Goal: Task Accomplishment & Management: Manage account settings

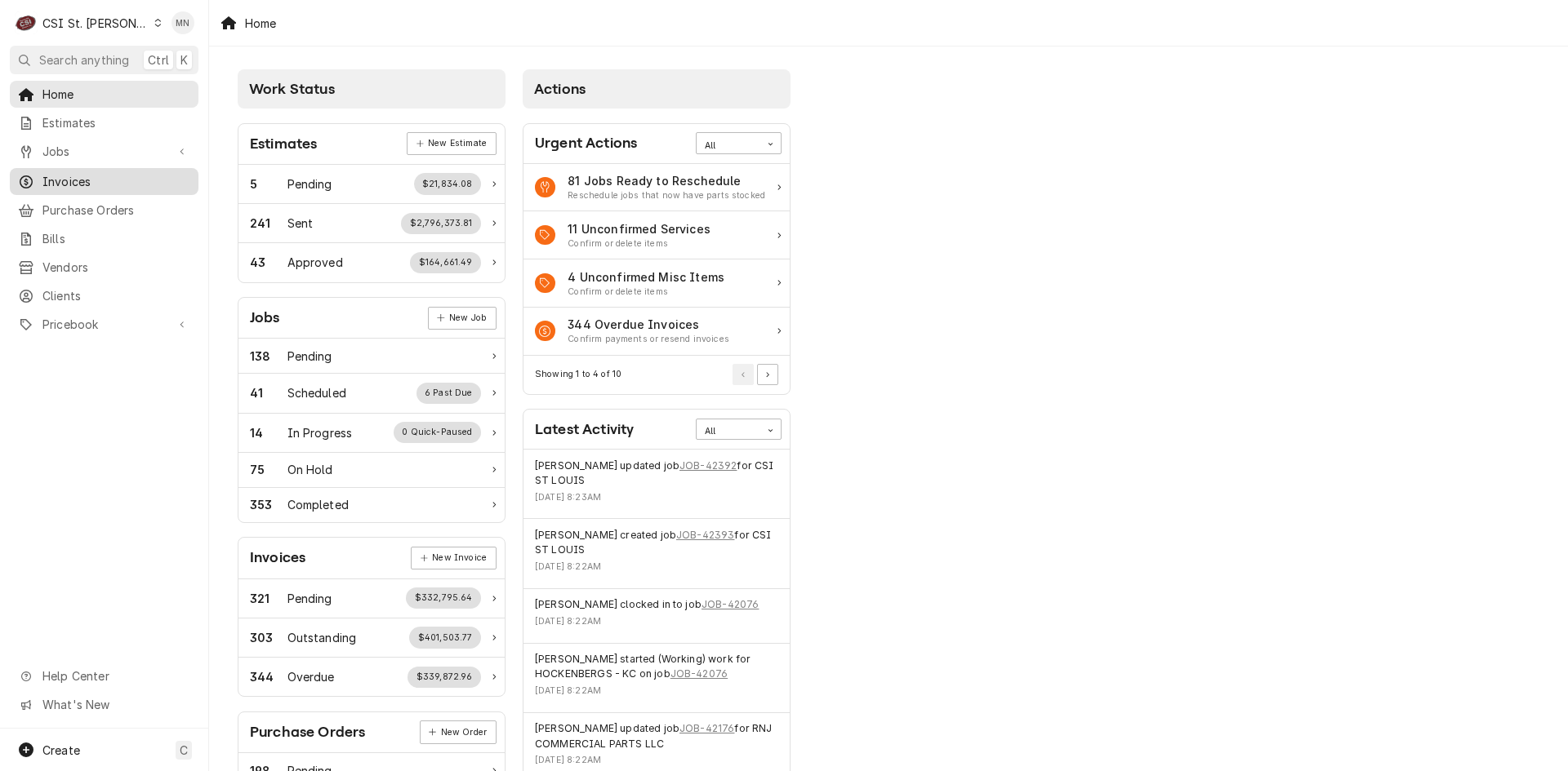
click at [105, 173] on span "Invoices" at bounding box center [116, 181] width 148 height 17
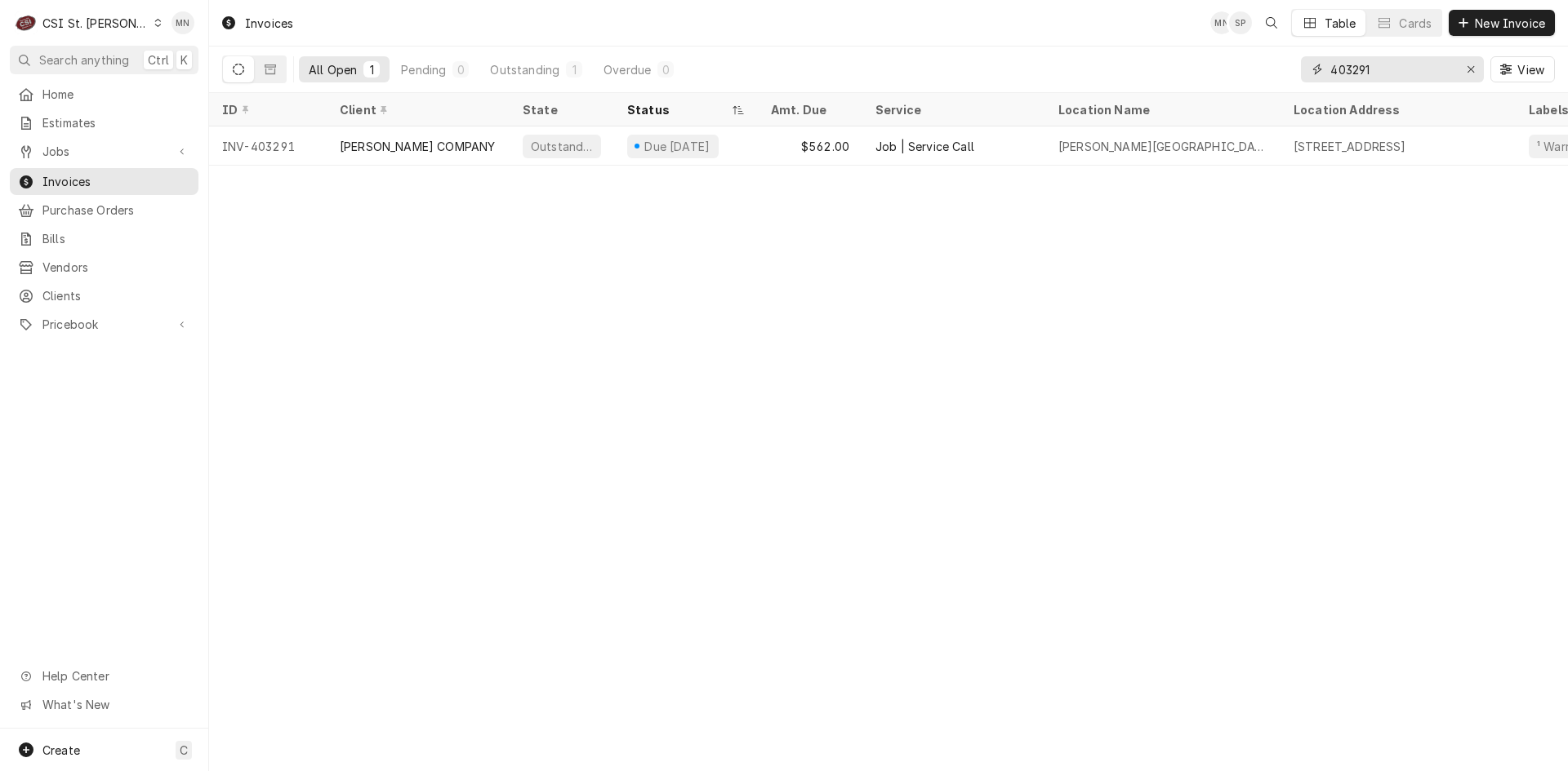
drag, startPoint x: 1376, startPoint y: 70, endPoint x: 1294, endPoint y: 80, distance: 82.6
click at [1295, 79] on div "All Open 1 Pending 0 Outstanding 1 Overdue 0 403291 View" at bounding box center [889, 69] width 1333 height 46
type input "403311"
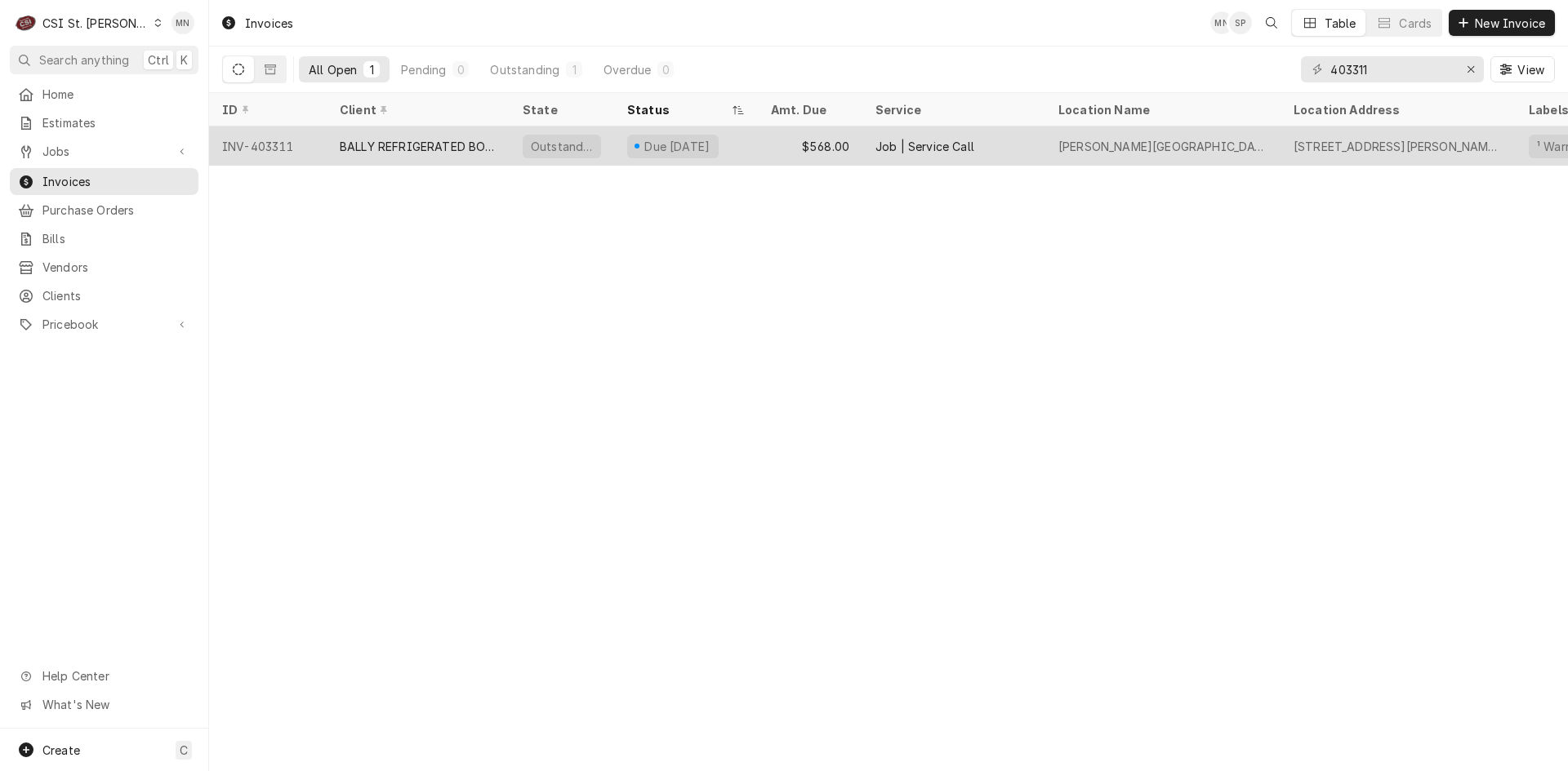
click at [433, 149] on div "BALLY REFRIGERATED BOXES, INC." at bounding box center [418, 147] width 156 height 17
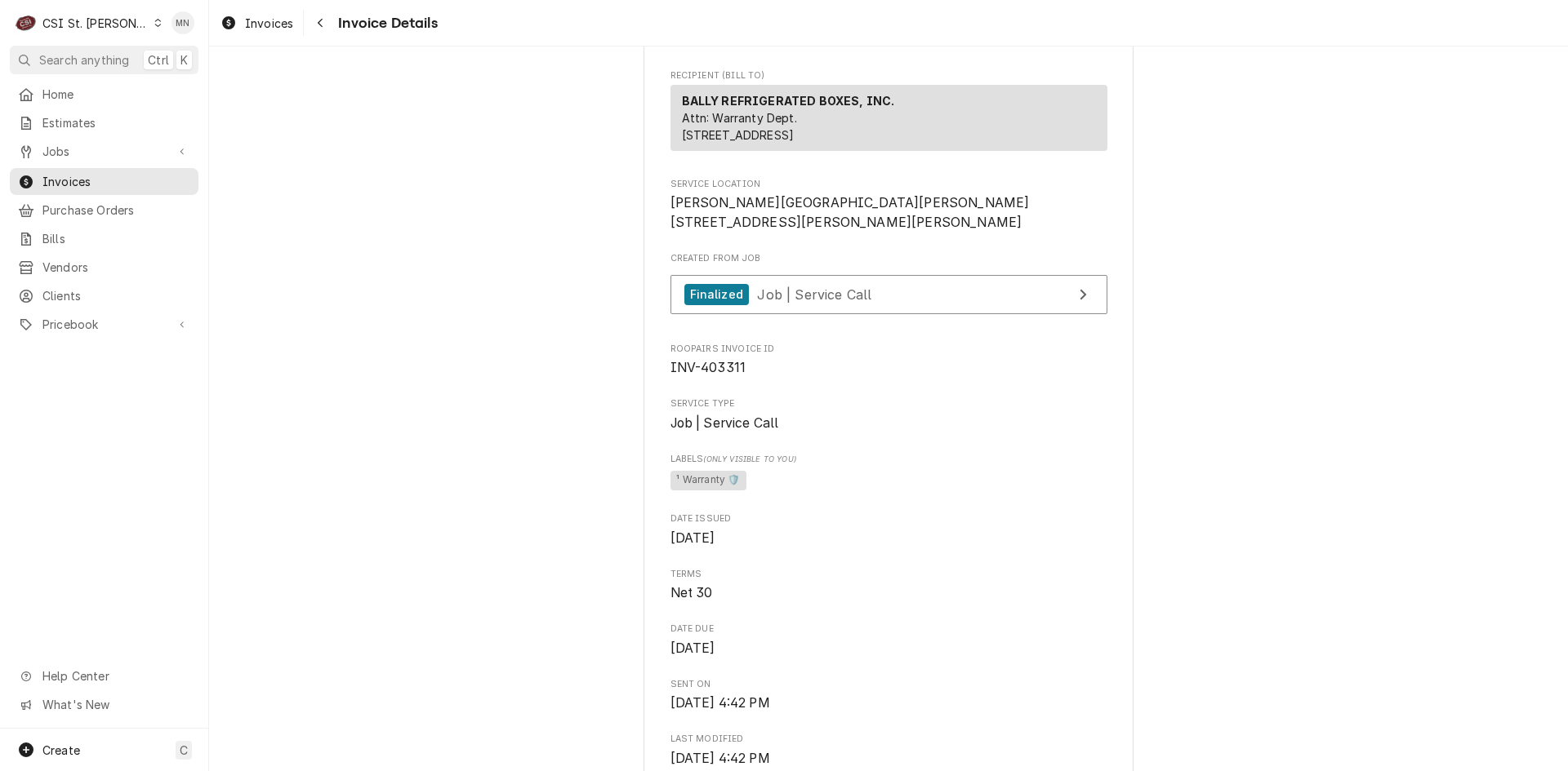
scroll to position [254, 0]
click at [884, 317] on link "Finalized Job | Service Call" at bounding box center [889, 297] width 437 height 40
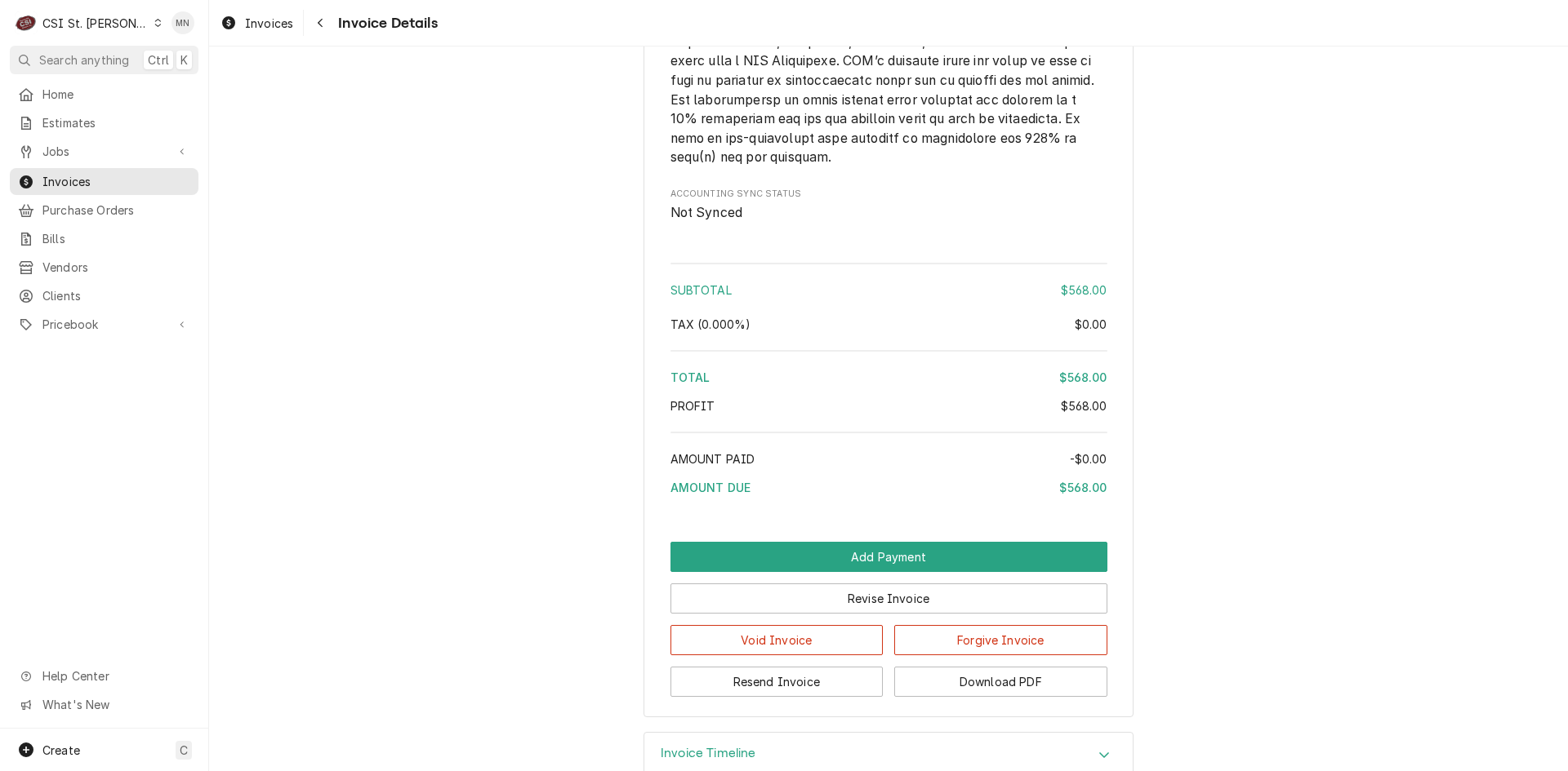
scroll to position [2621, 0]
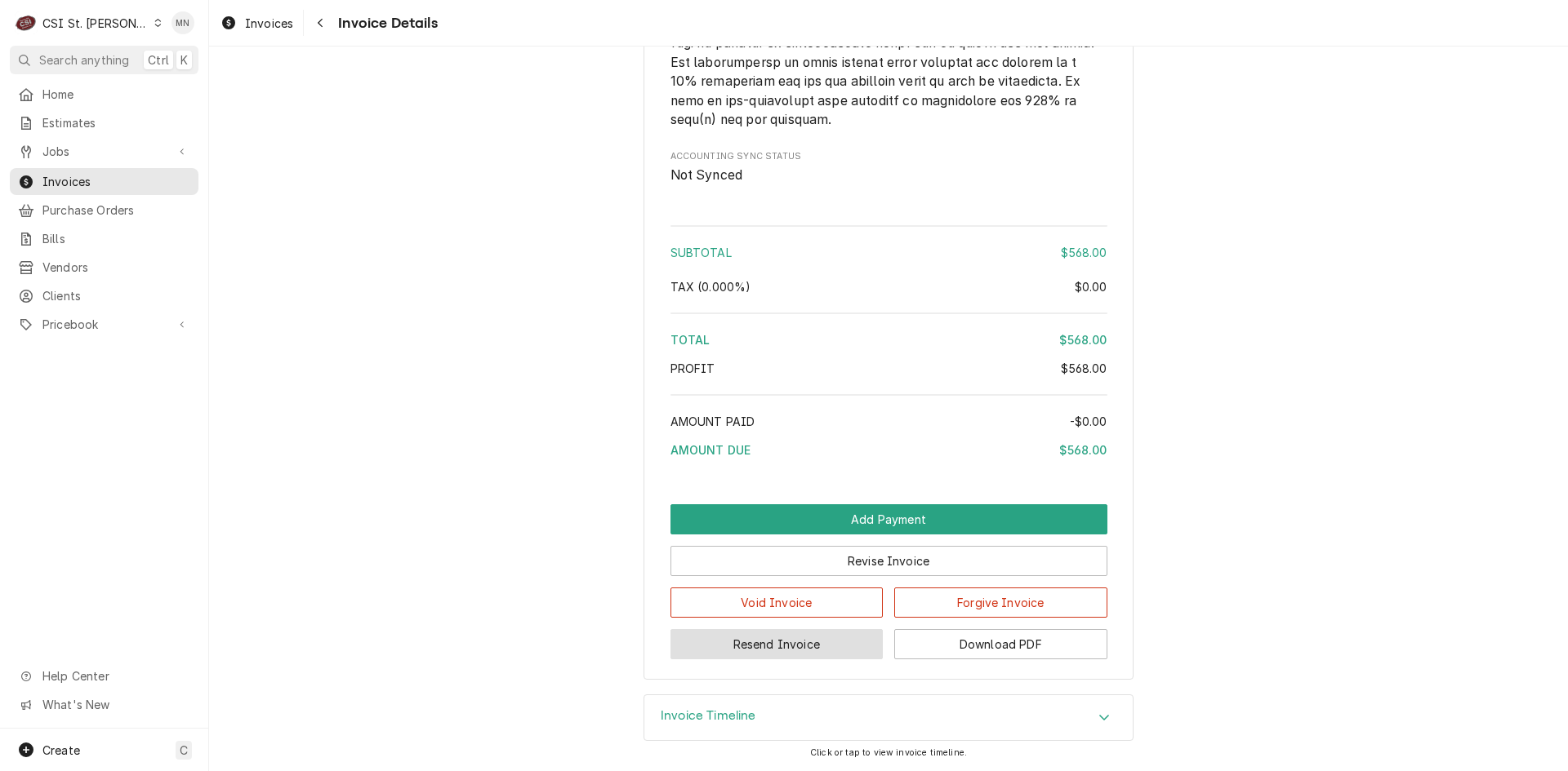
click at [781, 639] on button "Resend Invoice" at bounding box center [777, 644] width 213 height 30
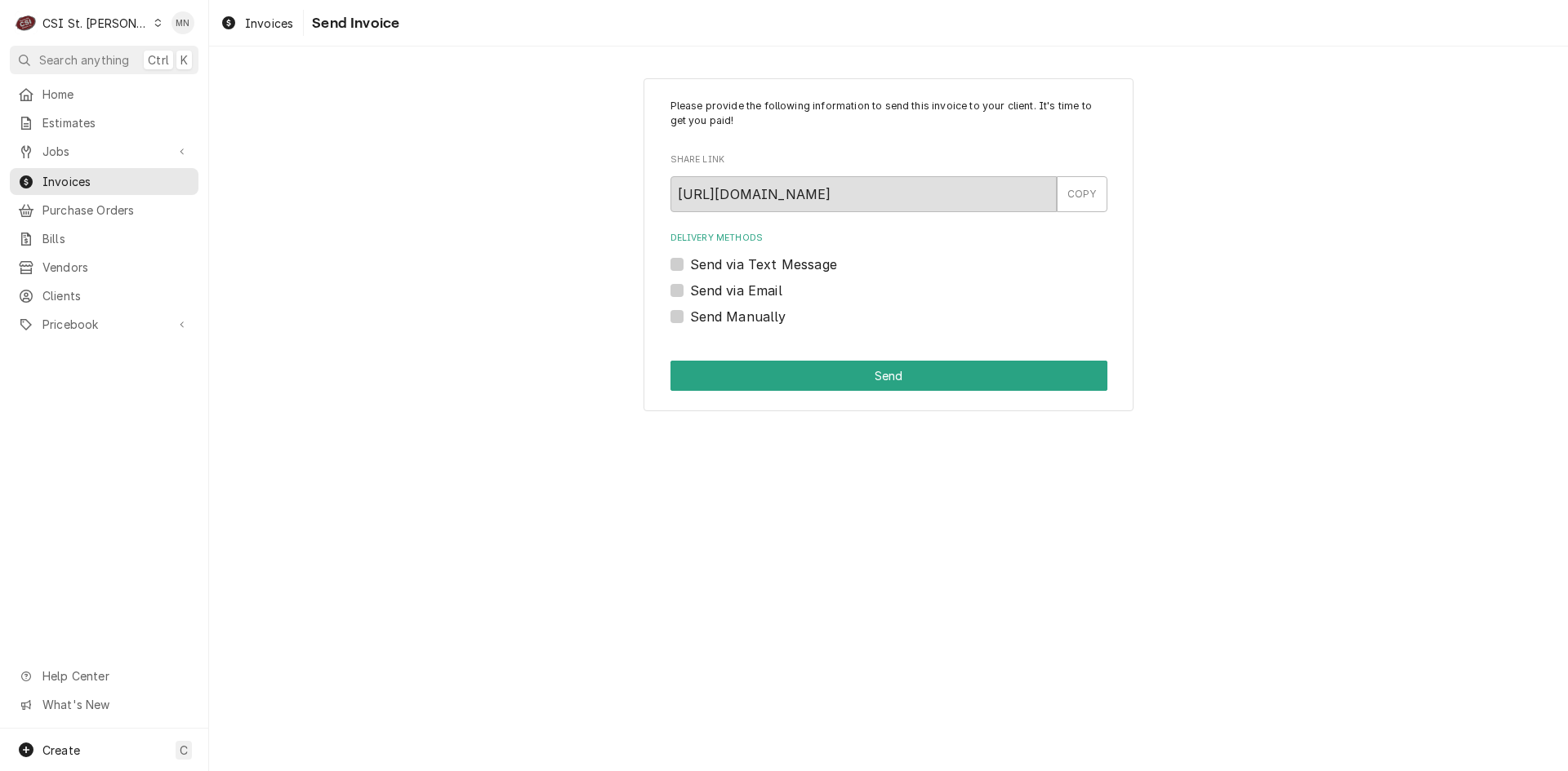
click at [690, 289] on label "Send via Email" at bounding box center [736, 290] width 92 height 20
click at [690, 289] on input "Send via Email" at bounding box center [908, 298] width 437 height 36
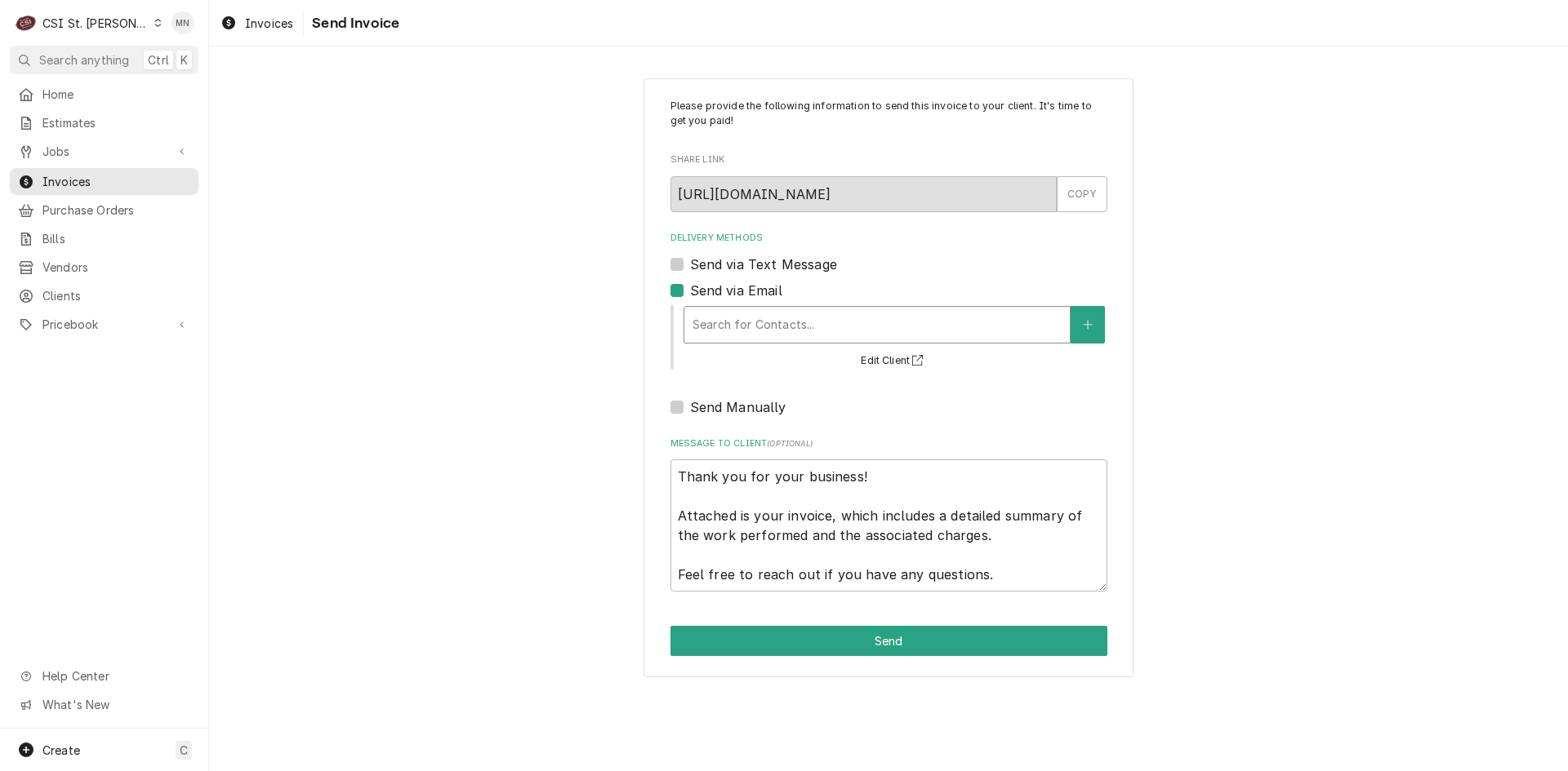
click at [728, 320] on div "Delivery Methods" at bounding box center [877, 325] width 369 height 30
click at [690, 286] on label "Send via Email" at bounding box center [736, 290] width 92 height 20
click at [690, 286] on input "Send via Email" at bounding box center [908, 298] width 437 height 36
checkbox input "false"
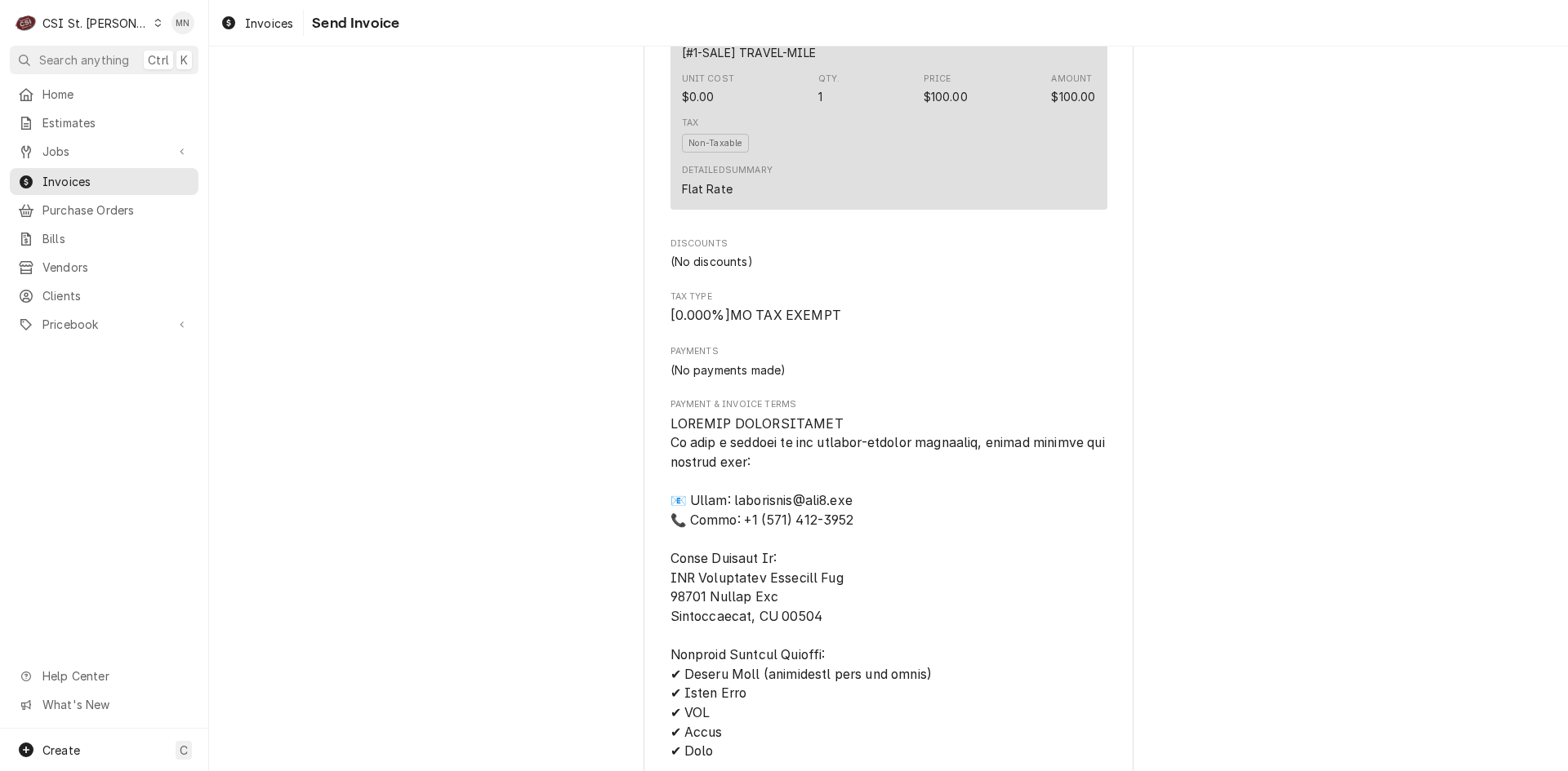
scroll to position [1632, 0]
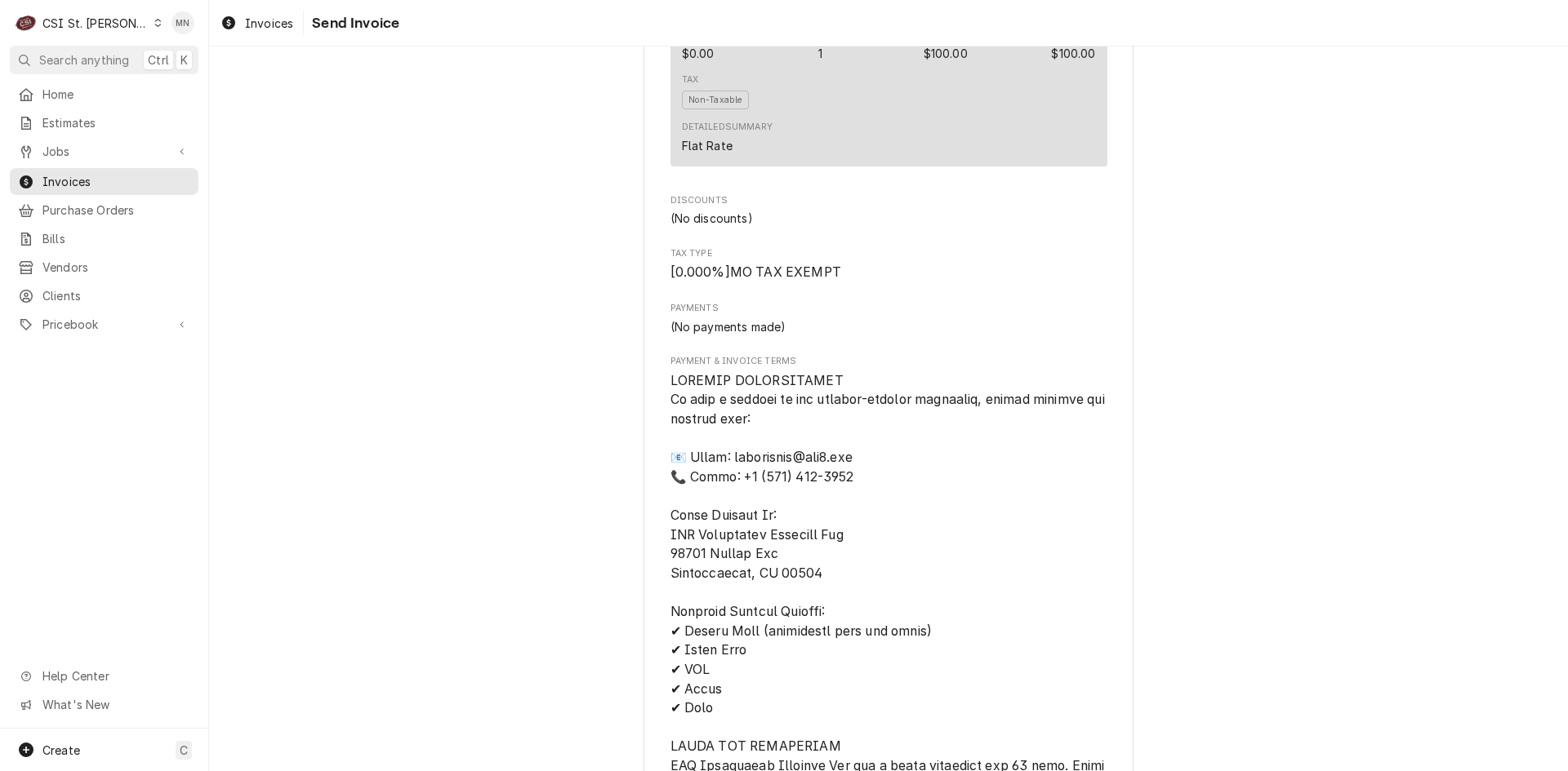
click at [309, 320] on div "Outstanding Sender CSI St. Louis CSI Commercial Services Inc18330 Edison Ave Ch…" at bounding box center [889, 23] width 1359 height 3216
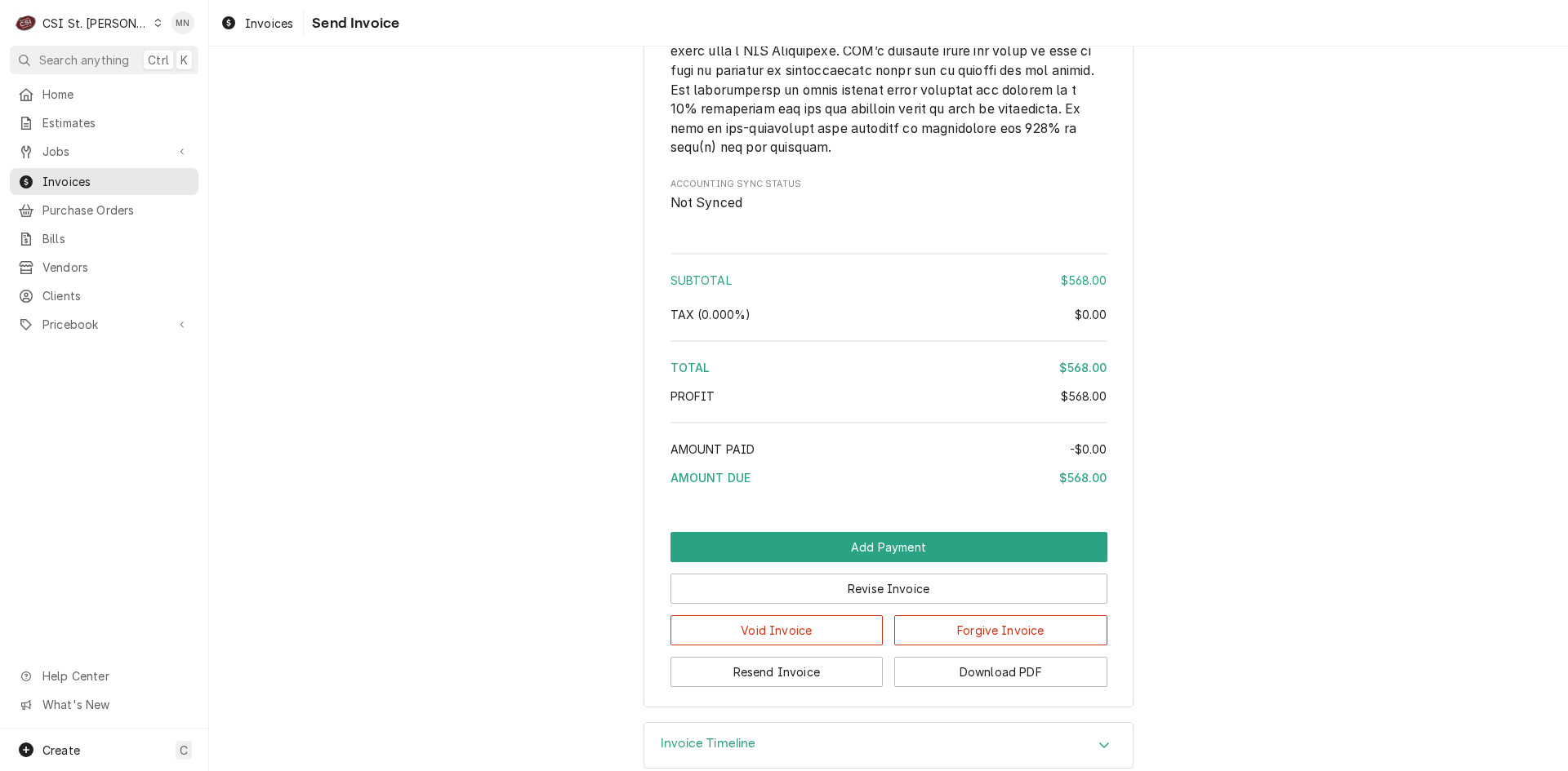
scroll to position [2621, 0]
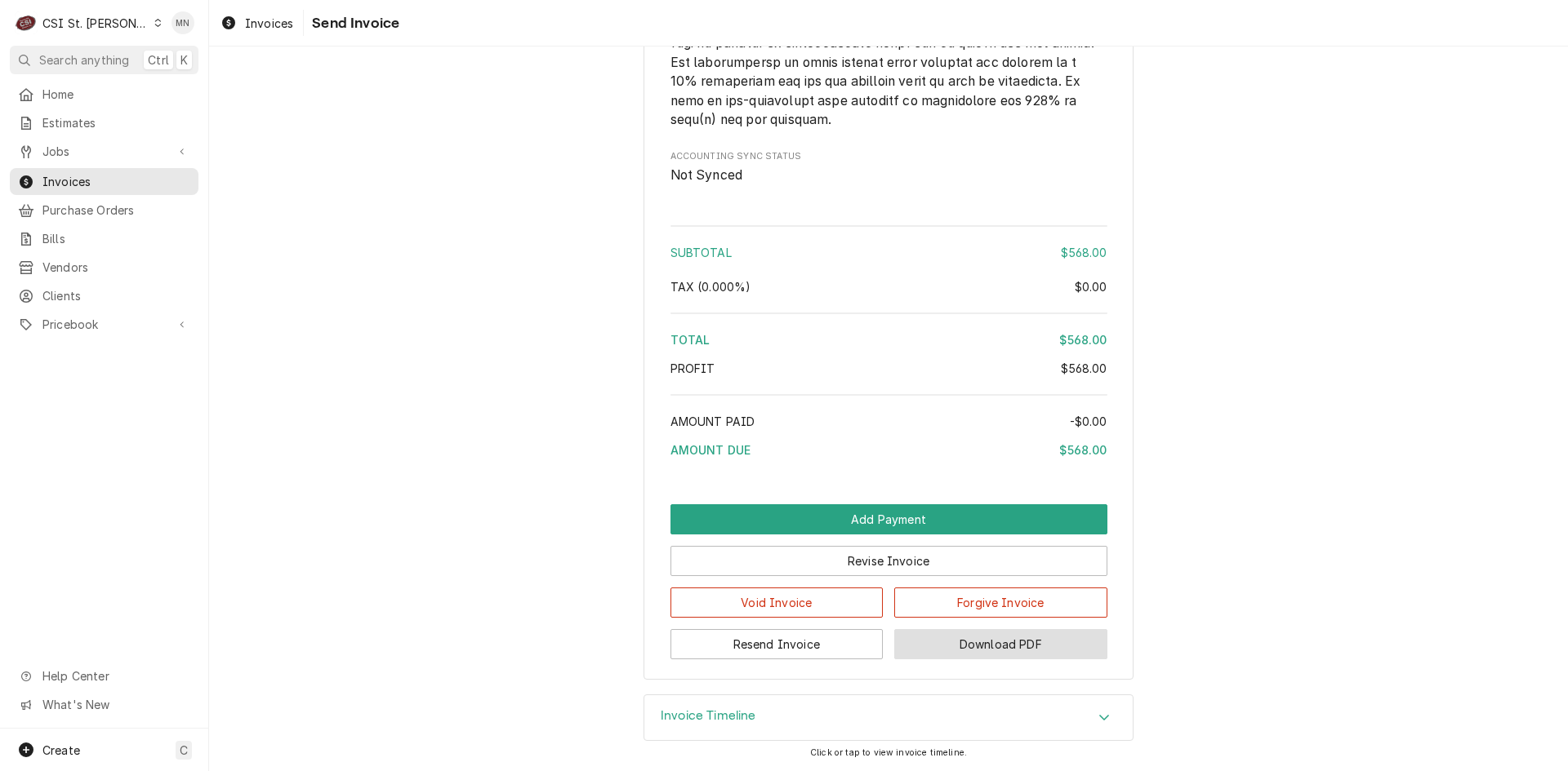
click at [986, 650] on button "Download PDF" at bounding box center [1000, 644] width 213 height 30
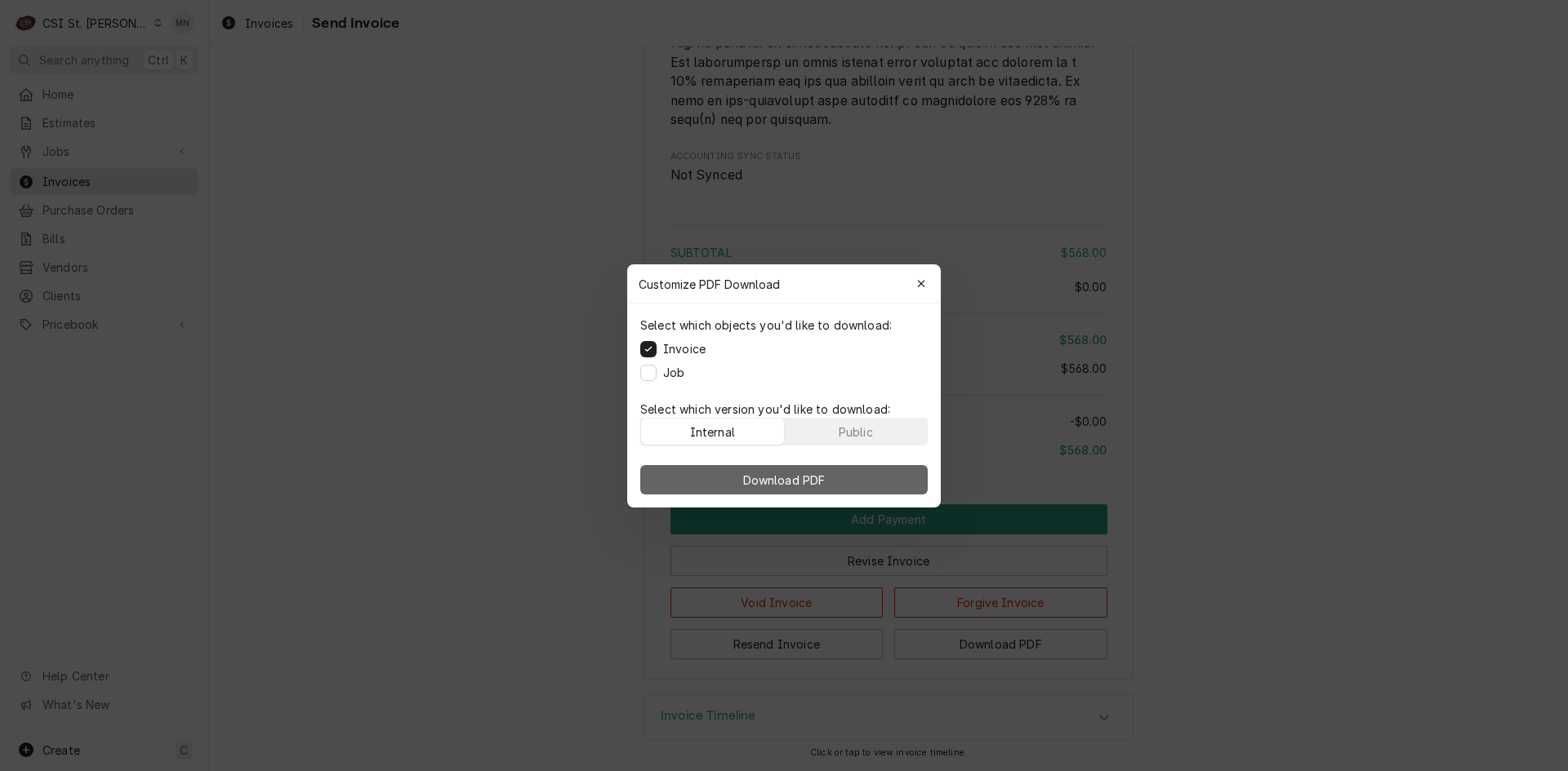
click at [759, 481] on span "Download PDF" at bounding box center [784, 479] width 89 height 17
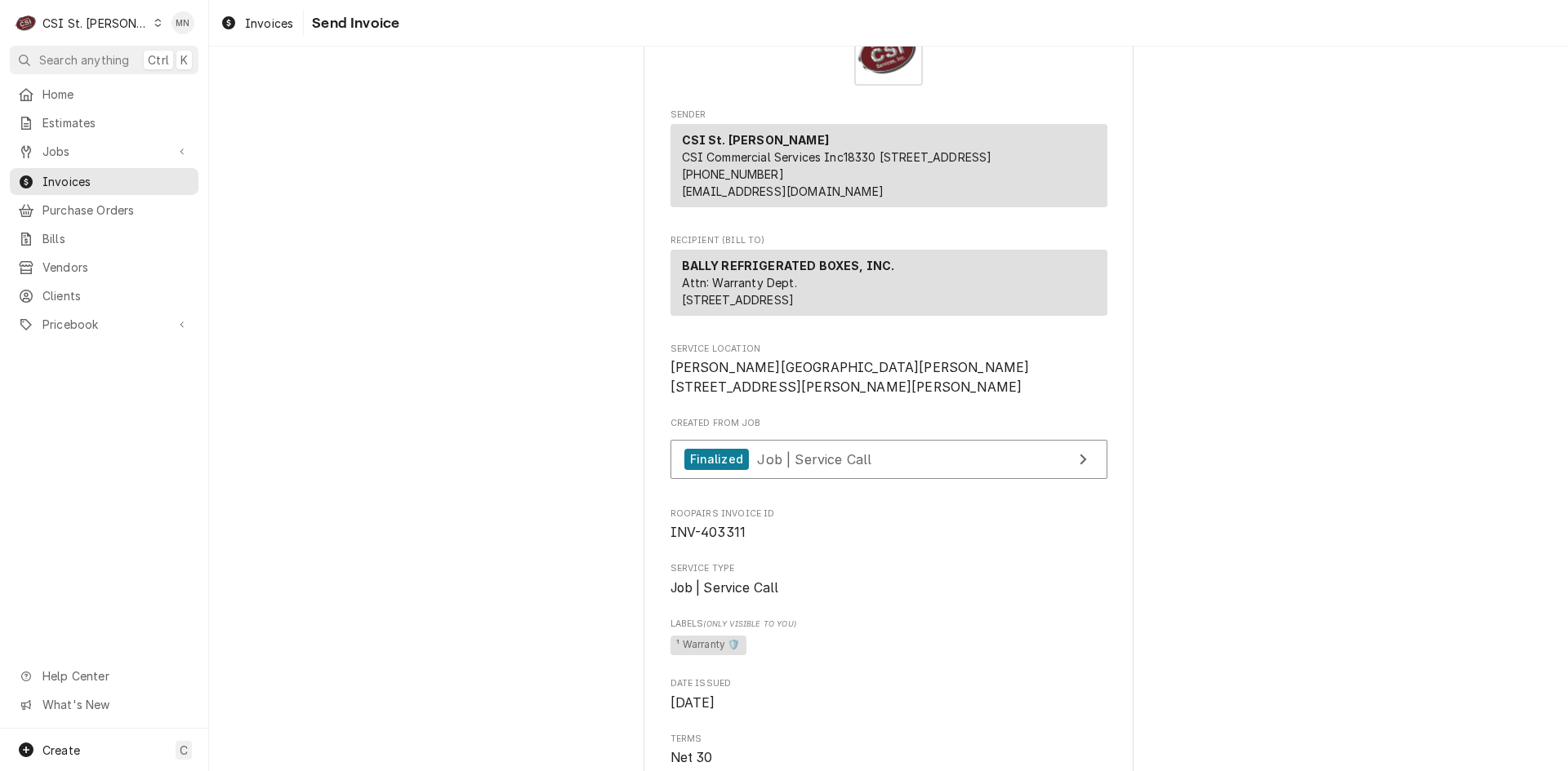
scroll to position [0, 0]
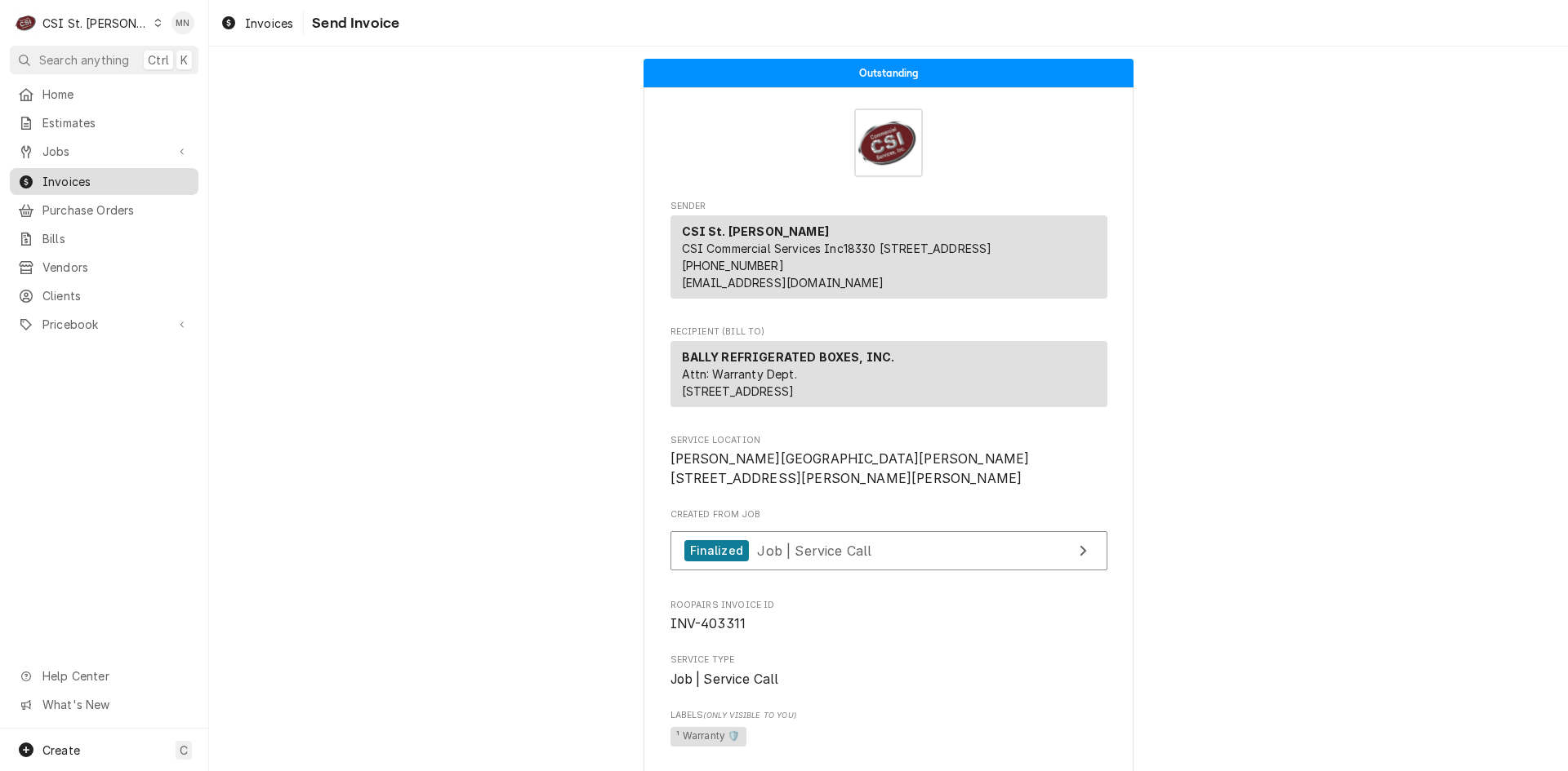
click at [69, 177] on span "Invoices" at bounding box center [116, 181] width 148 height 17
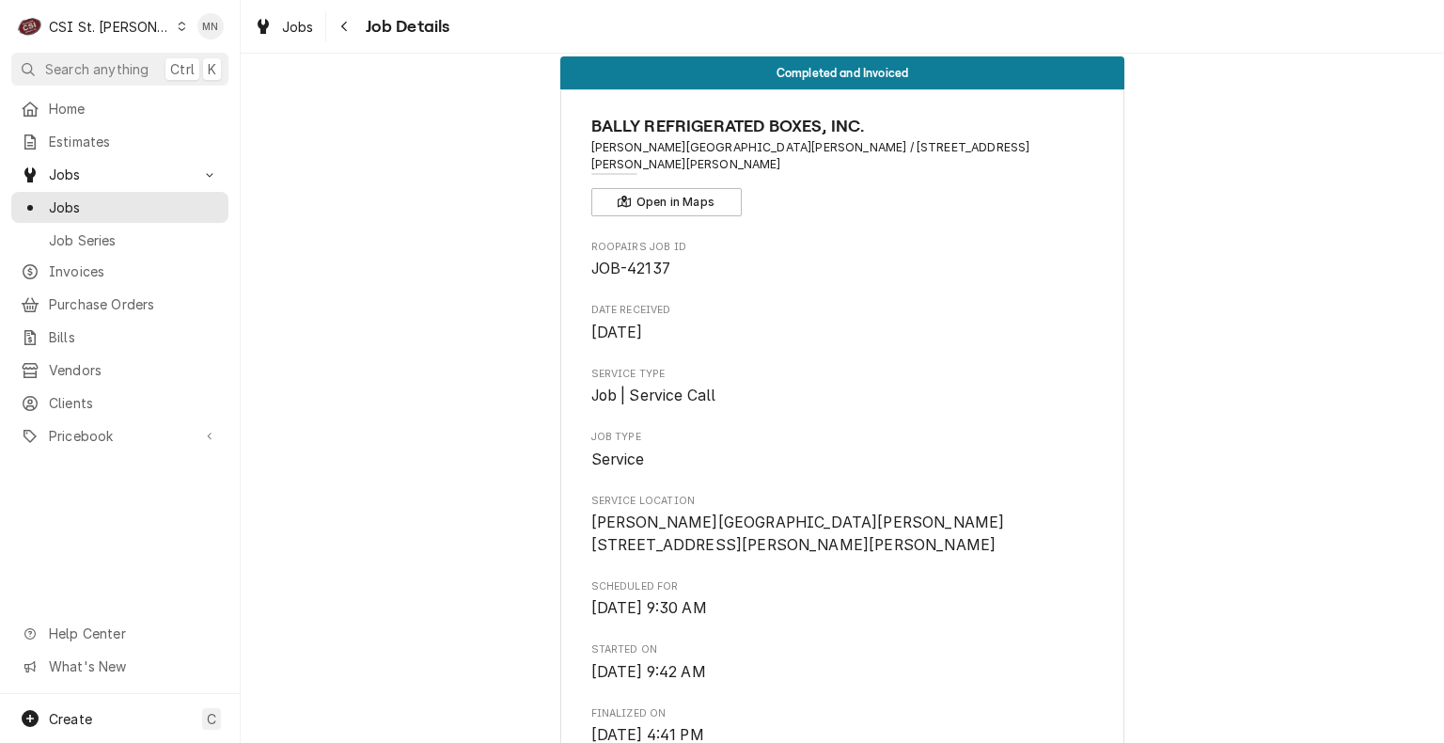
scroll to position [18, 0]
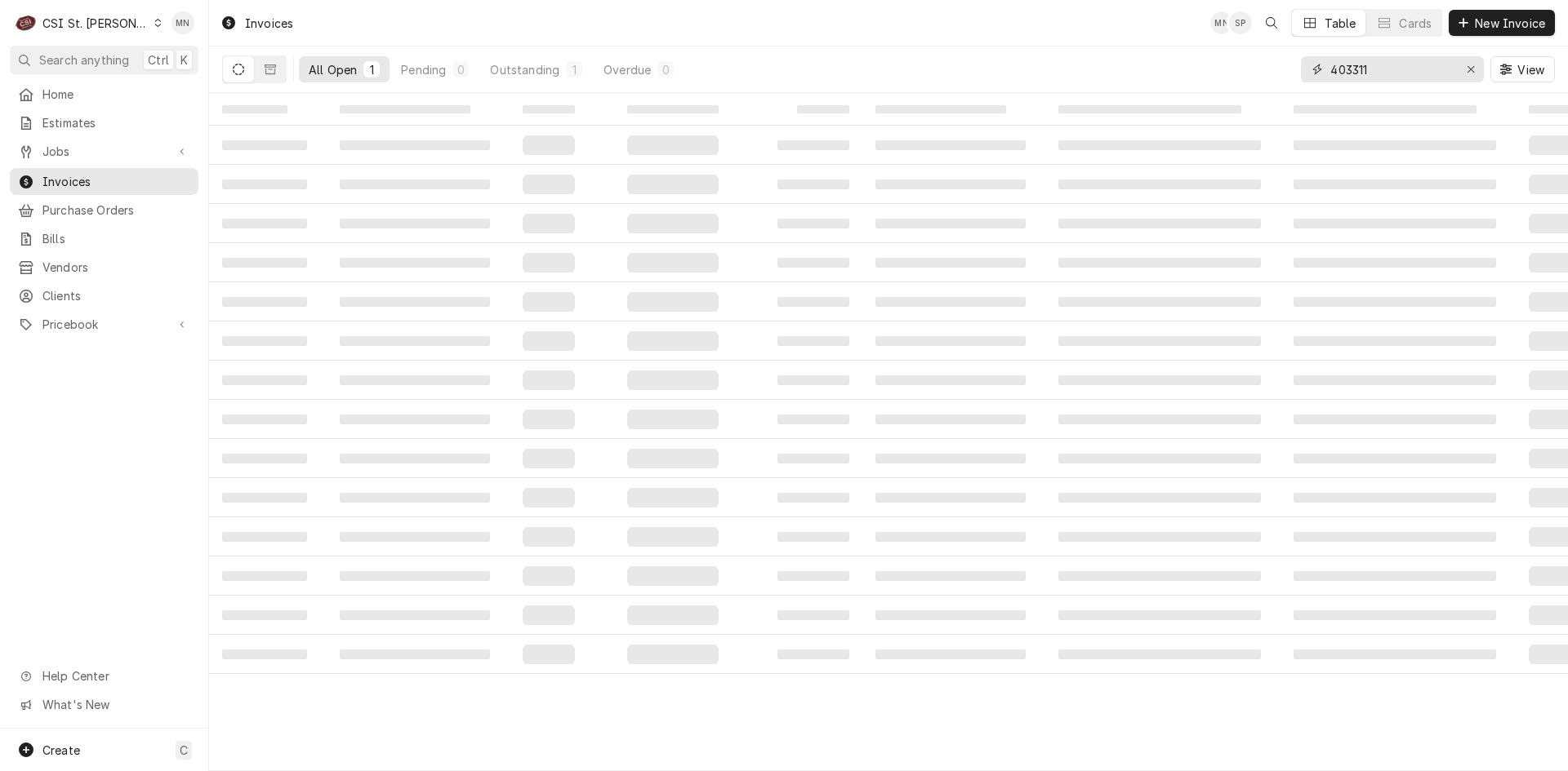
drag, startPoint x: 1379, startPoint y: 67, endPoint x: 1247, endPoint y: 71, distance: 132.1
click at [1249, 71] on div "All Open 1 Pending 0 Outstanding 1 Overdue 0 403311 View" at bounding box center [889, 69] width 1333 height 46
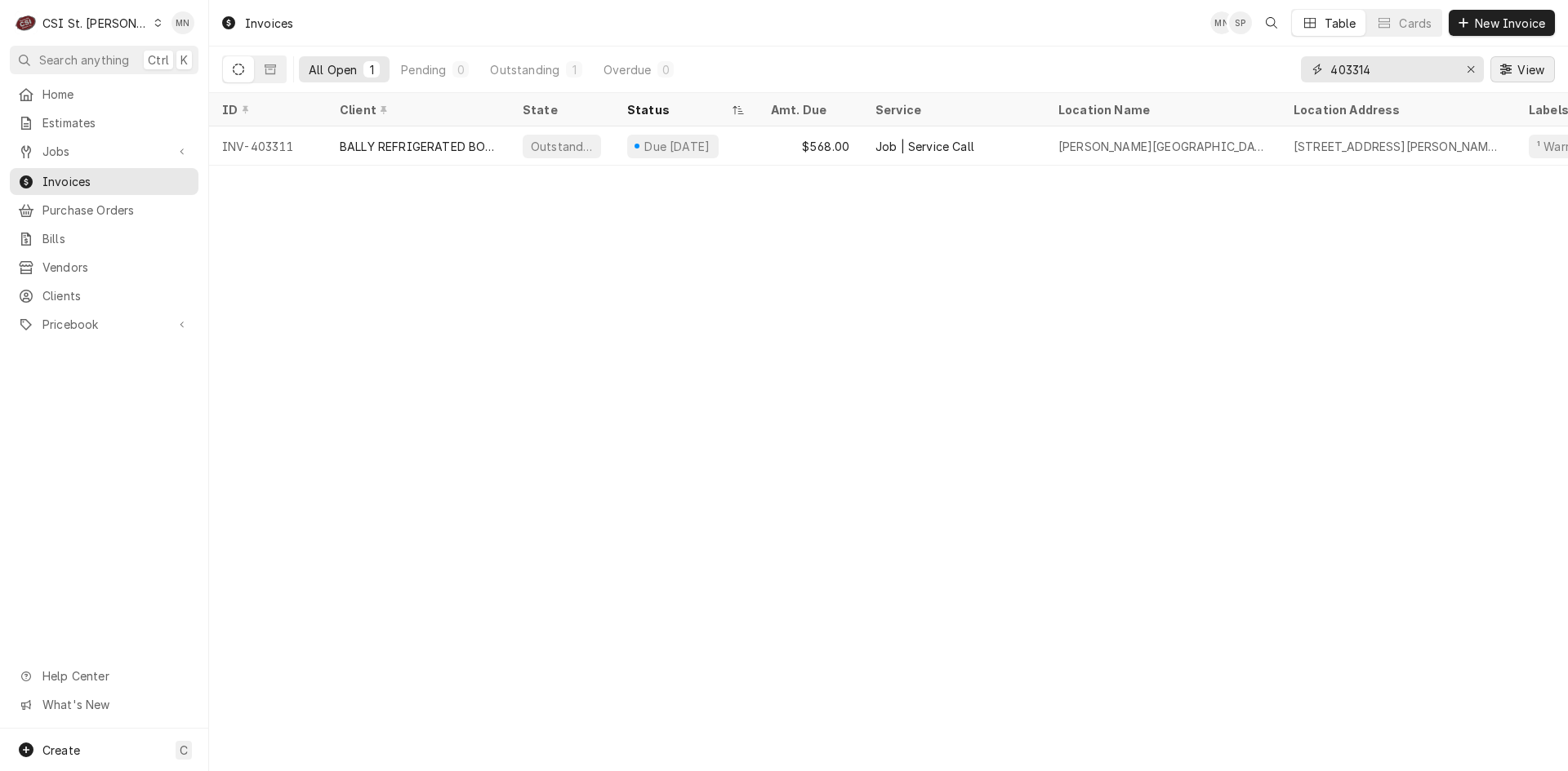
type input "403314"
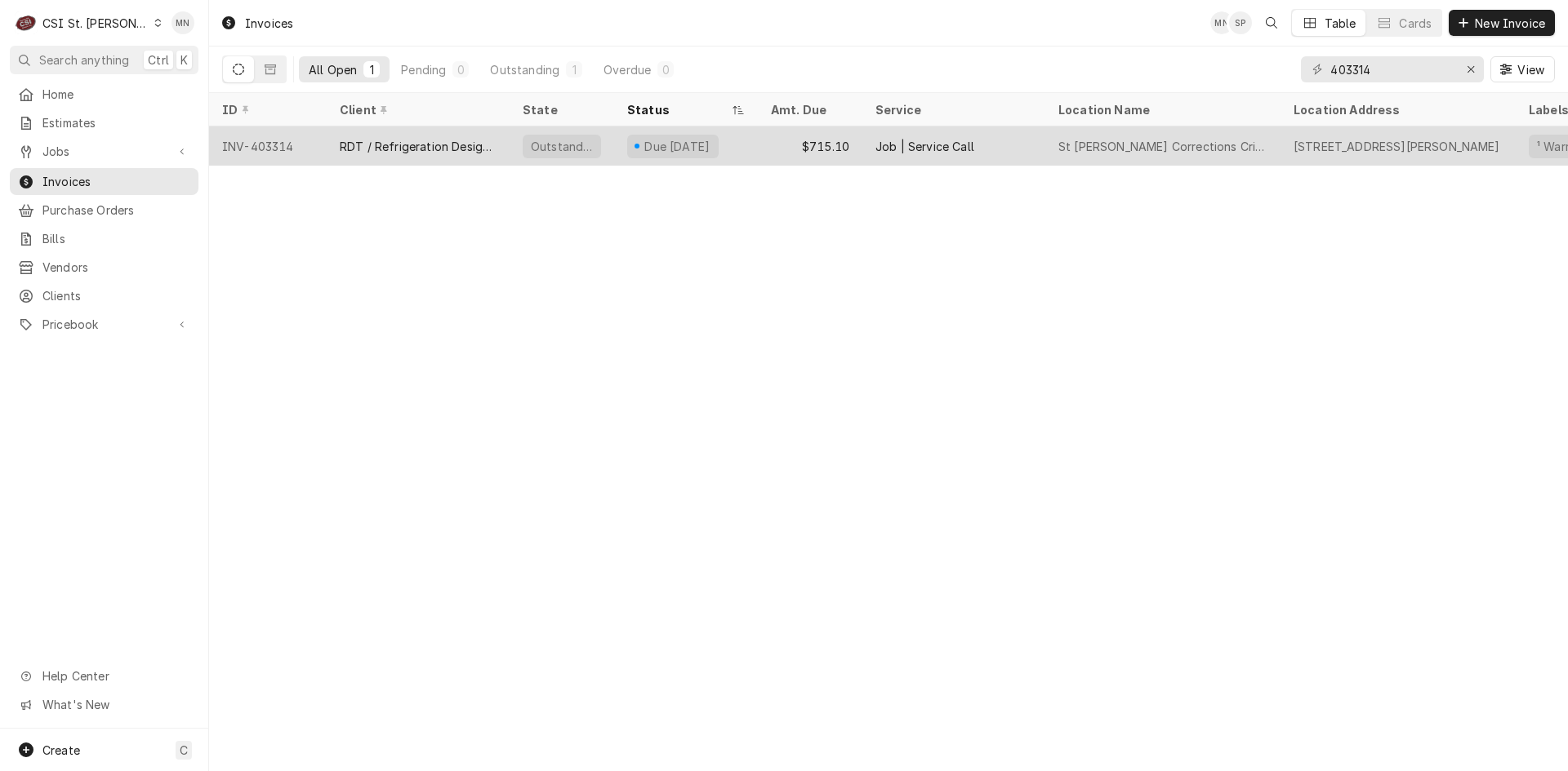
click at [360, 141] on div "RDT / Refrigeration Design Tech" at bounding box center [418, 147] width 156 height 17
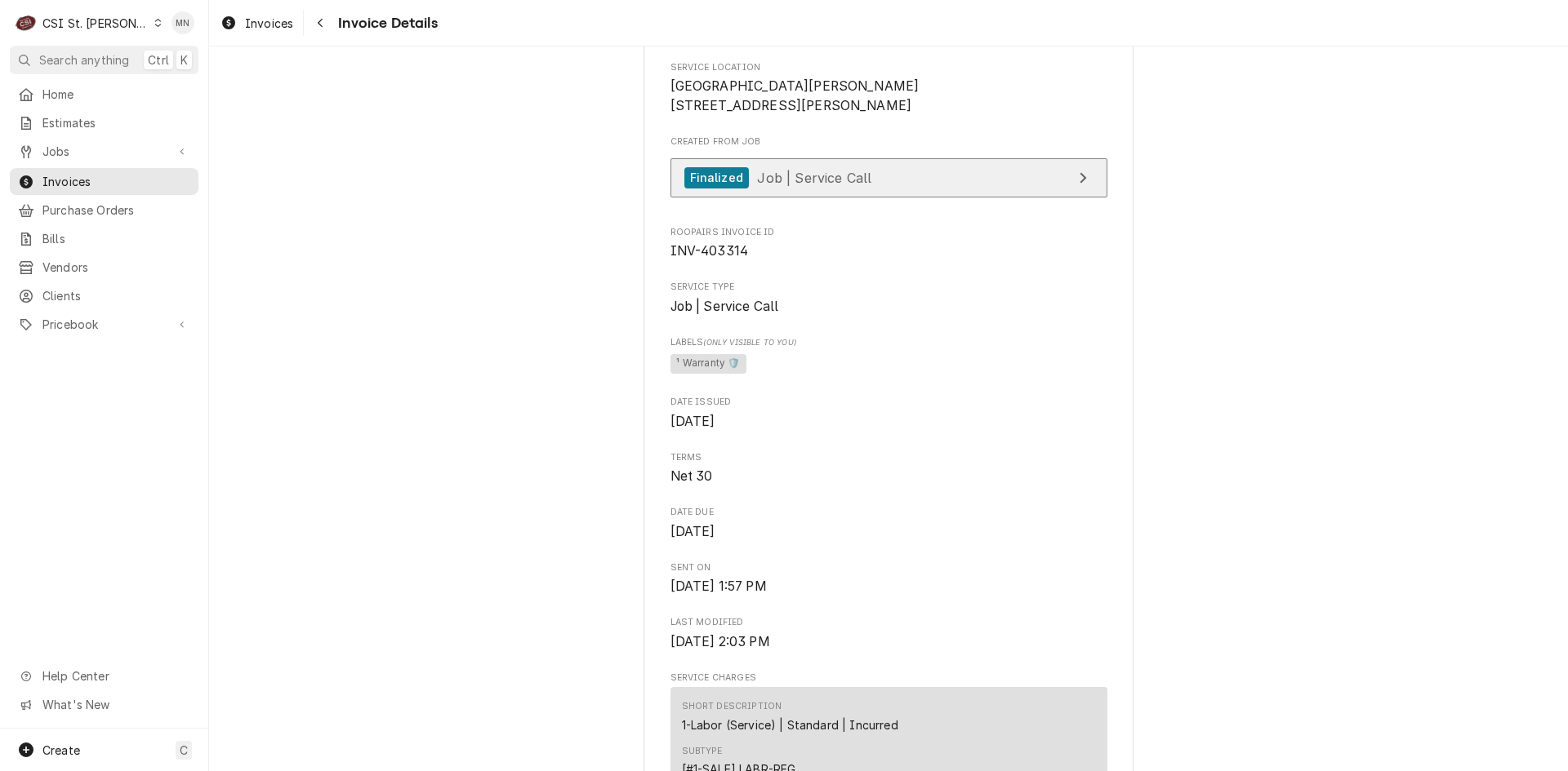
scroll to position [326, 0]
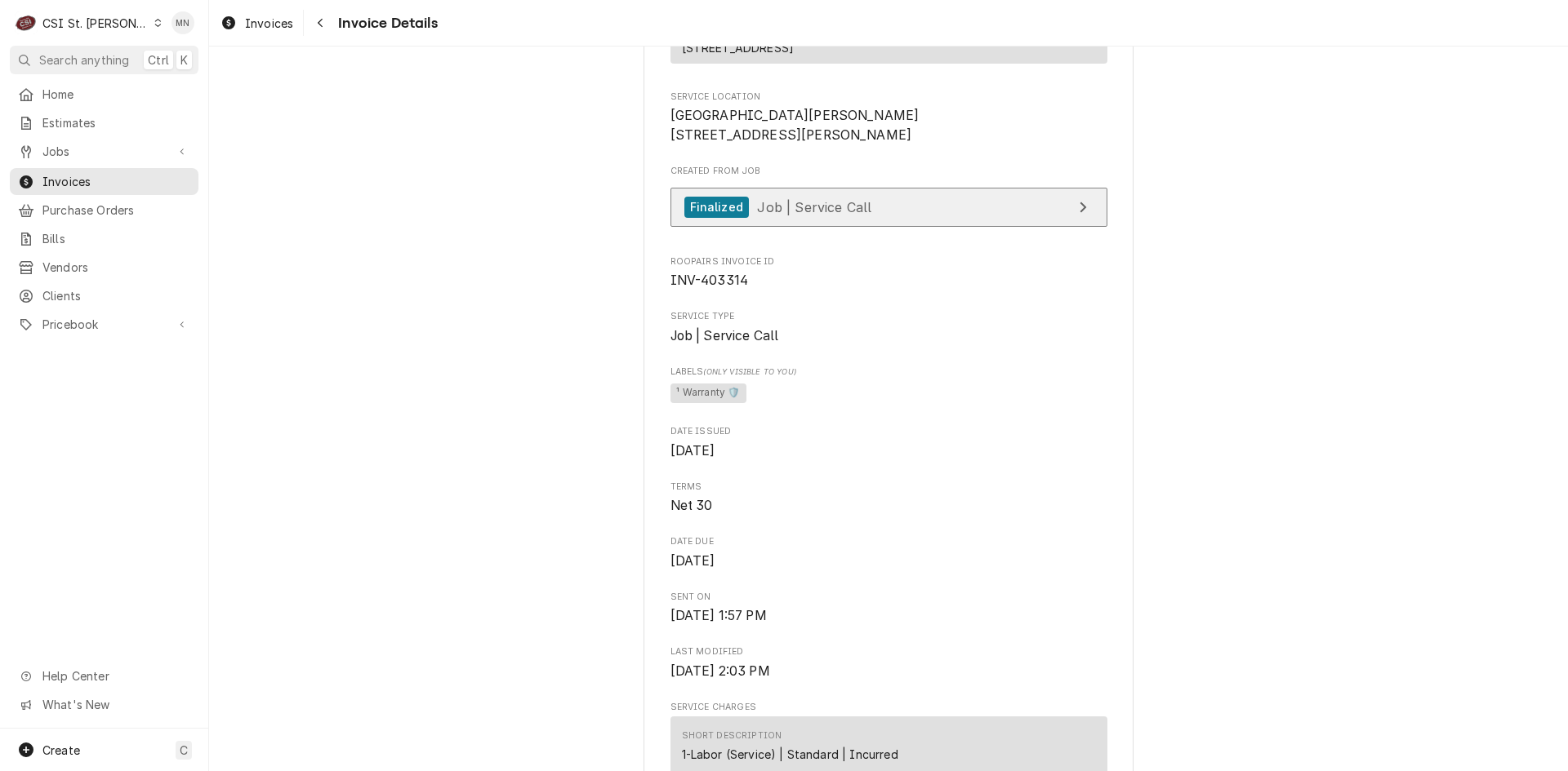
click at [899, 227] on link "Finalized Job | Service Call" at bounding box center [889, 208] width 437 height 40
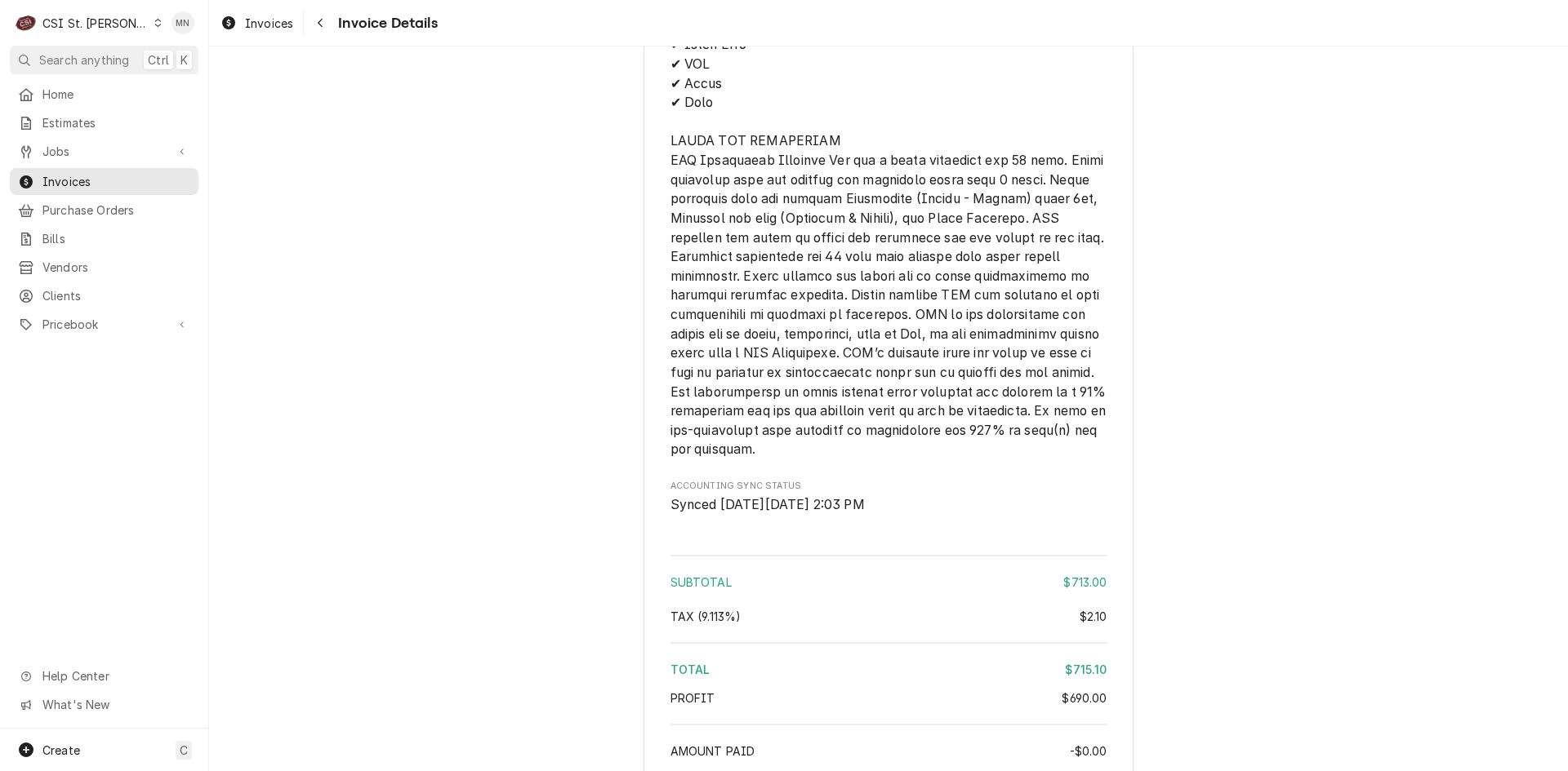
scroll to position [2587, 0]
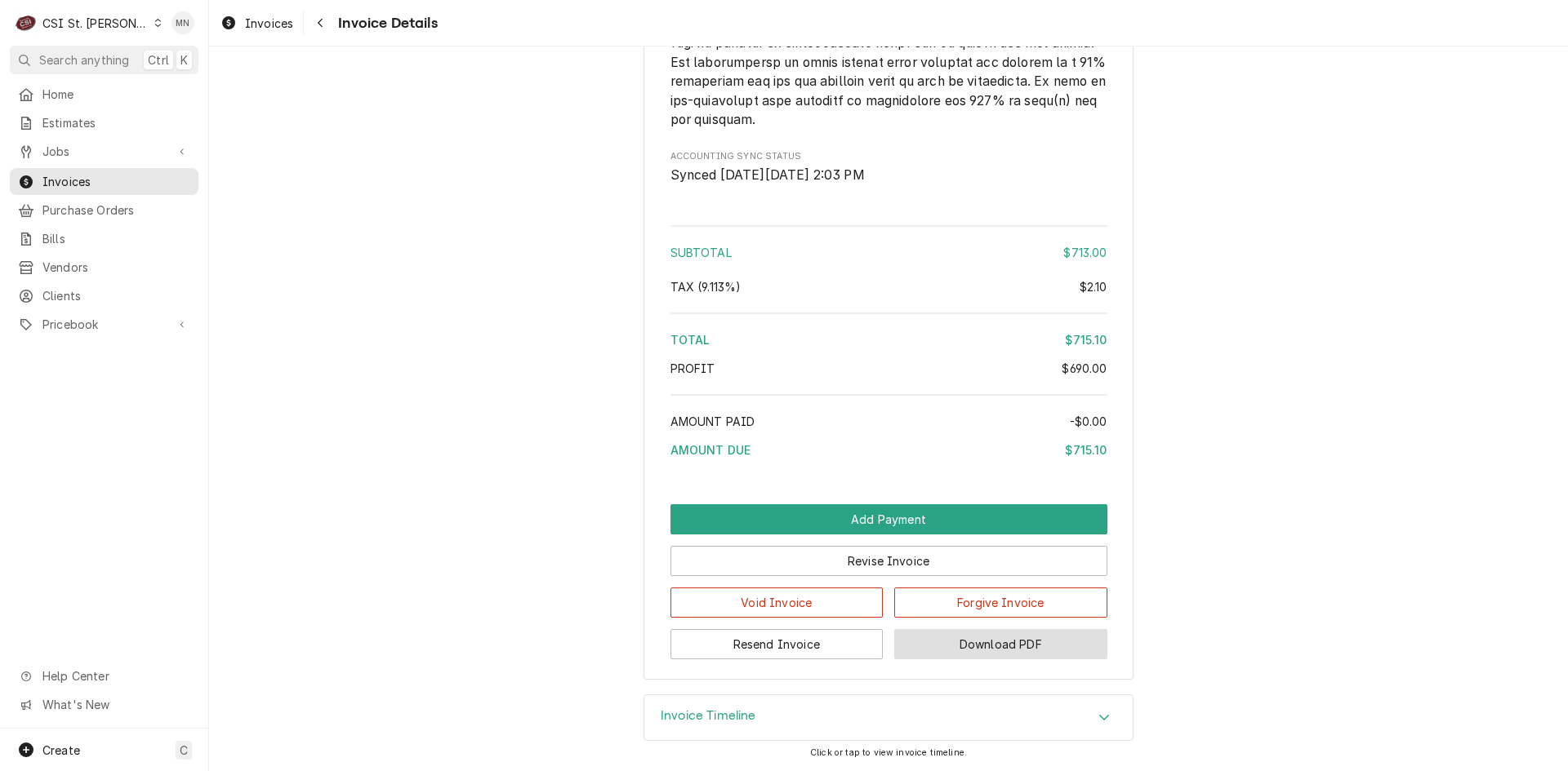
click at [1012, 646] on button "Download PDF" at bounding box center [1000, 644] width 213 height 30
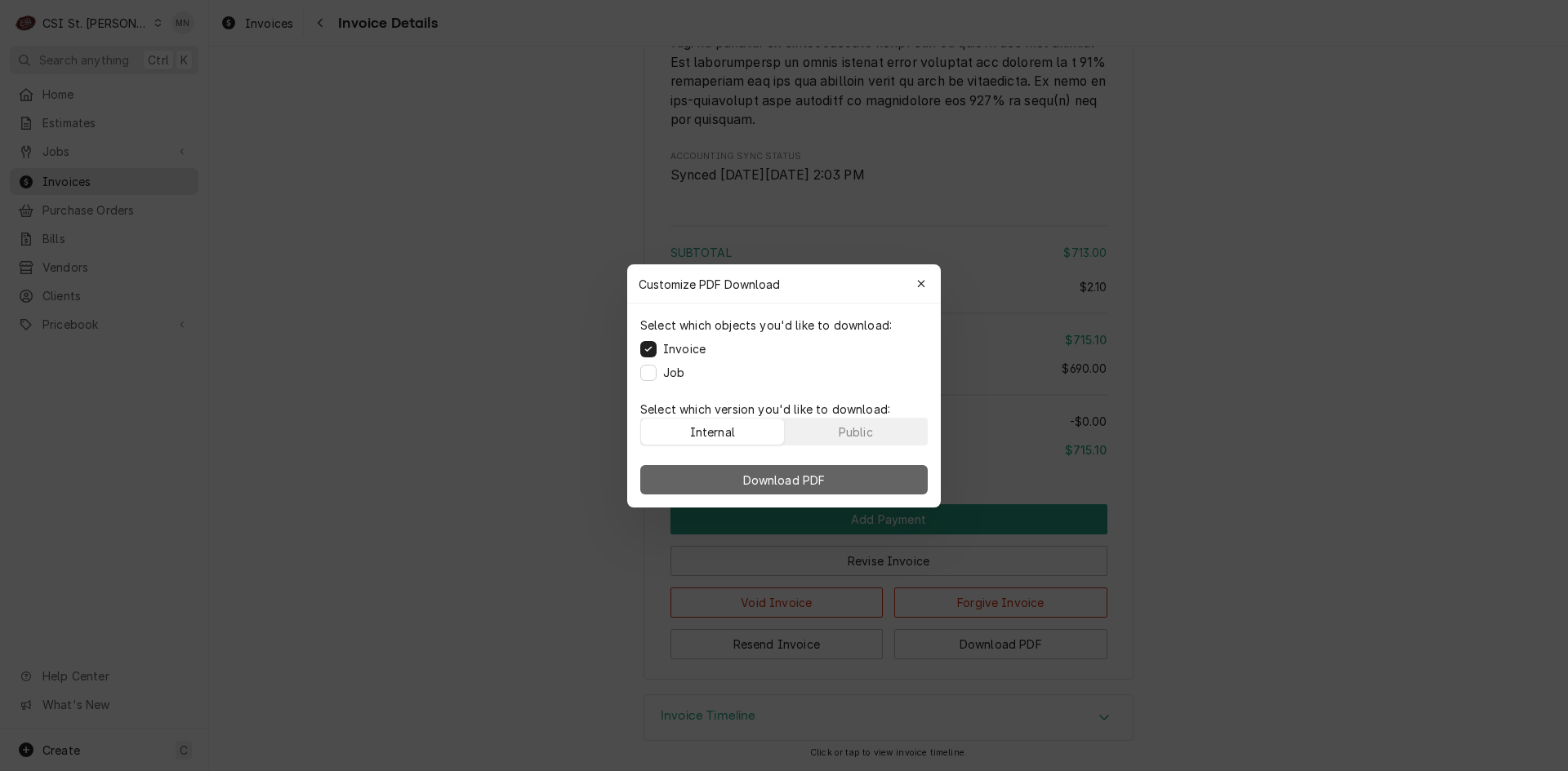
click at [803, 468] on button "Download PDF" at bounding box center [784, 480] width 288 height 30
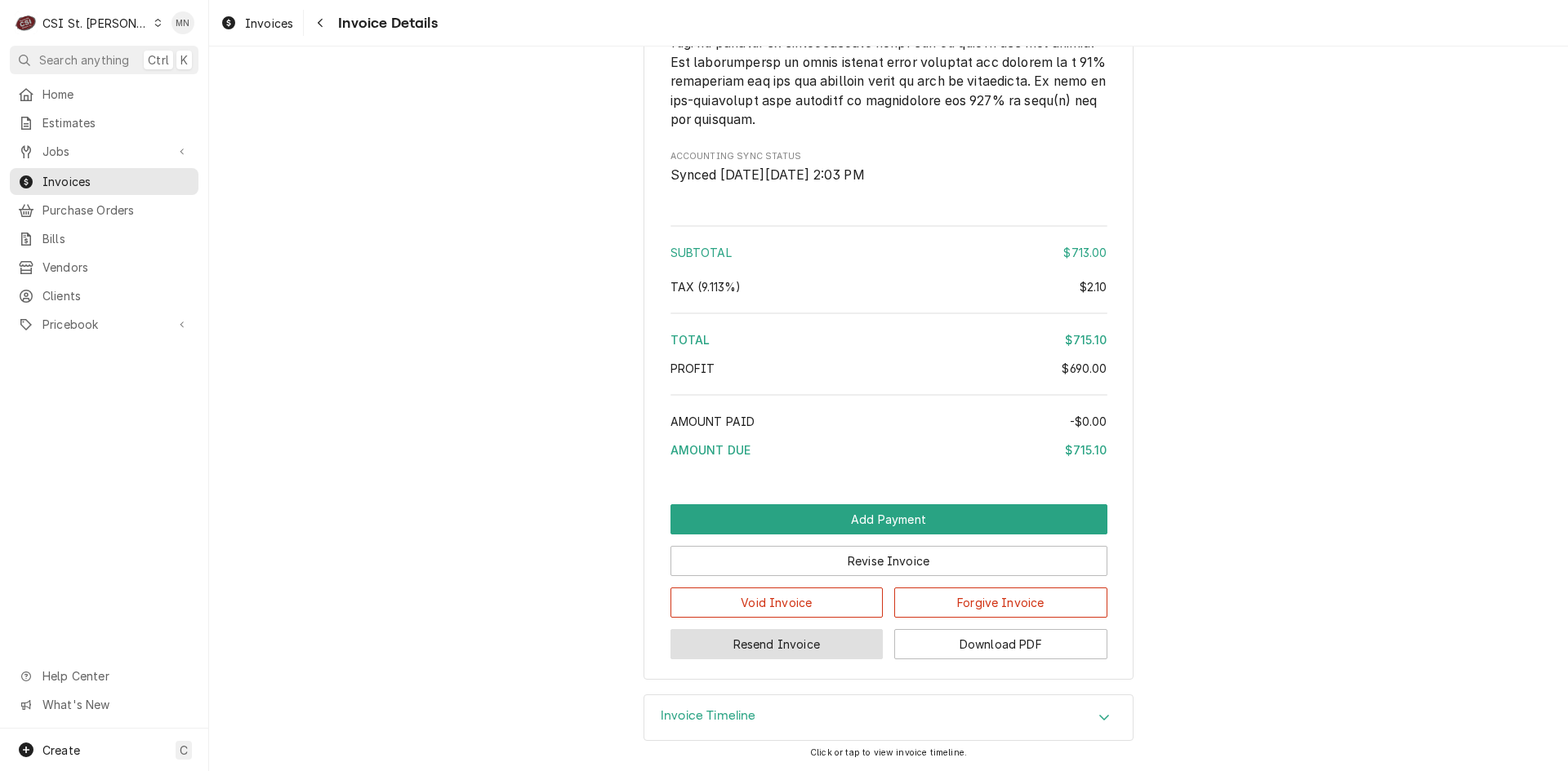
click at [804, 645] on button "Resend Invoice" at bounding box center [777, 644] width 213 height 30
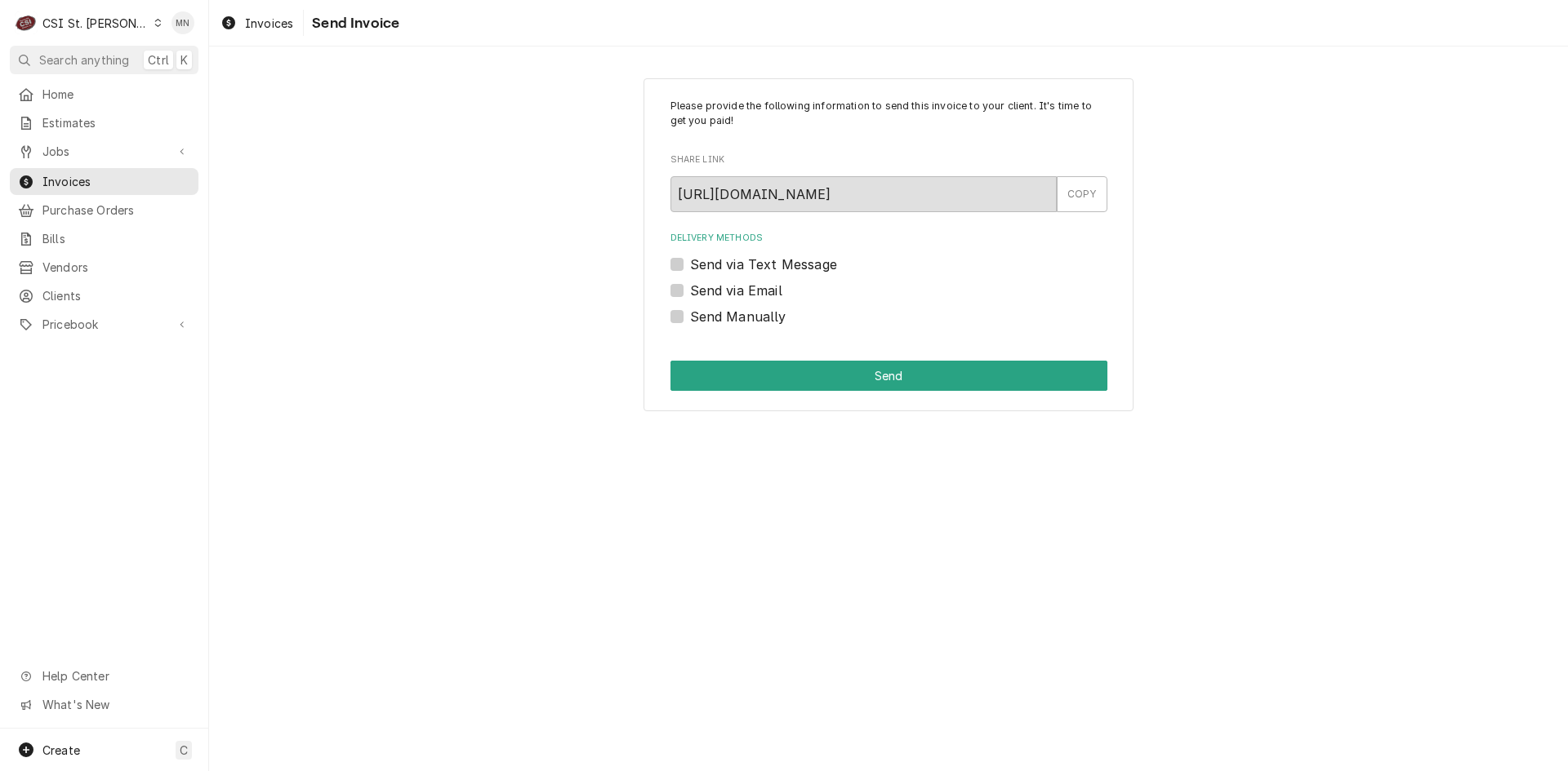
click at [690, 291] on label "Send via Email" at bounding box center [736, 290] width 92 height 20
click at [690, 291] on input "Send via Email" at bounding box center [908, 298] width 437 height 36
checkbox input "true"
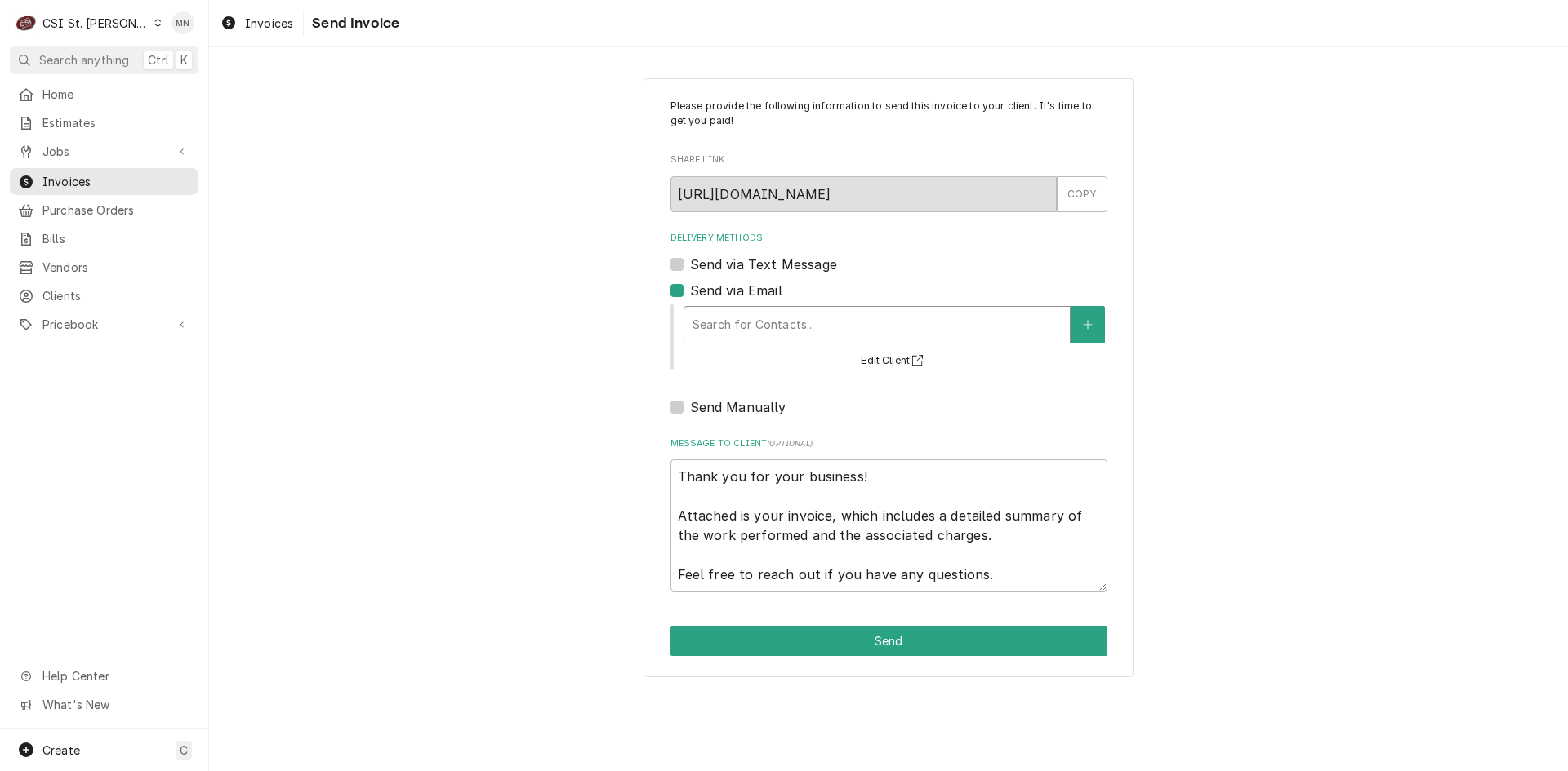
click at [733, 321] on div "Delivery Methods" at bounding box center [877, 325] width 369 height 30
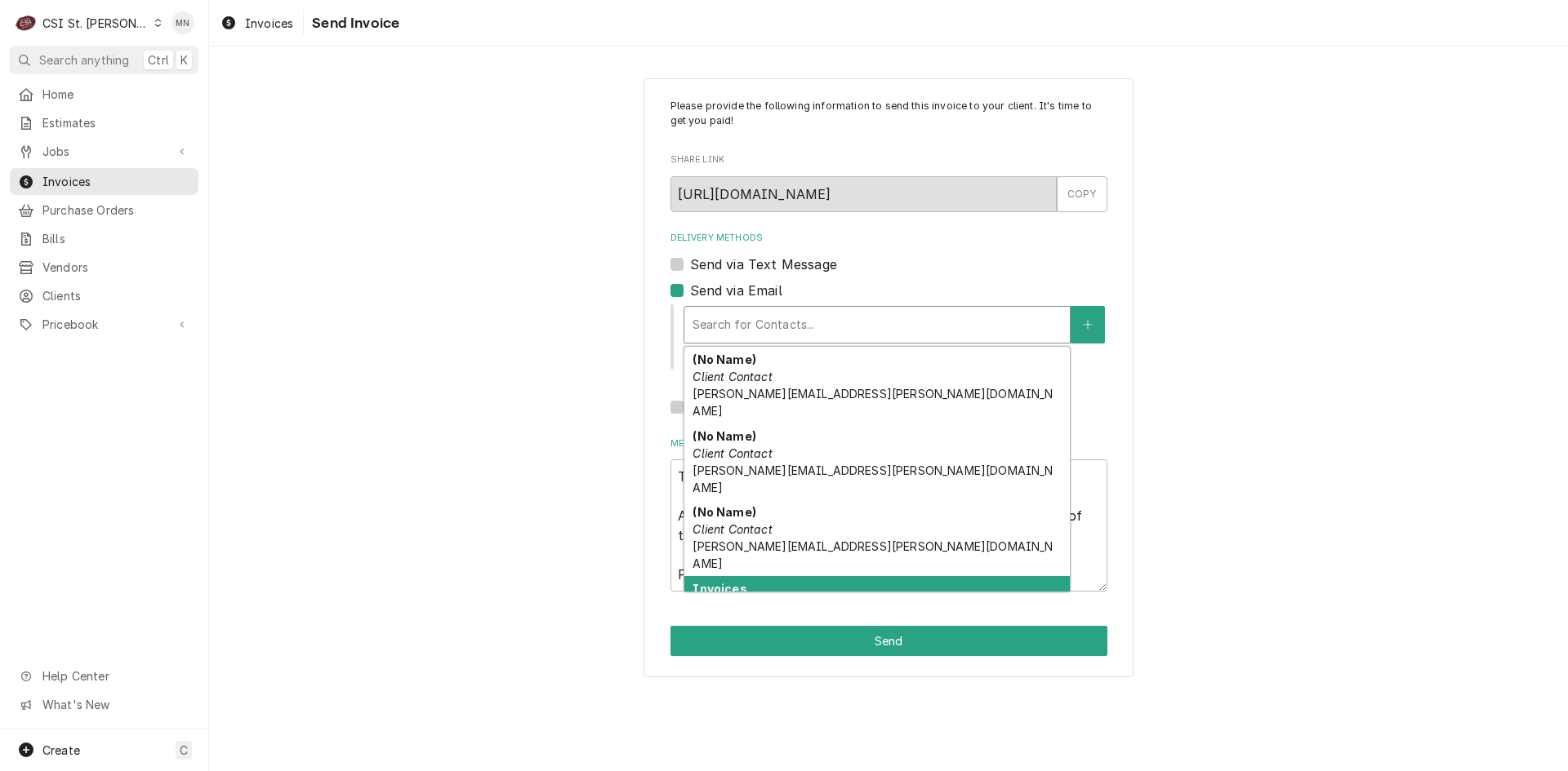
click at [791, 616] on span "techsupport@rdtonline.com" at bounding box center [793, 623] width 202 height 14
type textarea "x"
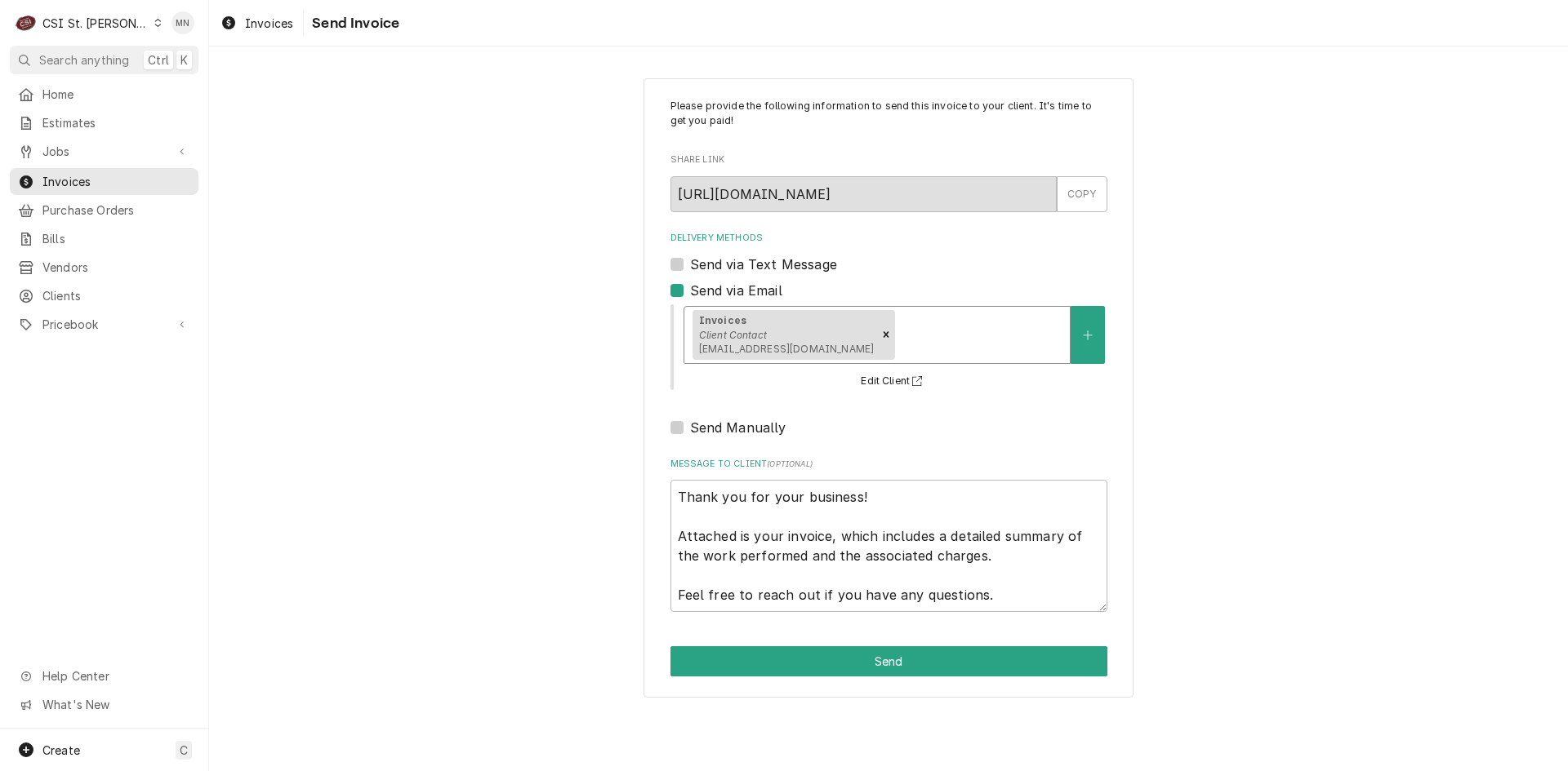
click at [690, 289] on label "Send via Email" at bounding box center [736, 290] width 92 height 20
click at [690, 289] on input "Send via Email" at bounding box center [908, 298] width 437 height 36
checkbox input "false"
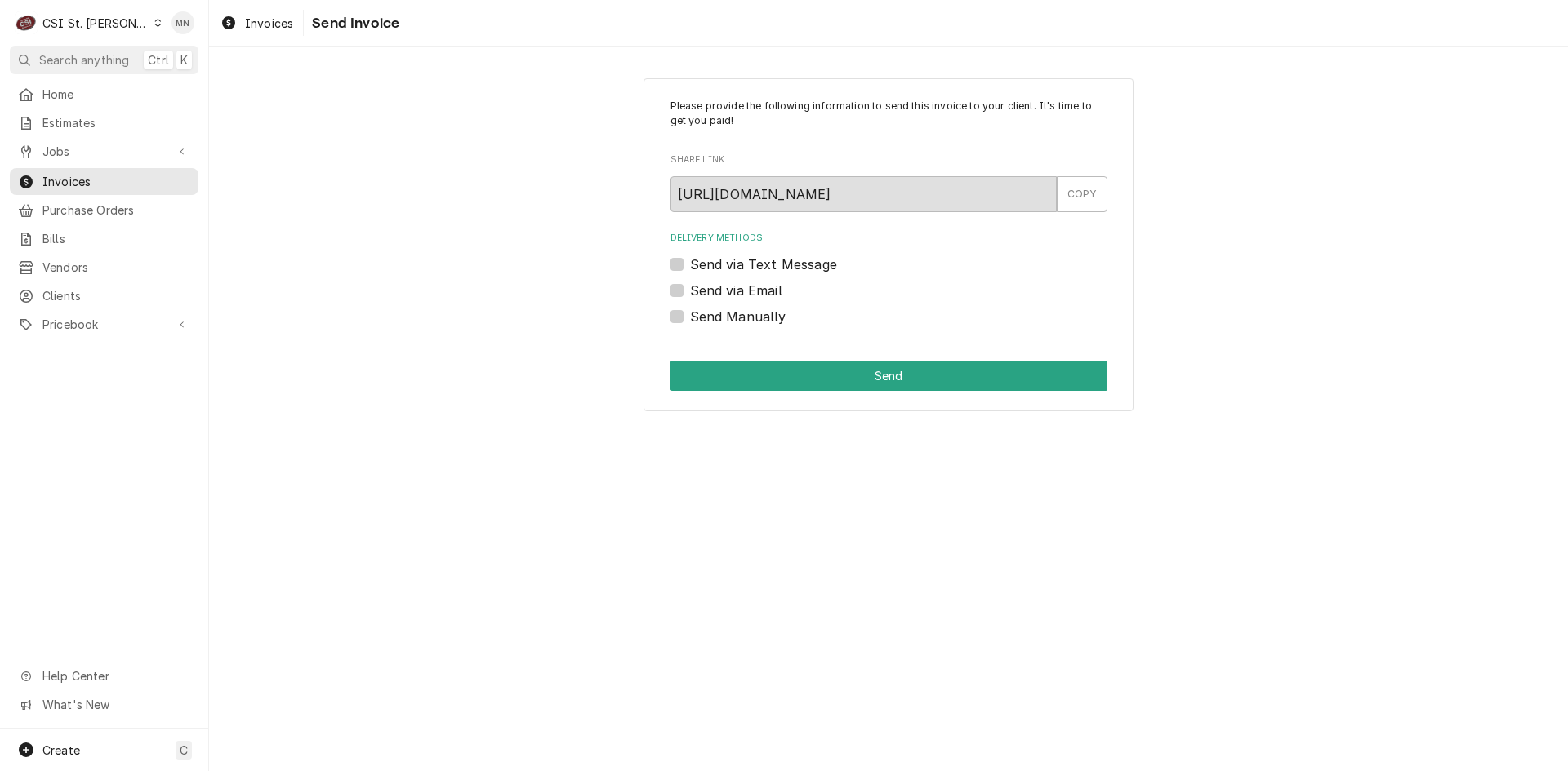
click at [690, 314] on label "Send Manually" at bounding box center [738, 316] width 96 height 20
click at [690, 314] on input "Send Manually" at bounding box center [908, 324] width 437 height 36
checkbox input "true"
click at [927, 377] on button "Send" at bounding box center [889, 375] width 437 height 30
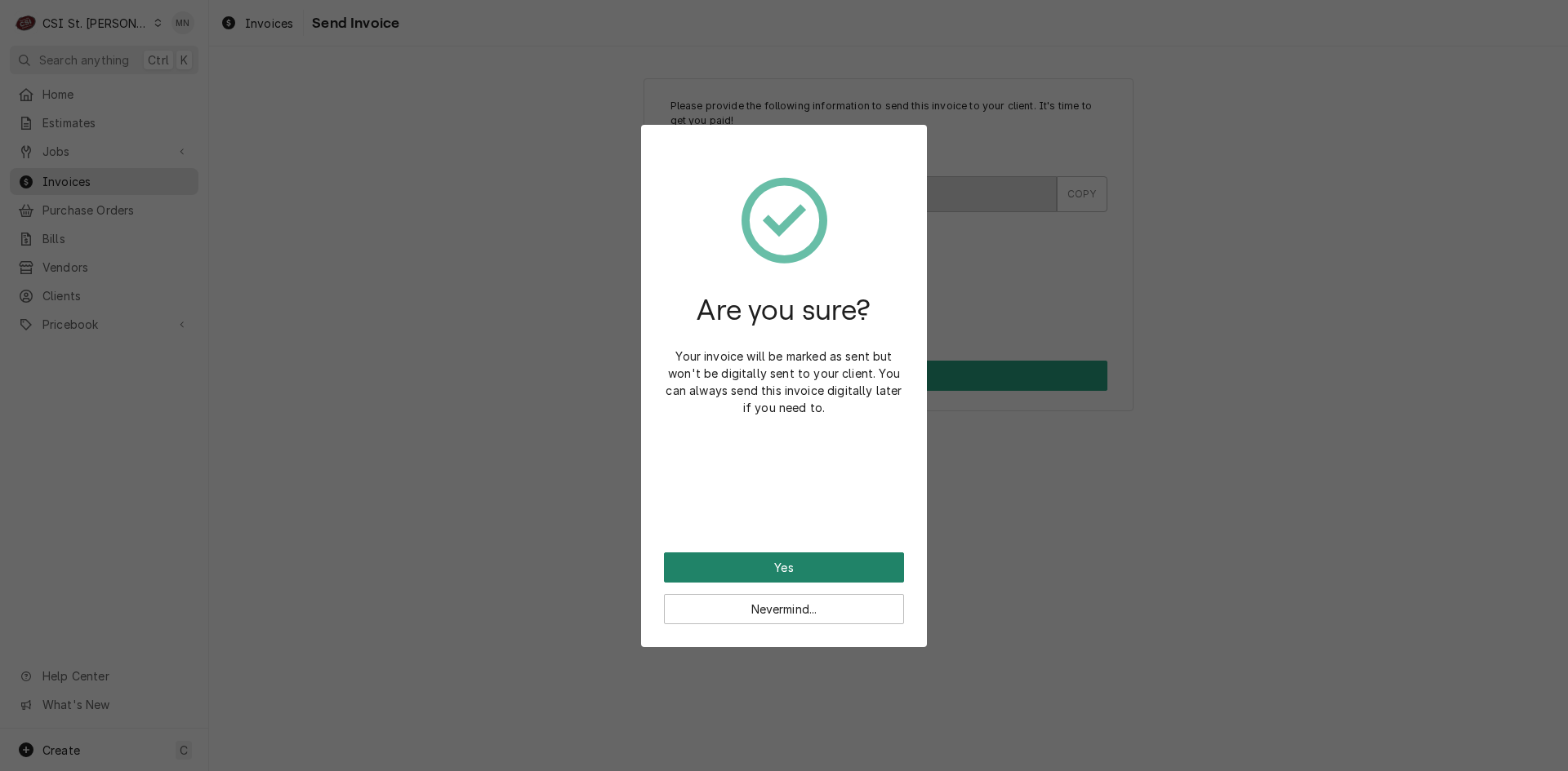
click at [777, 562] on button "Yes" at bounding box center [784, 567] width 240 height 30
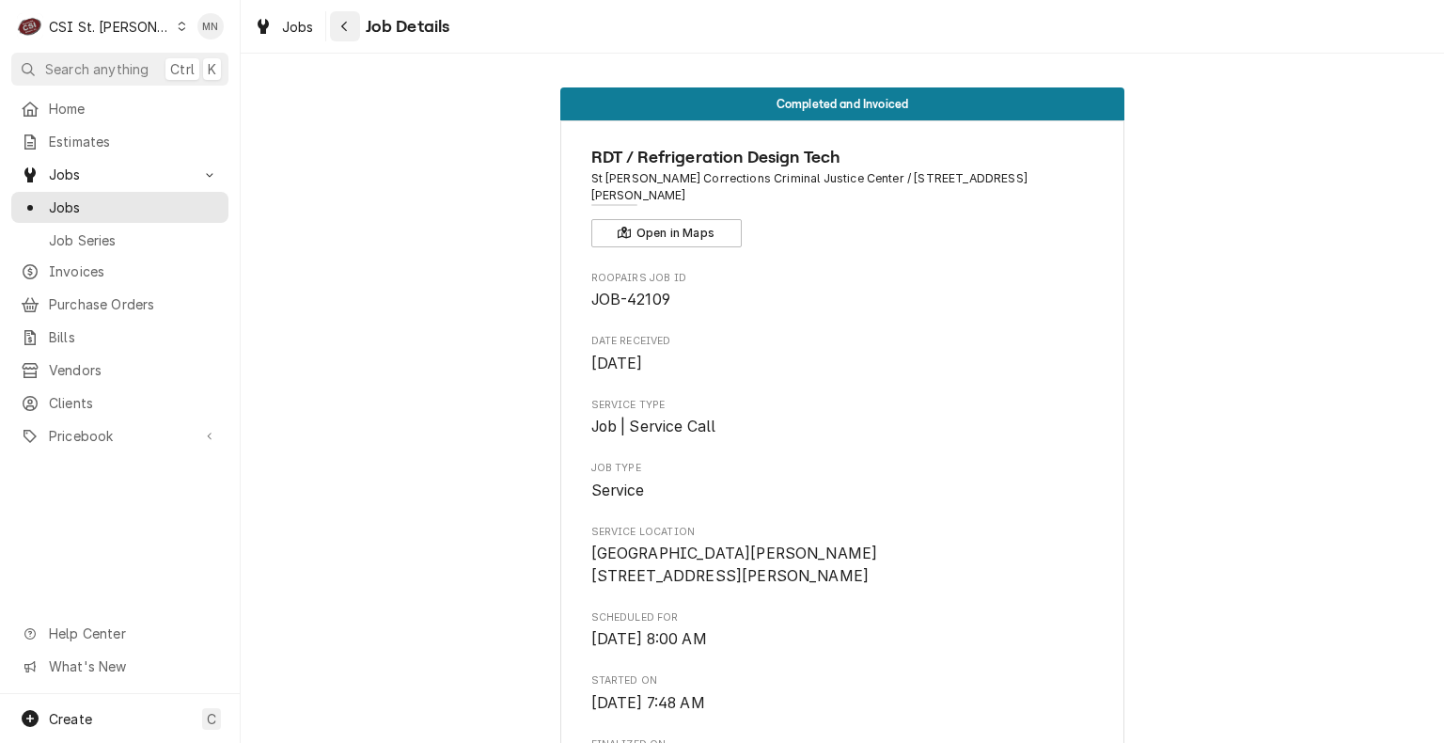
click at [357, 29] on button "Navigate back" at bounding box center [345, 26] width 30 height 30
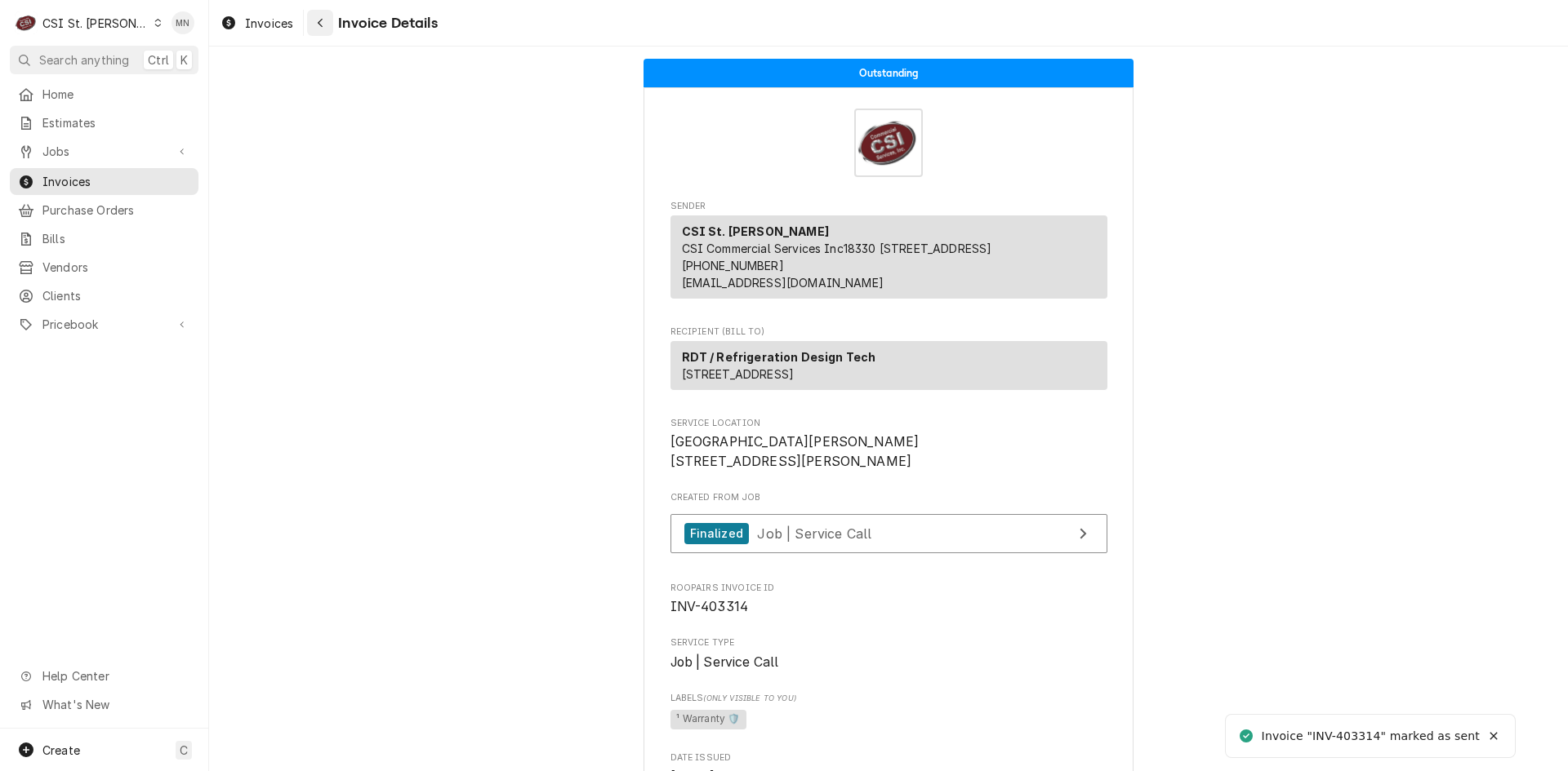
click at [325, 29] on div "Navigate back" at bounding box center [320, 23] width 17 height 16
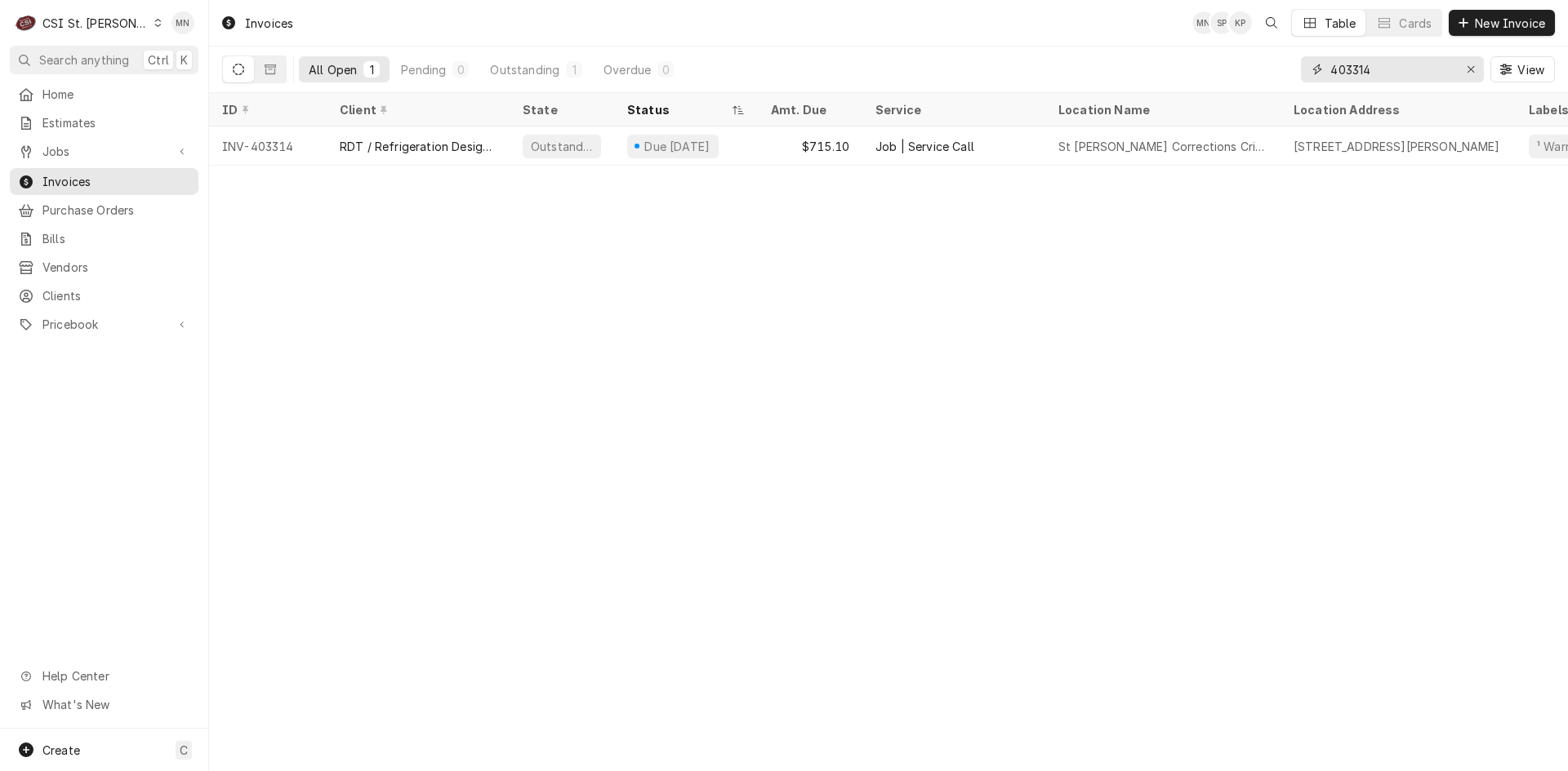
click at [1392, 75] on input "403314" at bounding box center [1391, 69] width 122 height 26
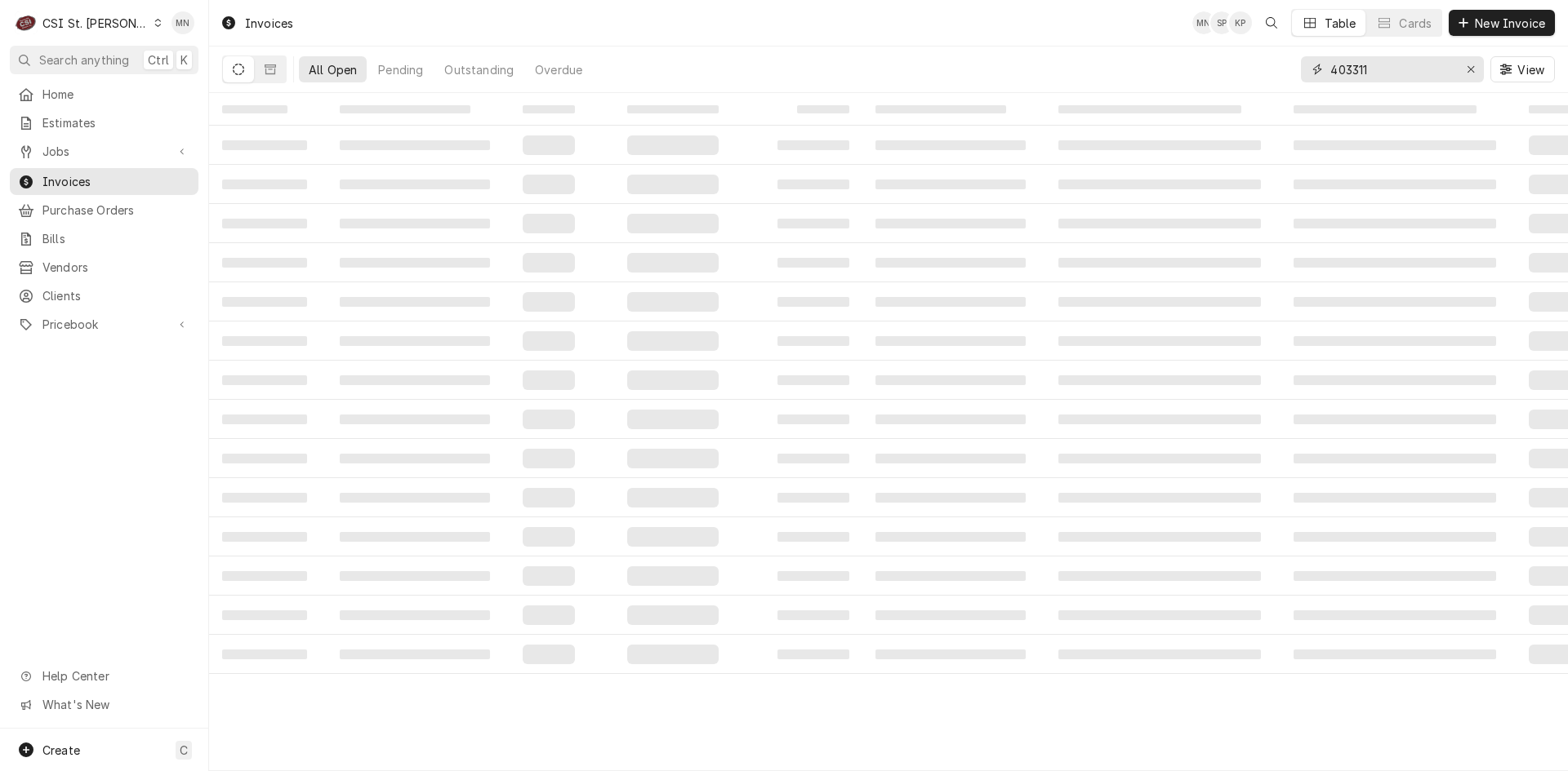
type input "403311"
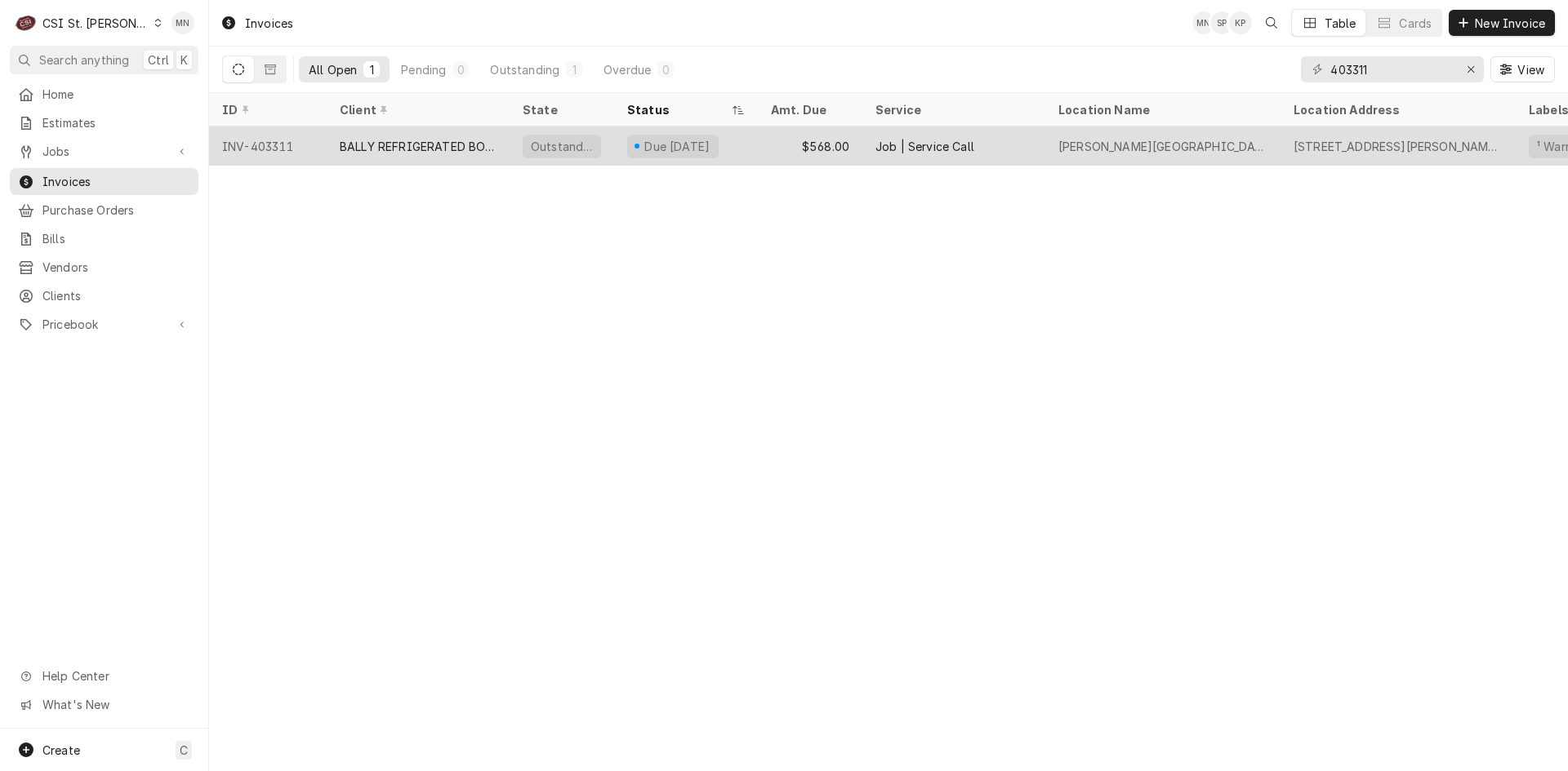
click at [421, 142] on div "BALLY REFRIGERATED BOXES, INC." at bounding box center [418, 147] width 156 height 17
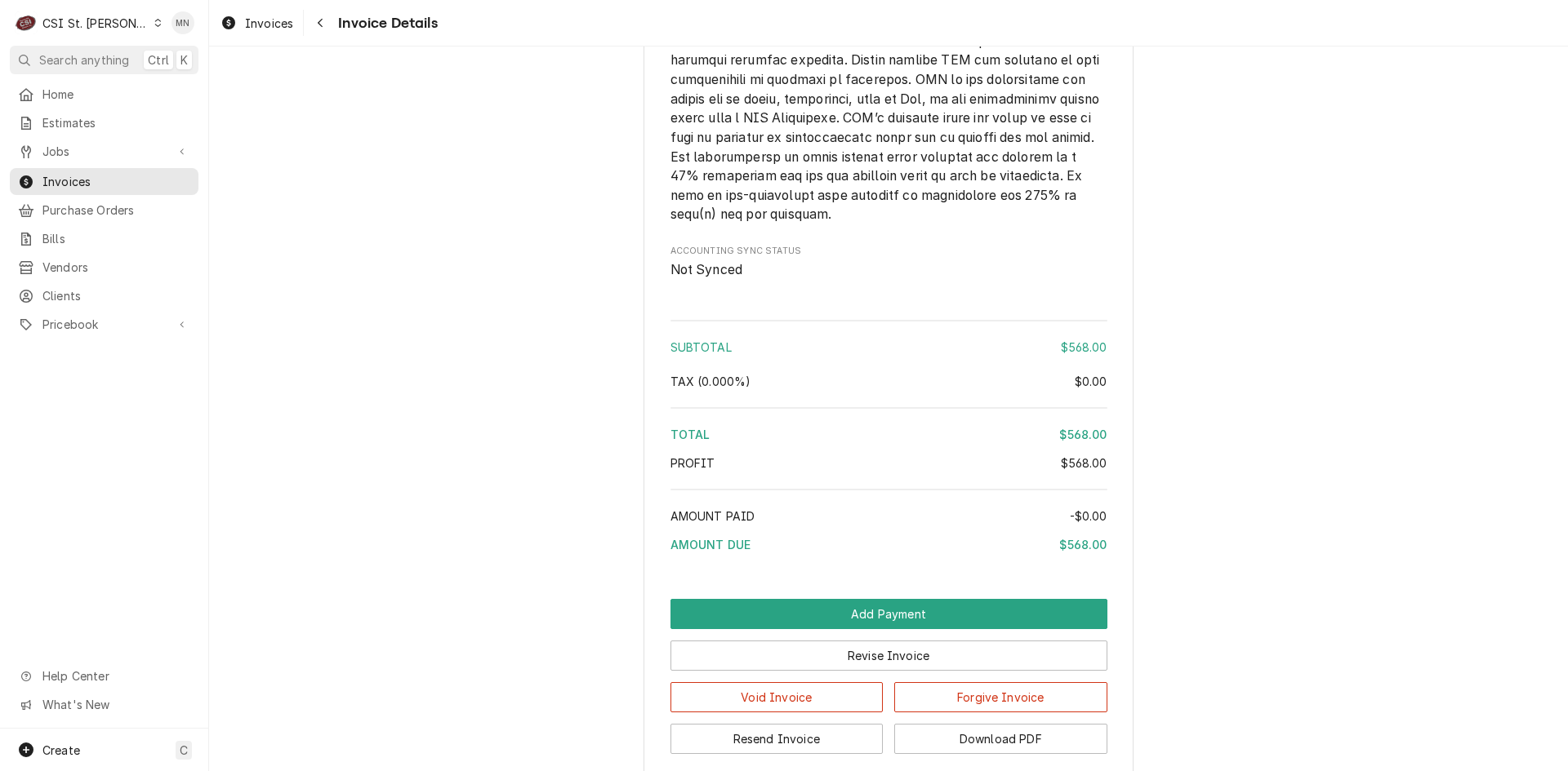
scroll to position [2621, 0]
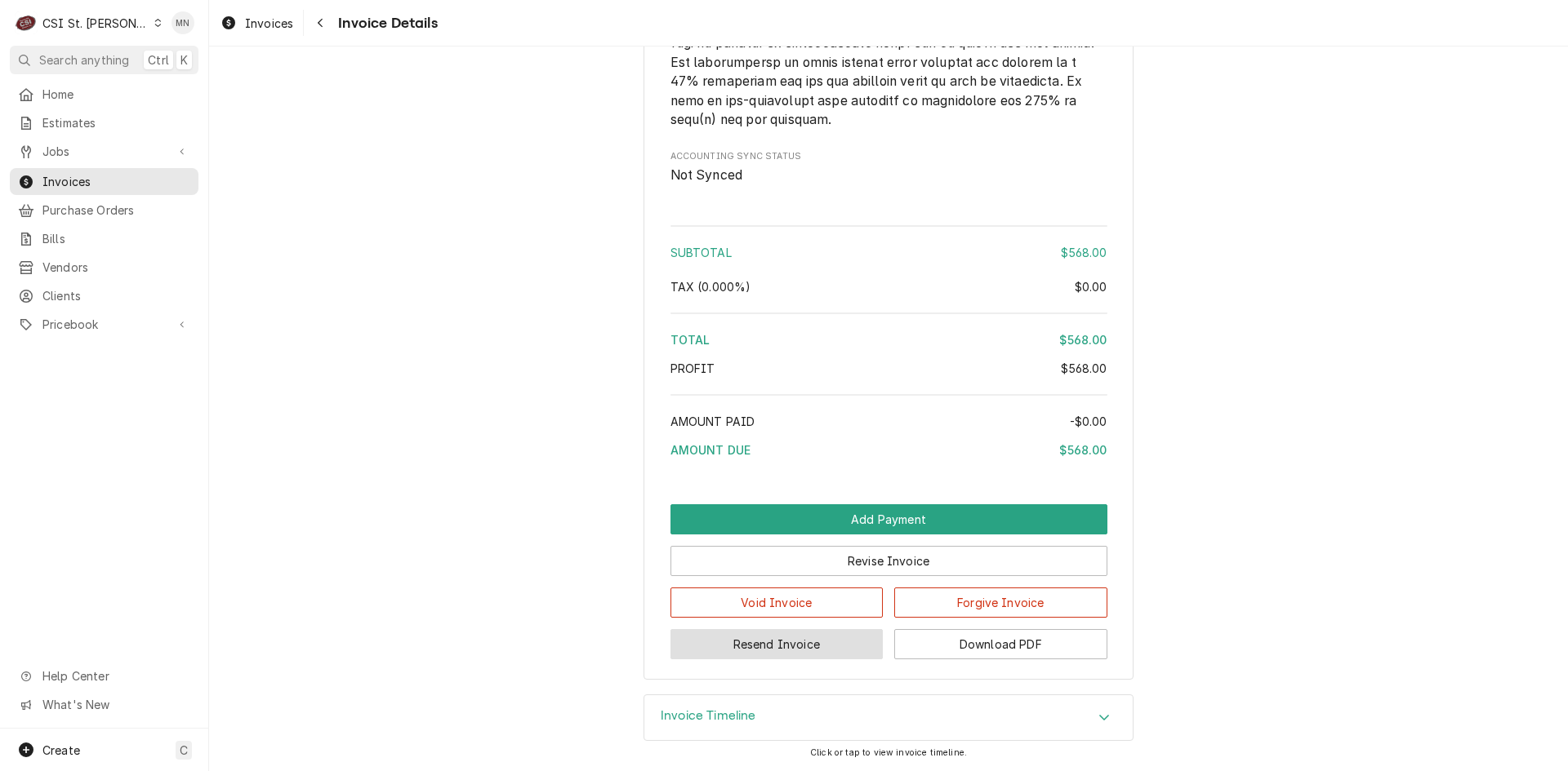
click at [804, 648] on button "Resend Invoice" at bounding box center [777, 644] width 213 height 30
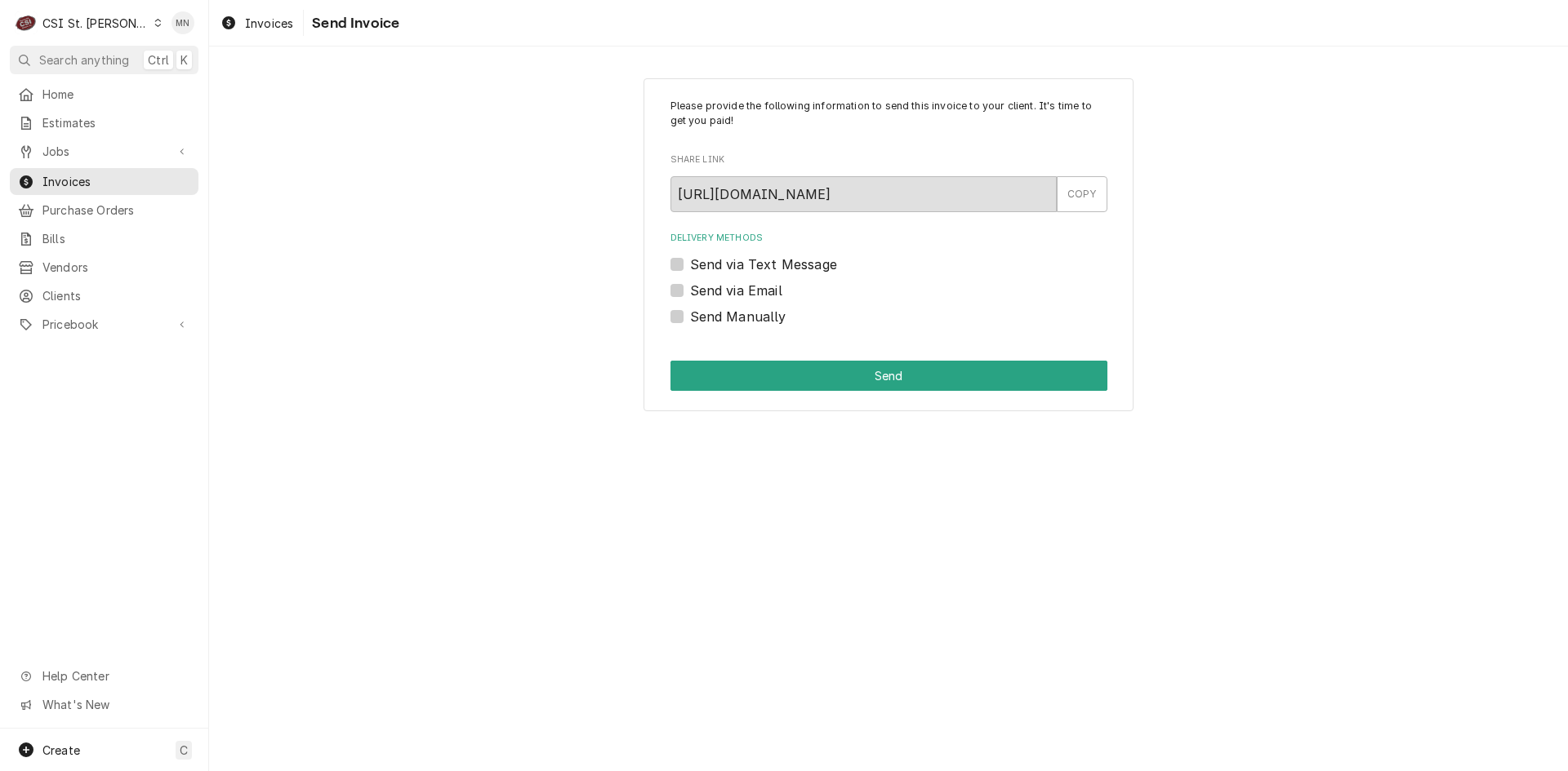
click at [690, 316] on label "Send Manually" at bounding box center [738, 316] width 96 height 20
click at [690, 316] on input "Send Manually" at bounding box center [908, 324] width 437 height 36
checkbox input "true"
click at [872, 380] on button "Send" at bounding box center [889, 375] width 437 height 30
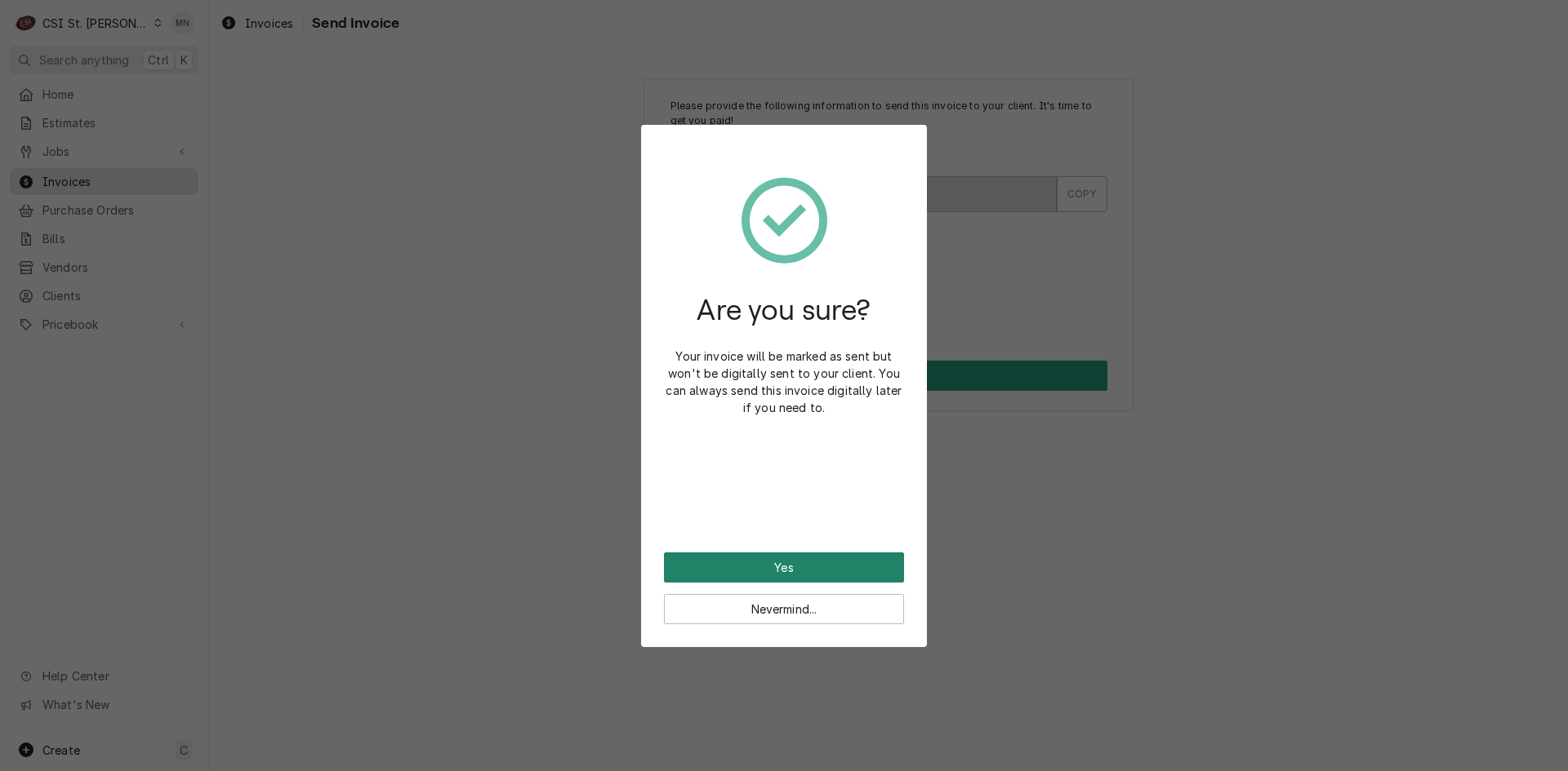
click at [783, 566] on button "Yes" at bounding box center [784, 567] width 240 height 30
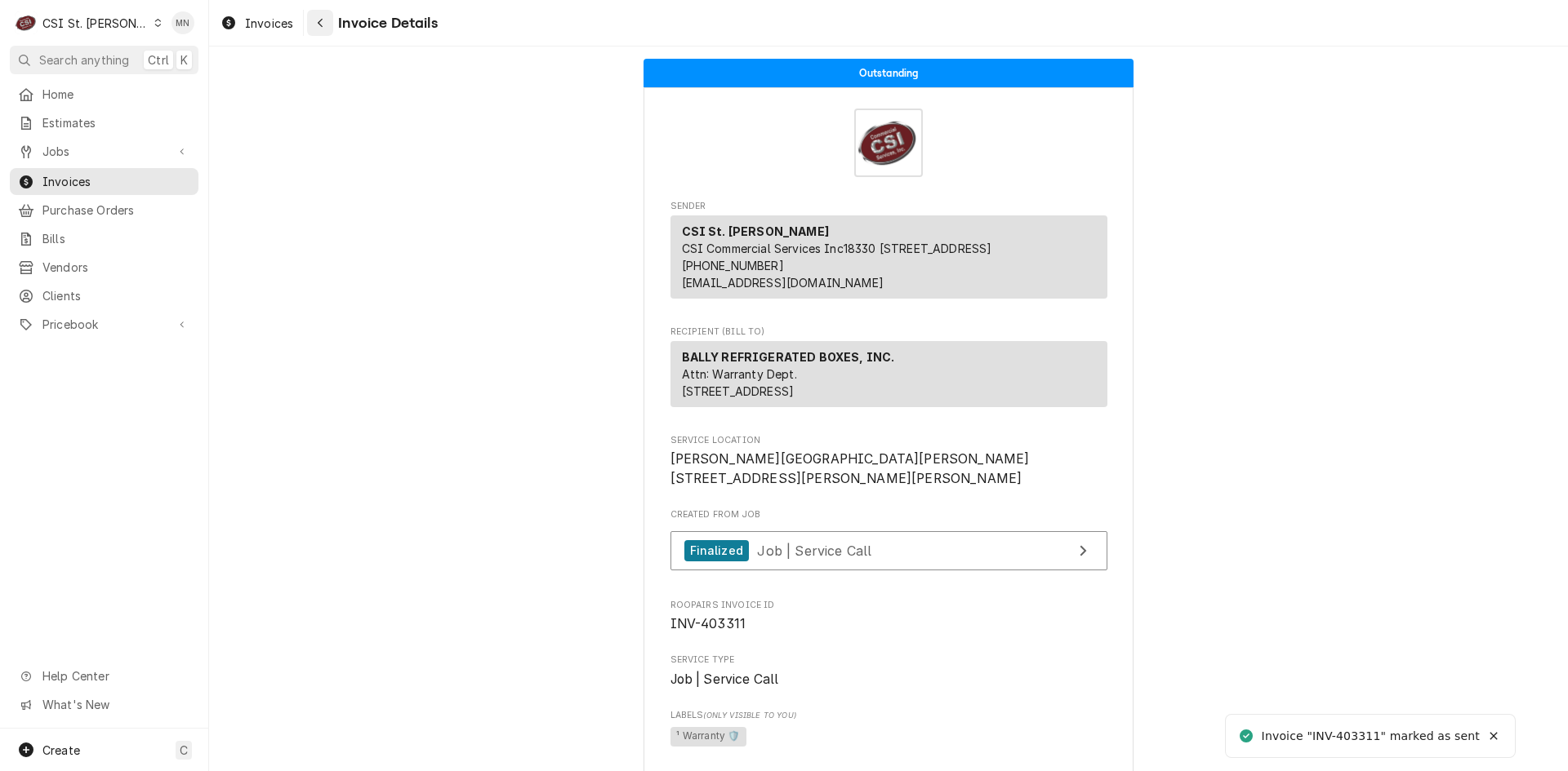
click at [324, 18] on div "Navigate back" at bounding box center [320, 23] width 17 height 16
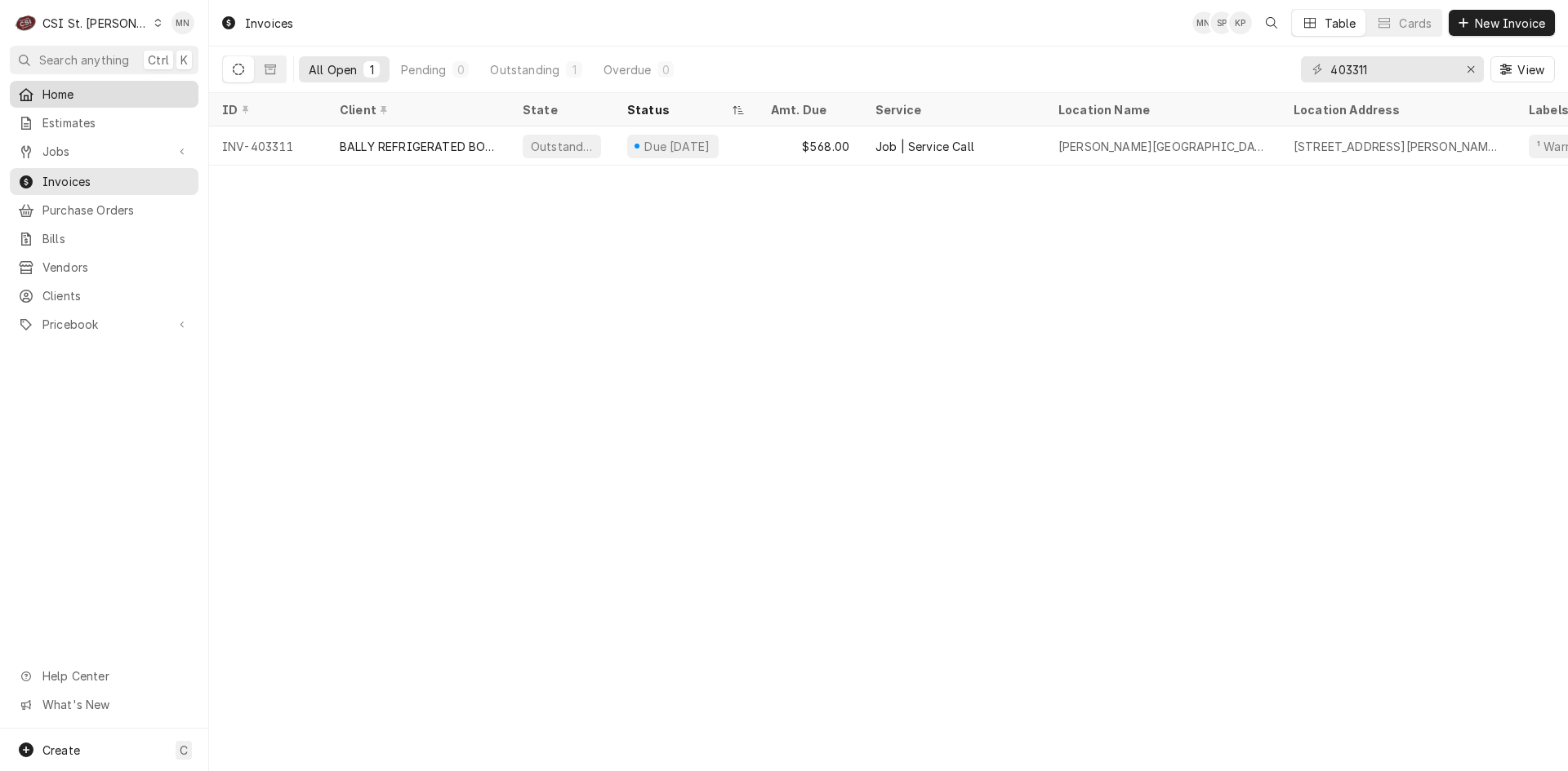
click at [53, 89] on span "Home" at bounding box center [116, 95] width 148 height 17
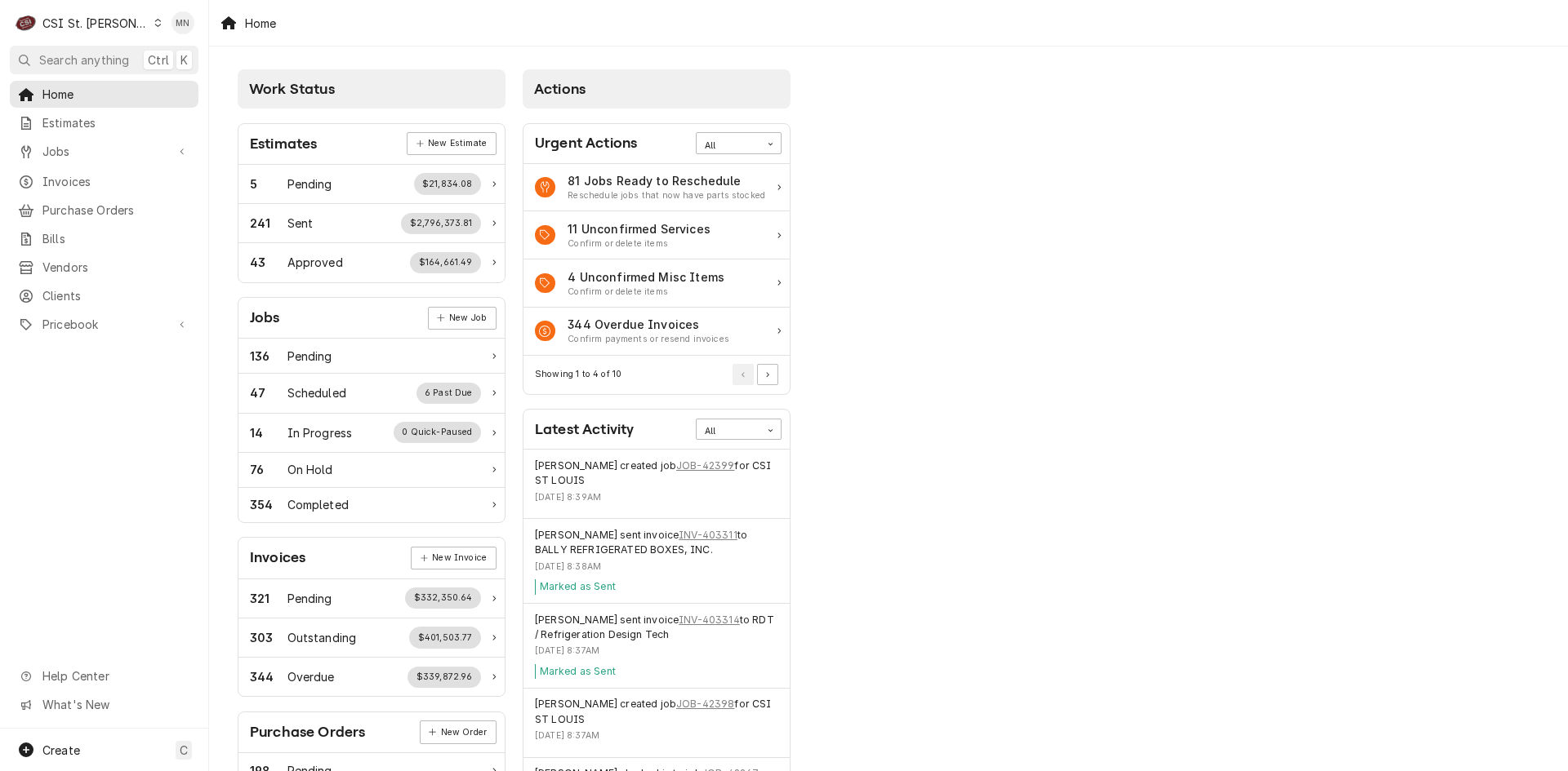
click at [101, 20] on div "CSI St. [PERSON_NAME]" at bounding box center [96, 23] width 106 height 17
click at [193, 32] on div "CSI Kansas City" at bounding box center [250, 32] width 215 height 17
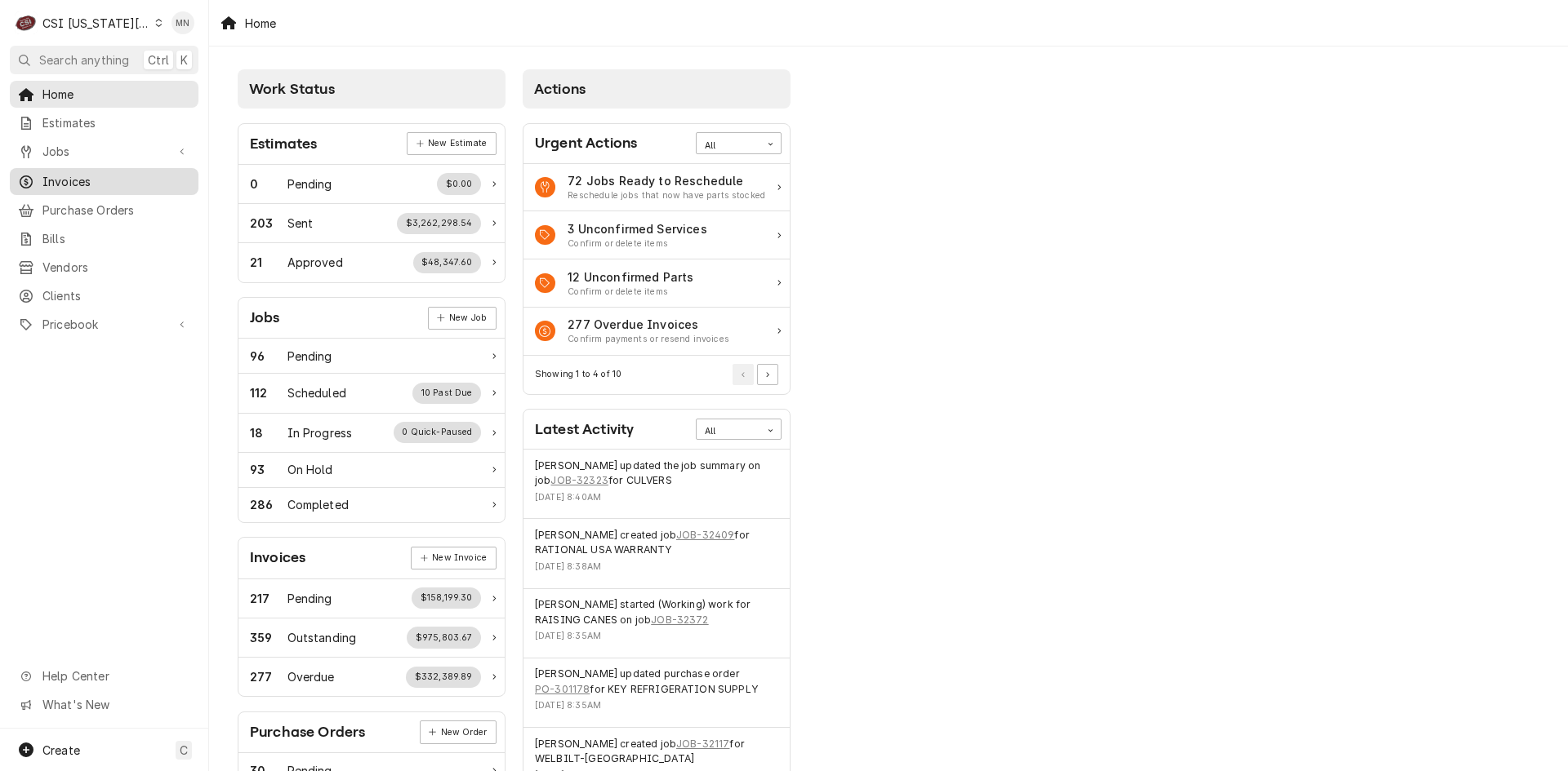
click at [50, 174] on span "Invoices" at bounding box center [116, 181] width 148 height 17
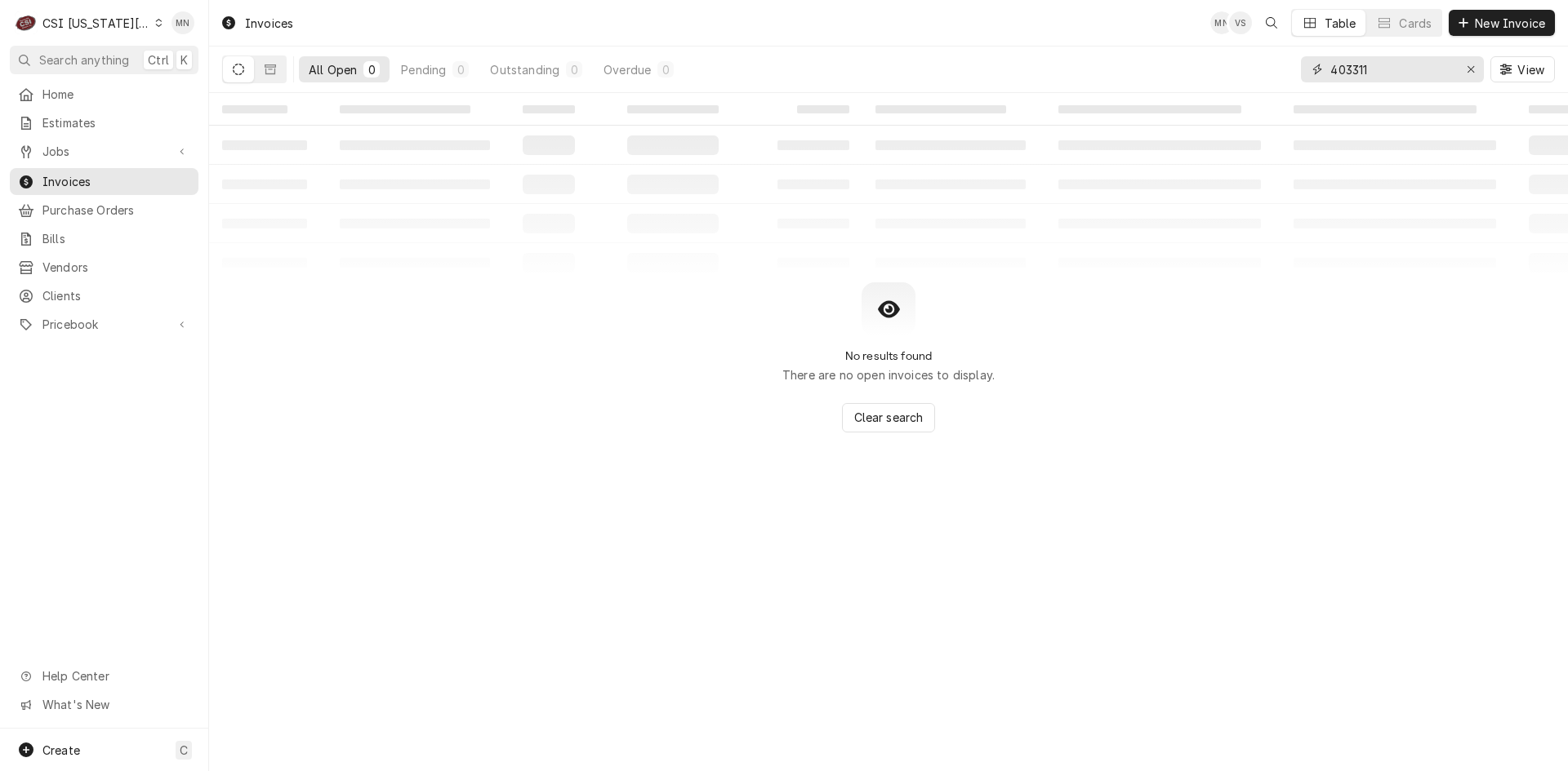
drag, startPoint x: 1401, startPoint y: 76, endPoint x: 1223, endPoint y: 65, distance: 178.3
click at [1229, 65] on div "All Open 0 Pending 0 Outstanding 0 Overdue 0 403311 View" at bounding box center [889, 69] width 1333 height 46
type input "302711"
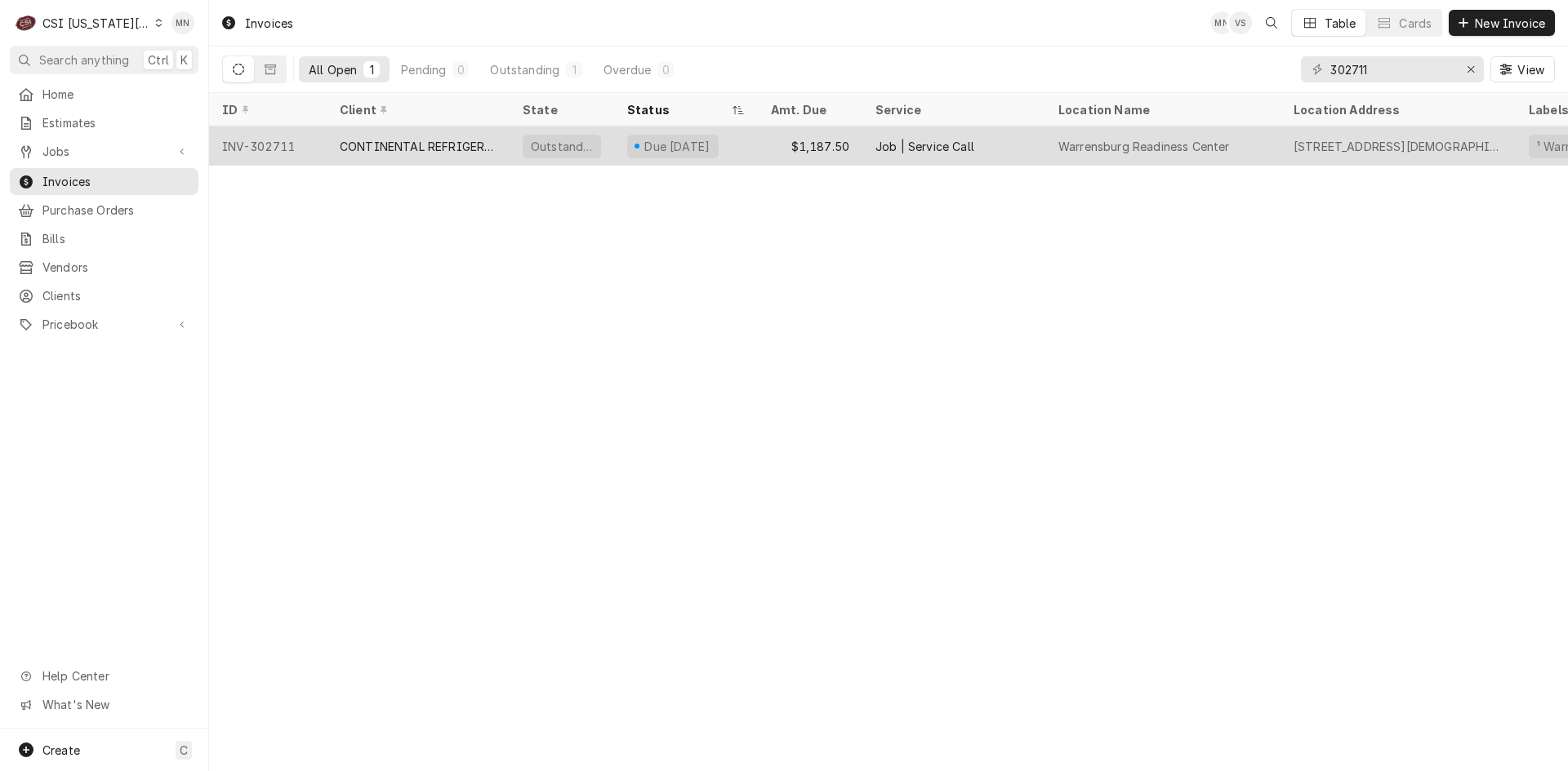
click at [430, 148] on div "CONTINENTAL REFRIGERATION" at bounding box center [418, 147] width 156 height 17
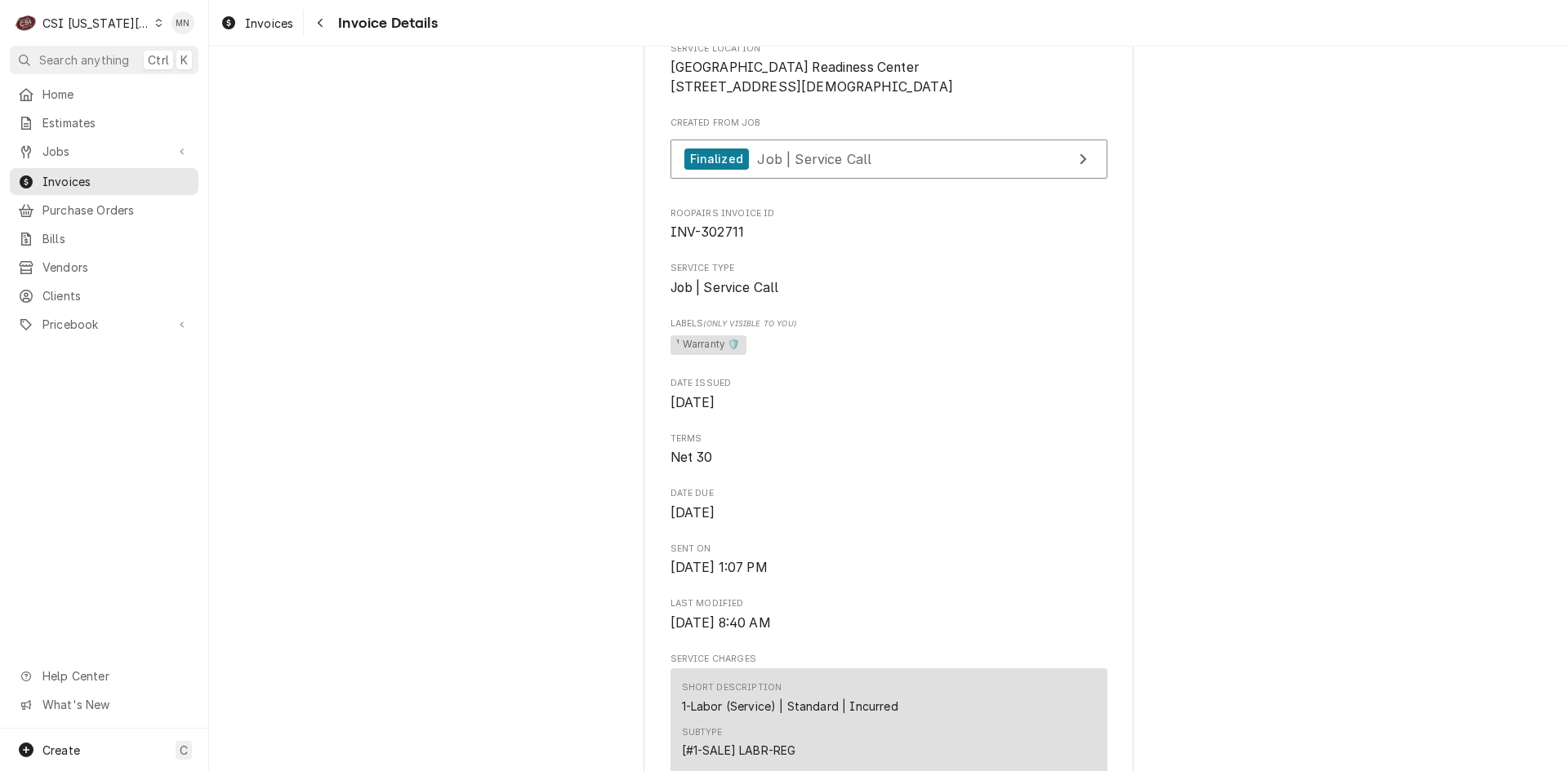
scroll to position [408, 0]
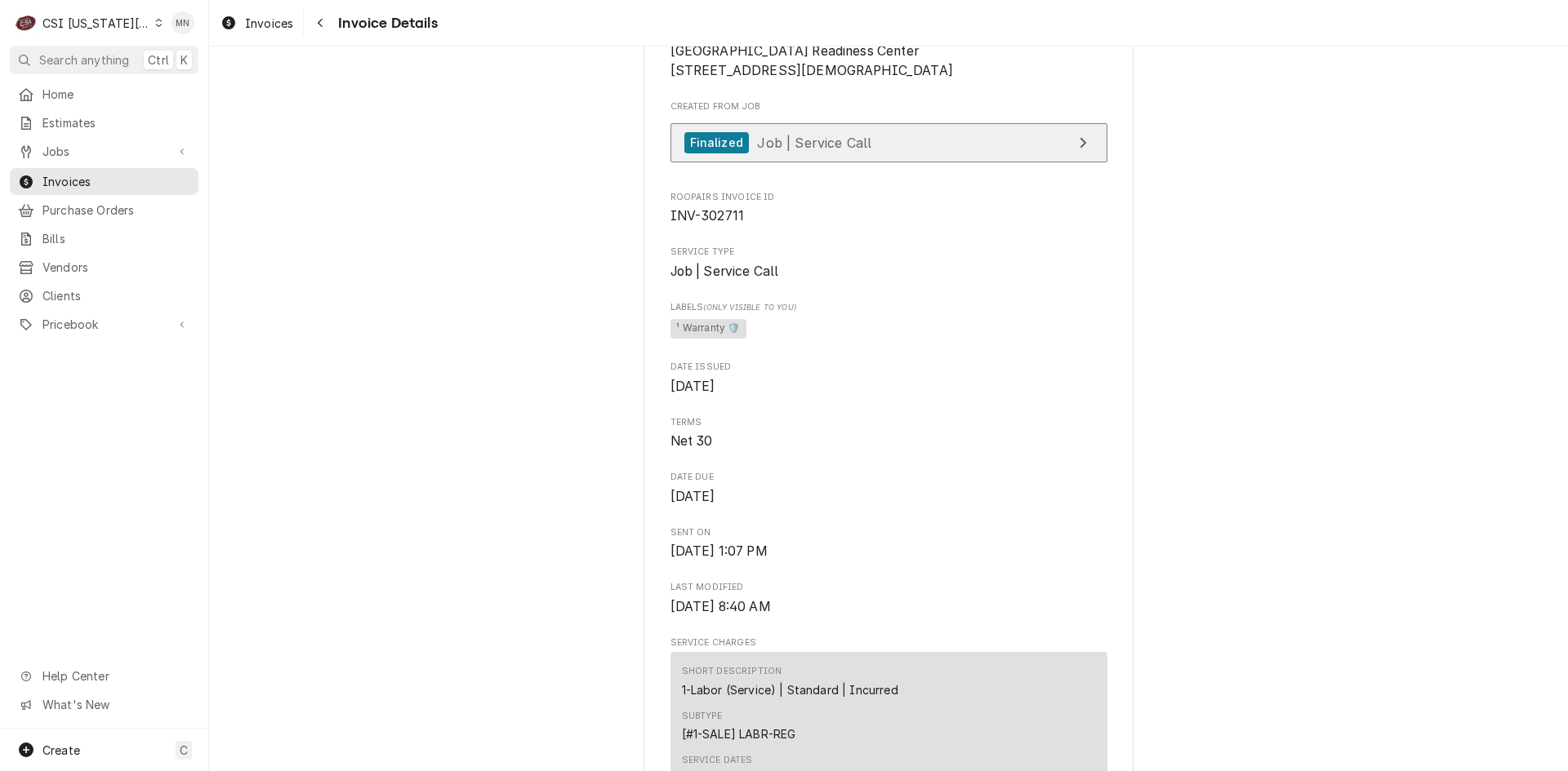
click at [806, 150] on span "Job | Service Call" at bounding box center [814, 142] width 115 height 16
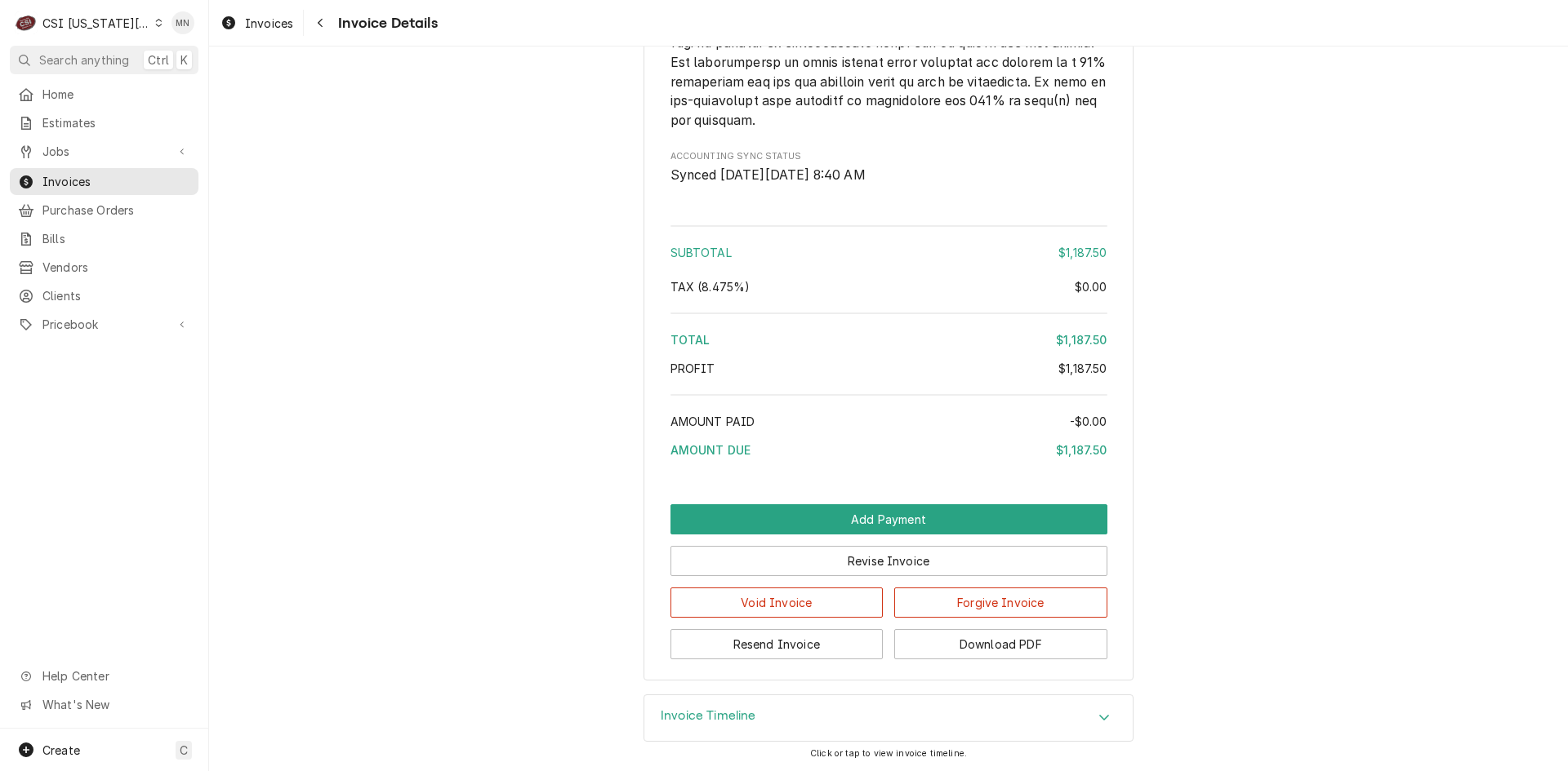
scroll to position [2727, 0]
click at [985, 638] on button "Download PDF" at bounding box center [1000, 644] width 213 height 30
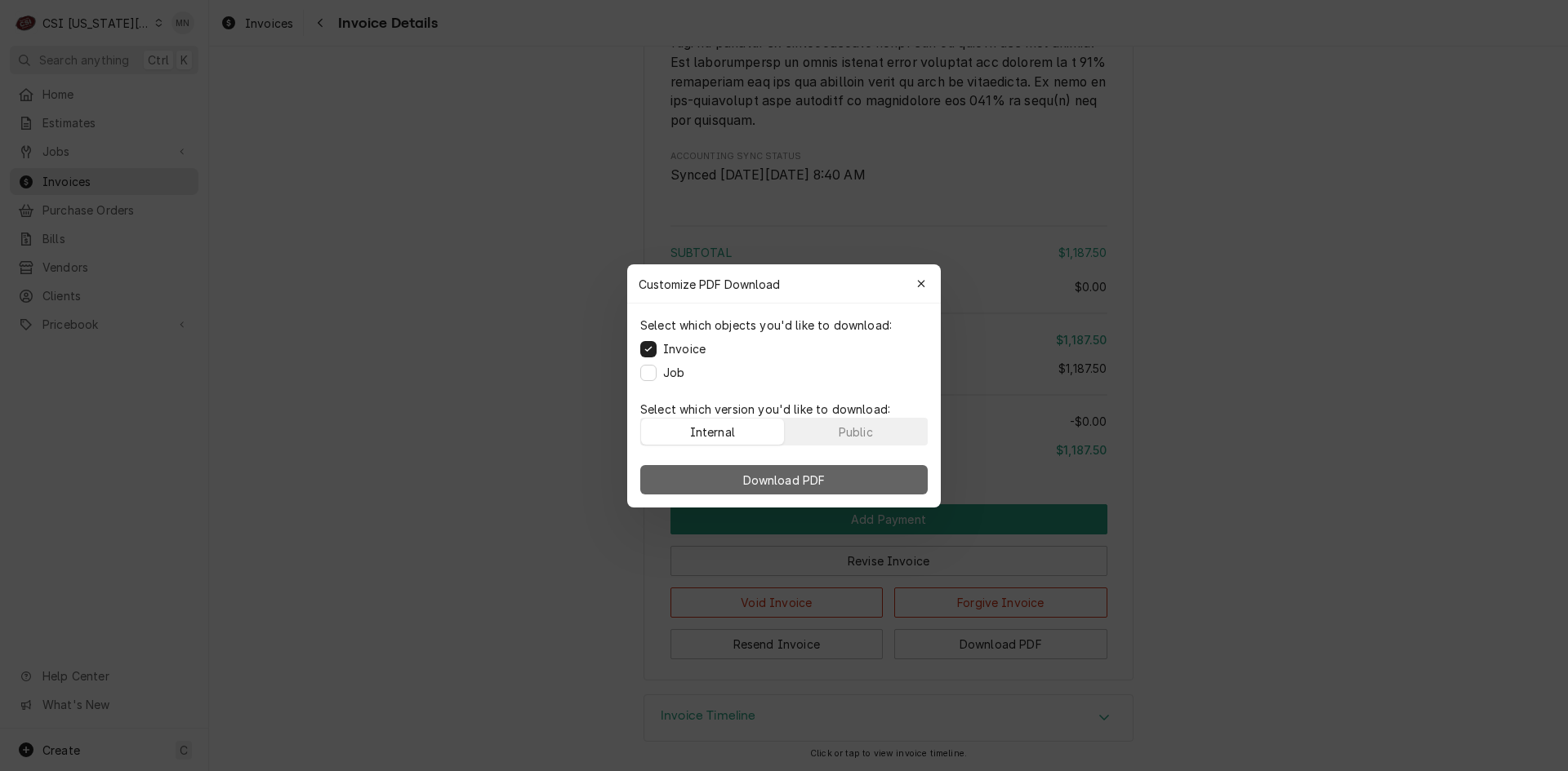
click at [769, 478] on span "Download PDF" at bounding box center [784, 479] width 89 height 17
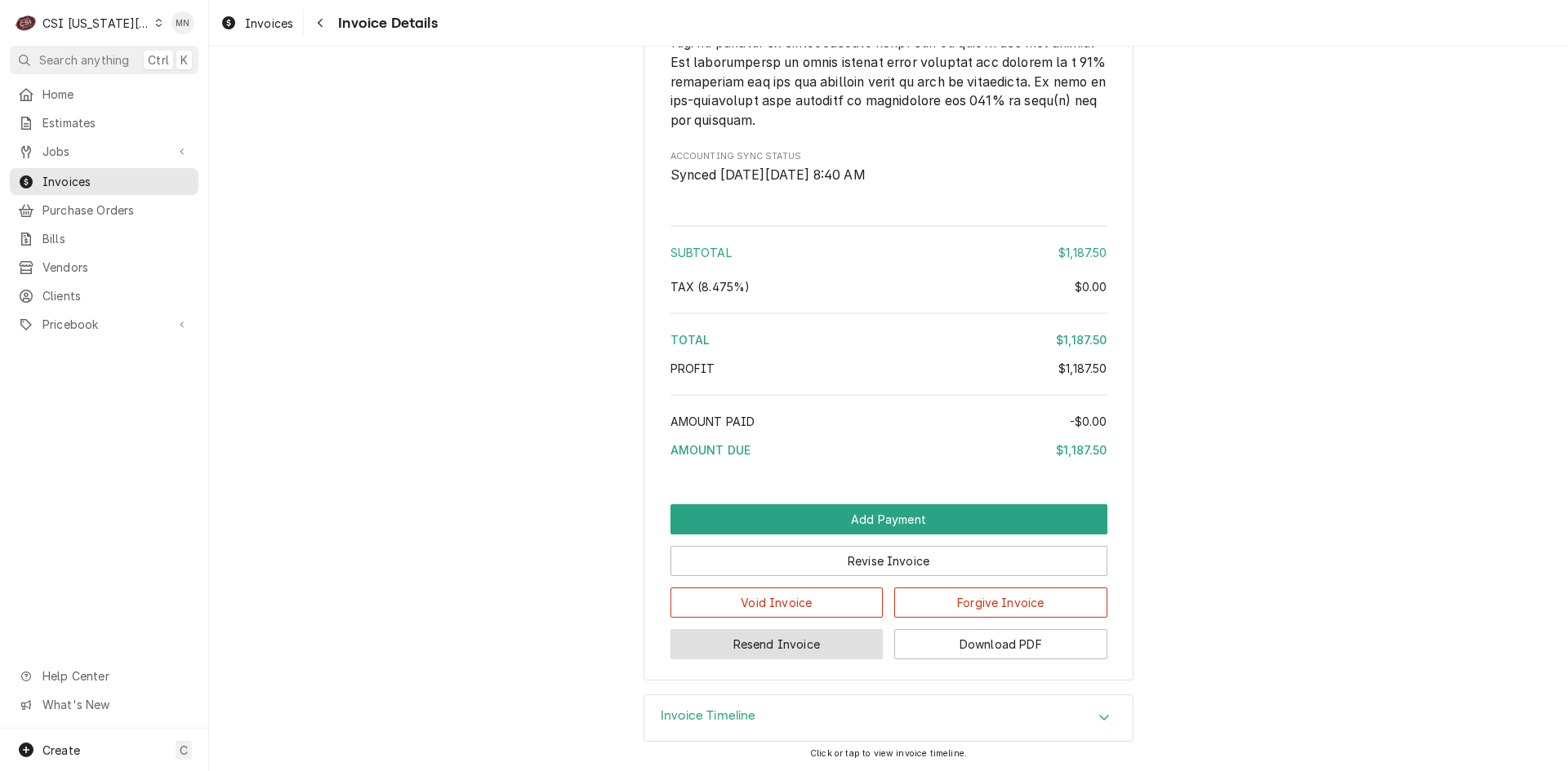
click at [767, 650] on button "Resend Invoice" at bounding box center [777, 644] width 213 height 30
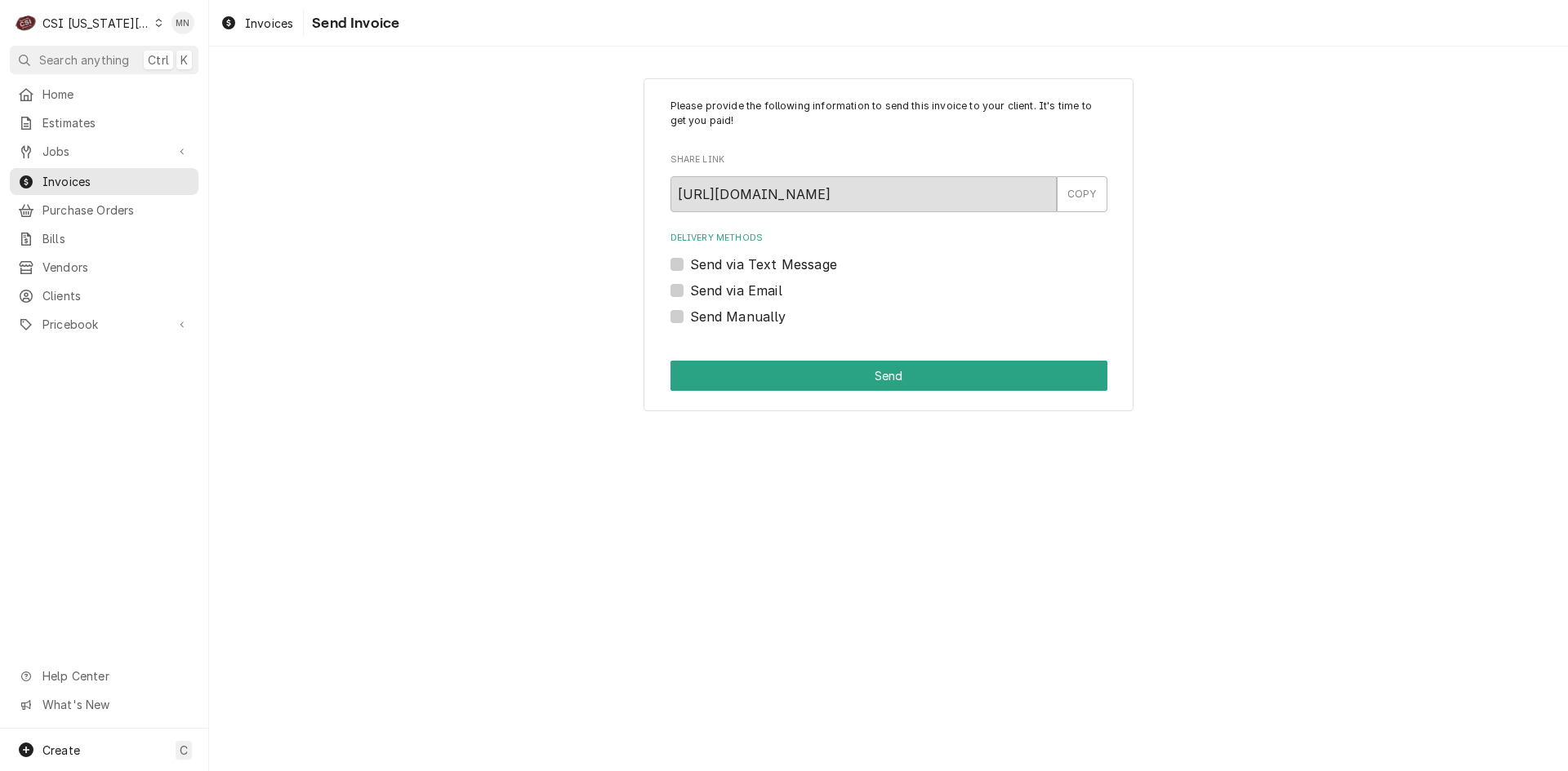
click at [690, 287] on label "Send via Email" at bounding box center [736, 290] width 92 height 20
click at [690, 287] on input "Send via Email" at bounding box center [908, 298] width 437 height 36
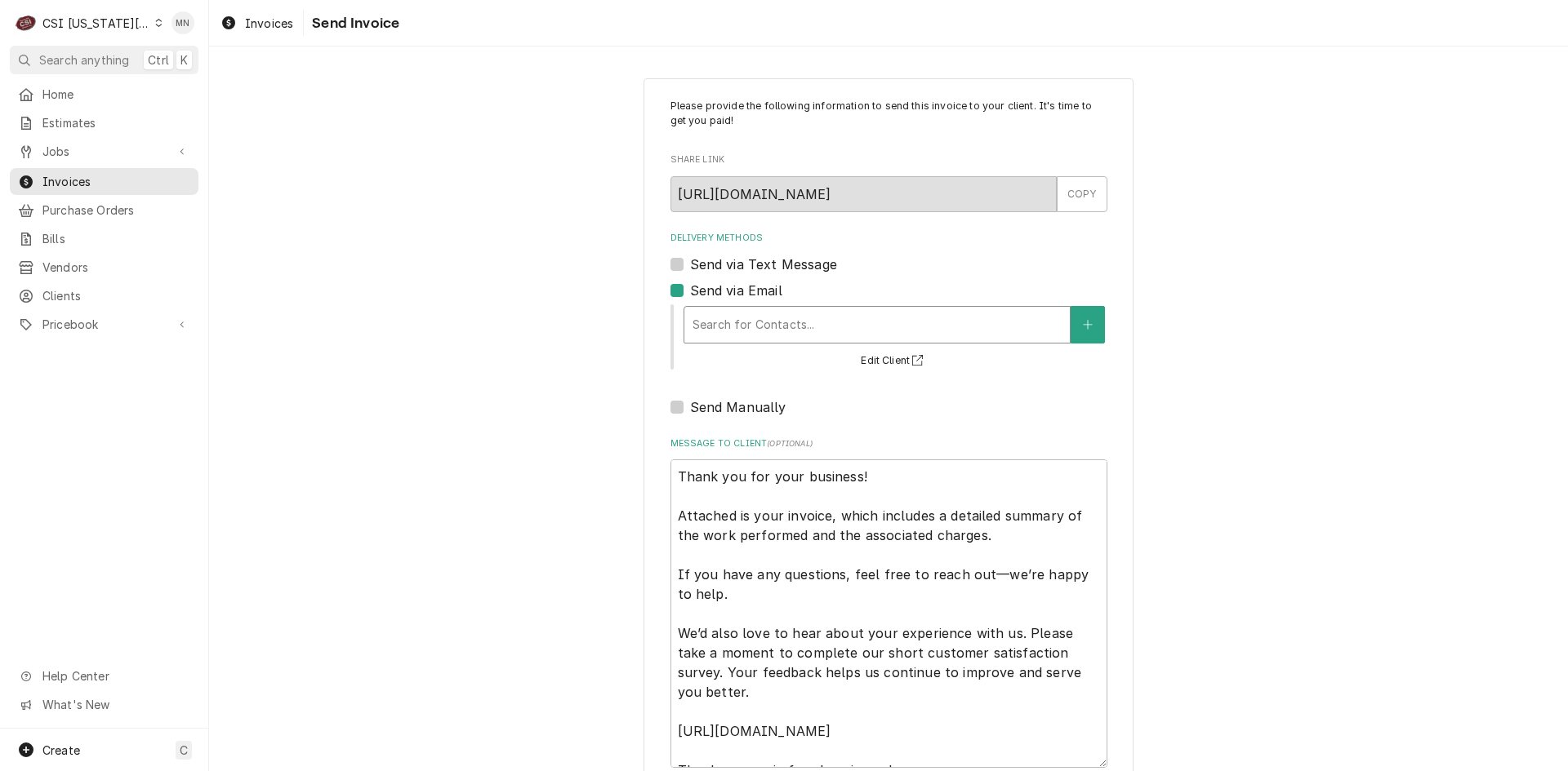
click at [769, 323] on div "Delivery Methods" at bounding box center [877, 325] width 369 height 30
click at [350, 320] on div "Please provide the following information to send this invoice to your client. I…" at bounding box center [889, 465] width 1359 height 804
click at [725, 327] on div "Delivery Methods" at bounding box center [877, 325] width 369 height 30
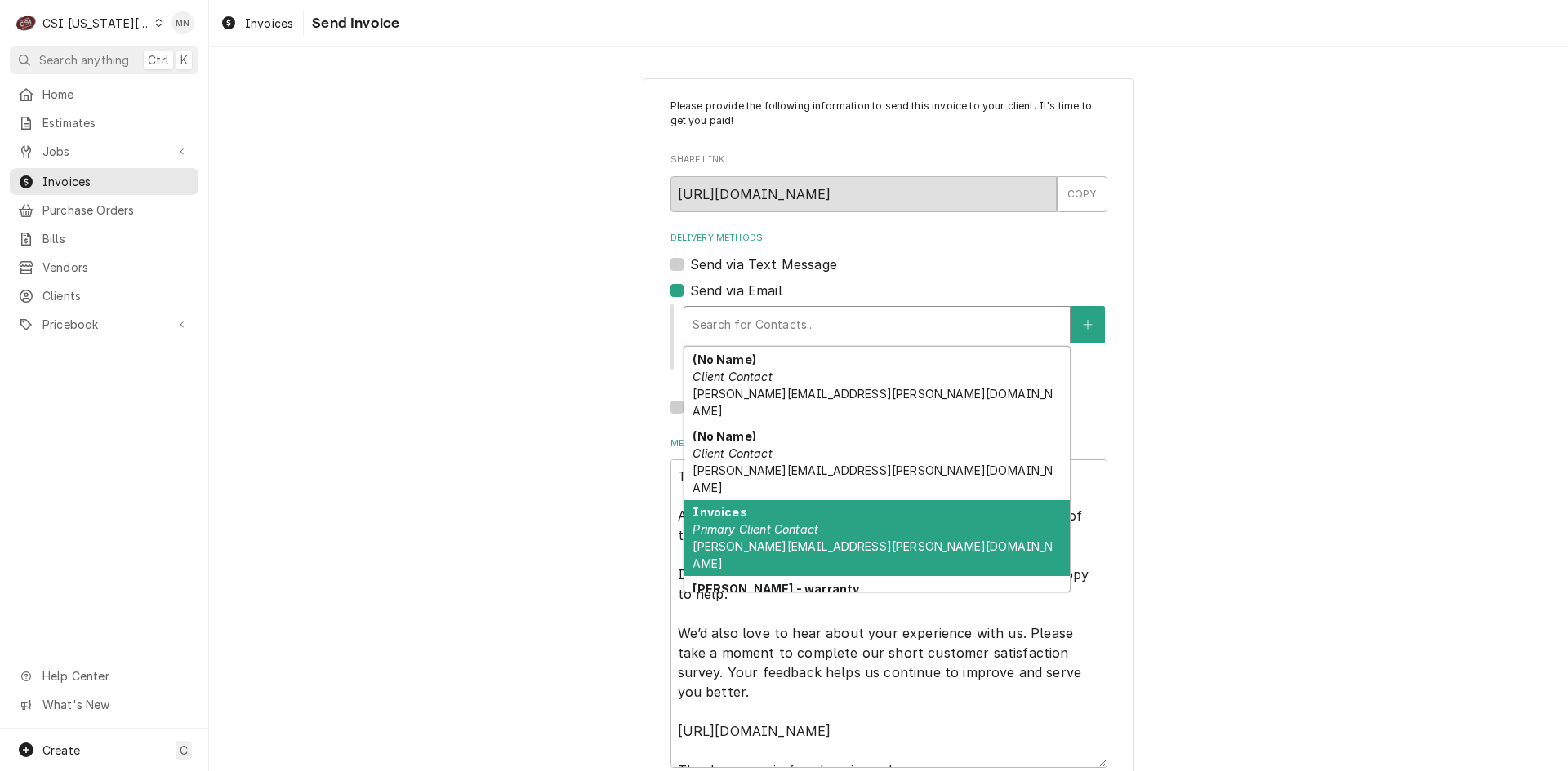
scroll to position [51, 0]
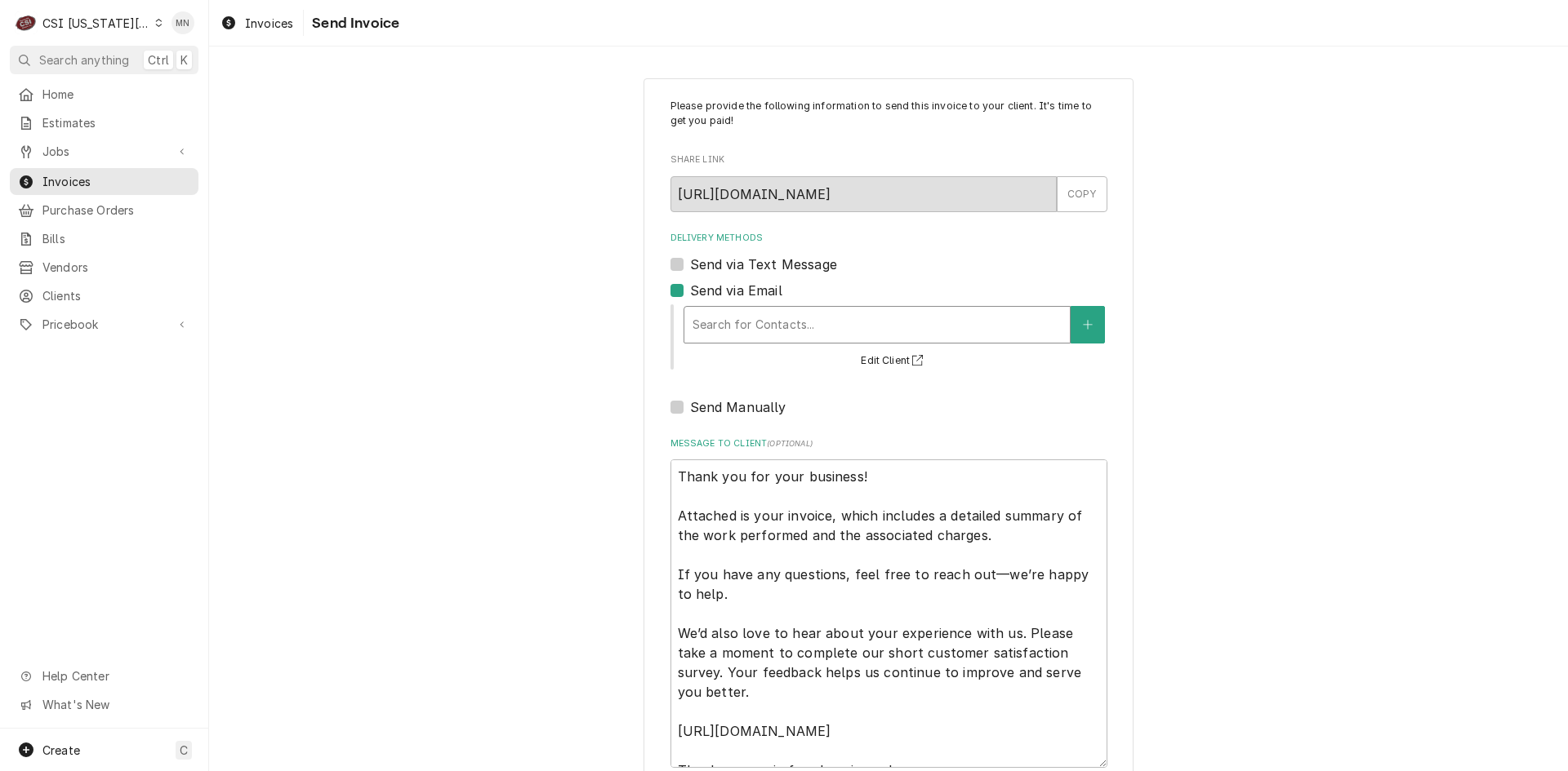
click at [341, 420] on div "Please provide the following information to send this invoice to your client. I…" at bounding box center [889, 465] width 1359 height 804
click at [695, 323] on div "Delivery Methods" at bounding box center [877, 325] width 369 height 30
click at [690, 287] on label "Send via Email" at bounding box center [736, 290] width 92 height 20
click at [690, 287] on input "Send via Email" at bounding box center [908, 298] width 437 height 36
checkbox input "false"
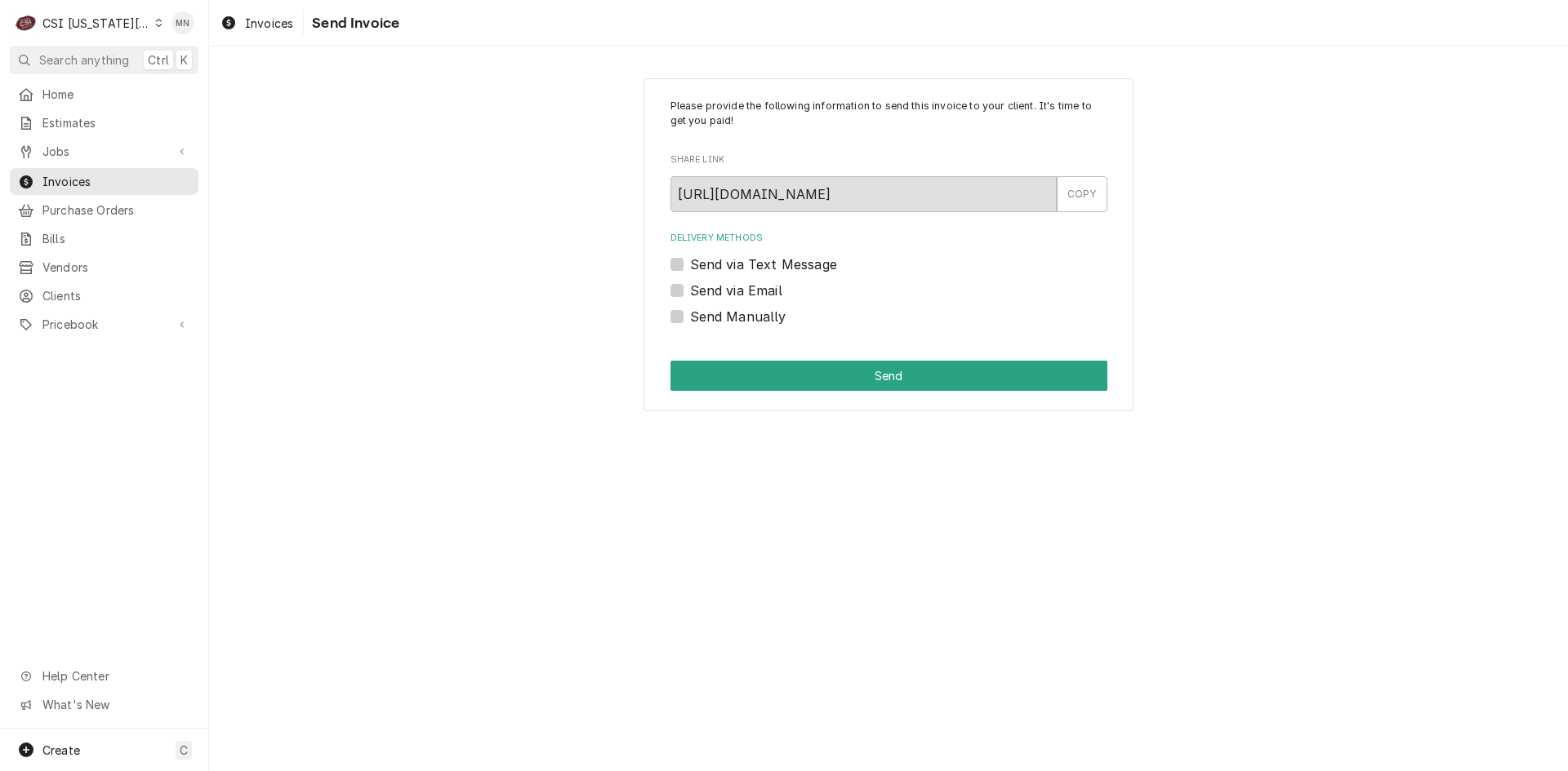
click at [684, 317] on div "Send Manually" at bounding box center [889, 316] width 437 height 20
click at [690, 318] on label "Send Manually" at bounding box center [738, 316] width 96 height 20
click at [690, 318] on input "Send Manually" at bounding box center [908, 324] width 437 height 36
checkbox input "true"
click at [905, 374] on button "Send" at bounding box center [889, 375] width 437 height 30
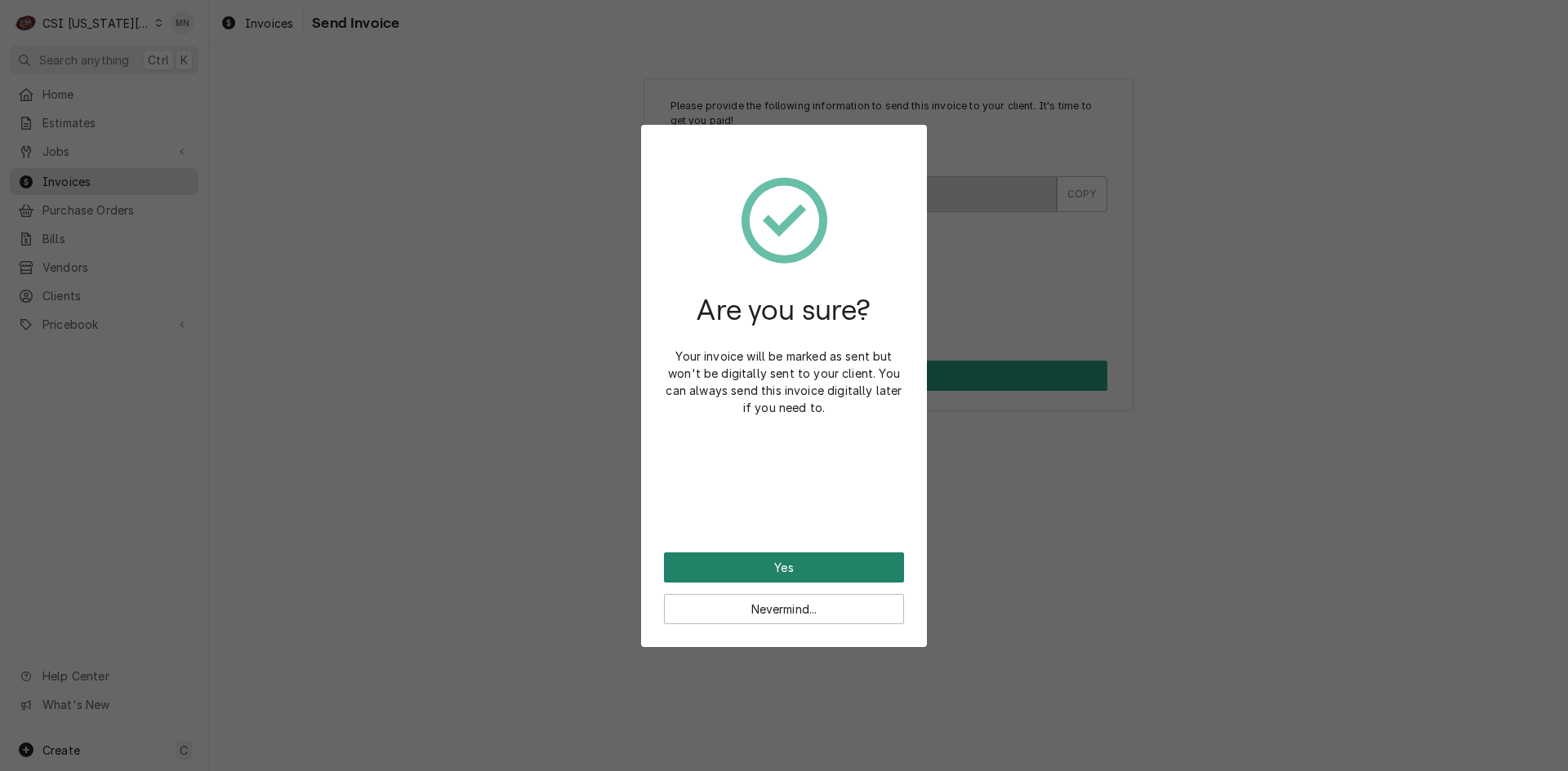
click at [775, 563] on button "Yes" at bounding box center [784, 567] width 240 height 30
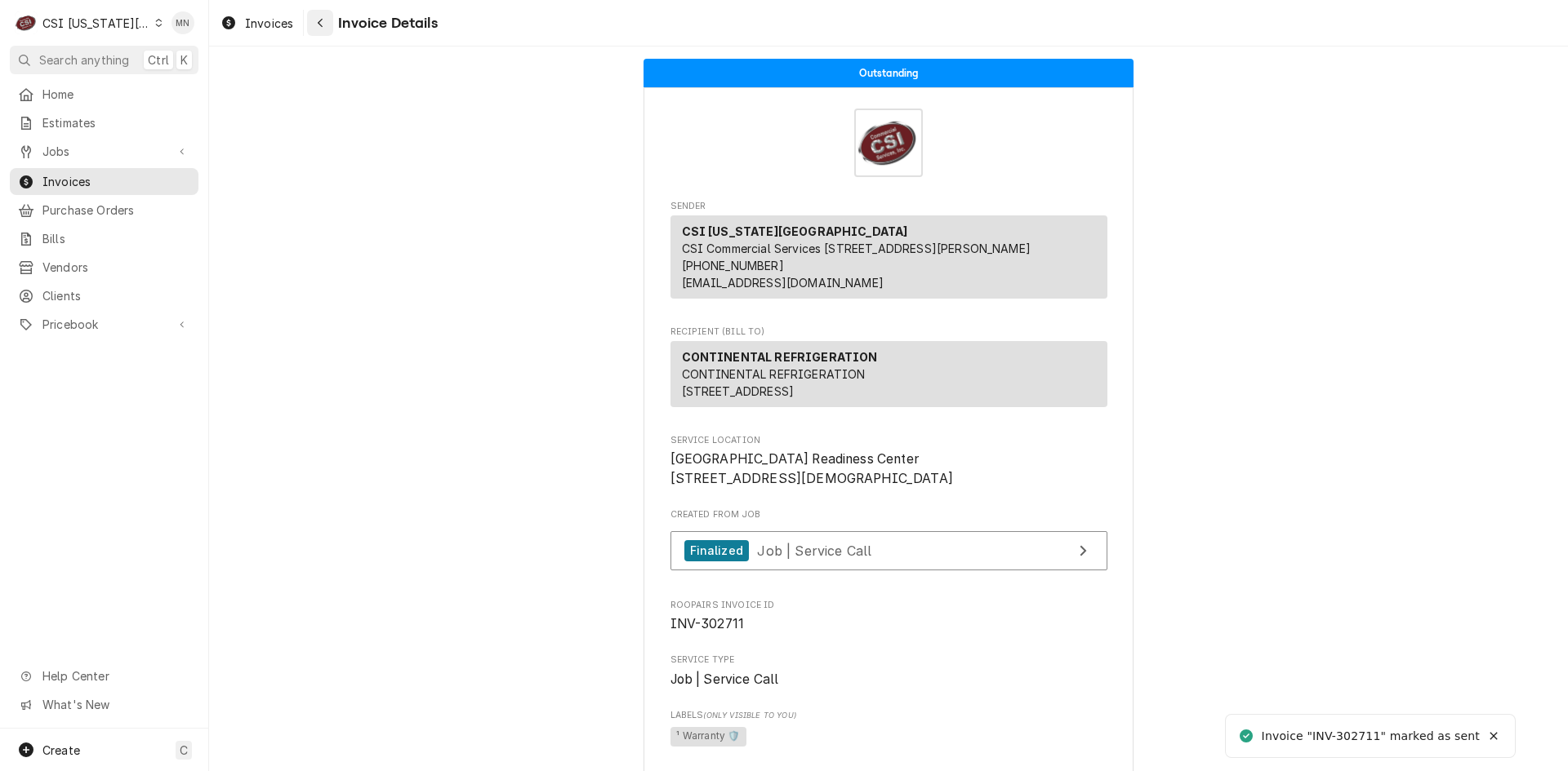
click at [325, 22] on div "Navigate back" at bounding box center [320, 23] width 17 height 16
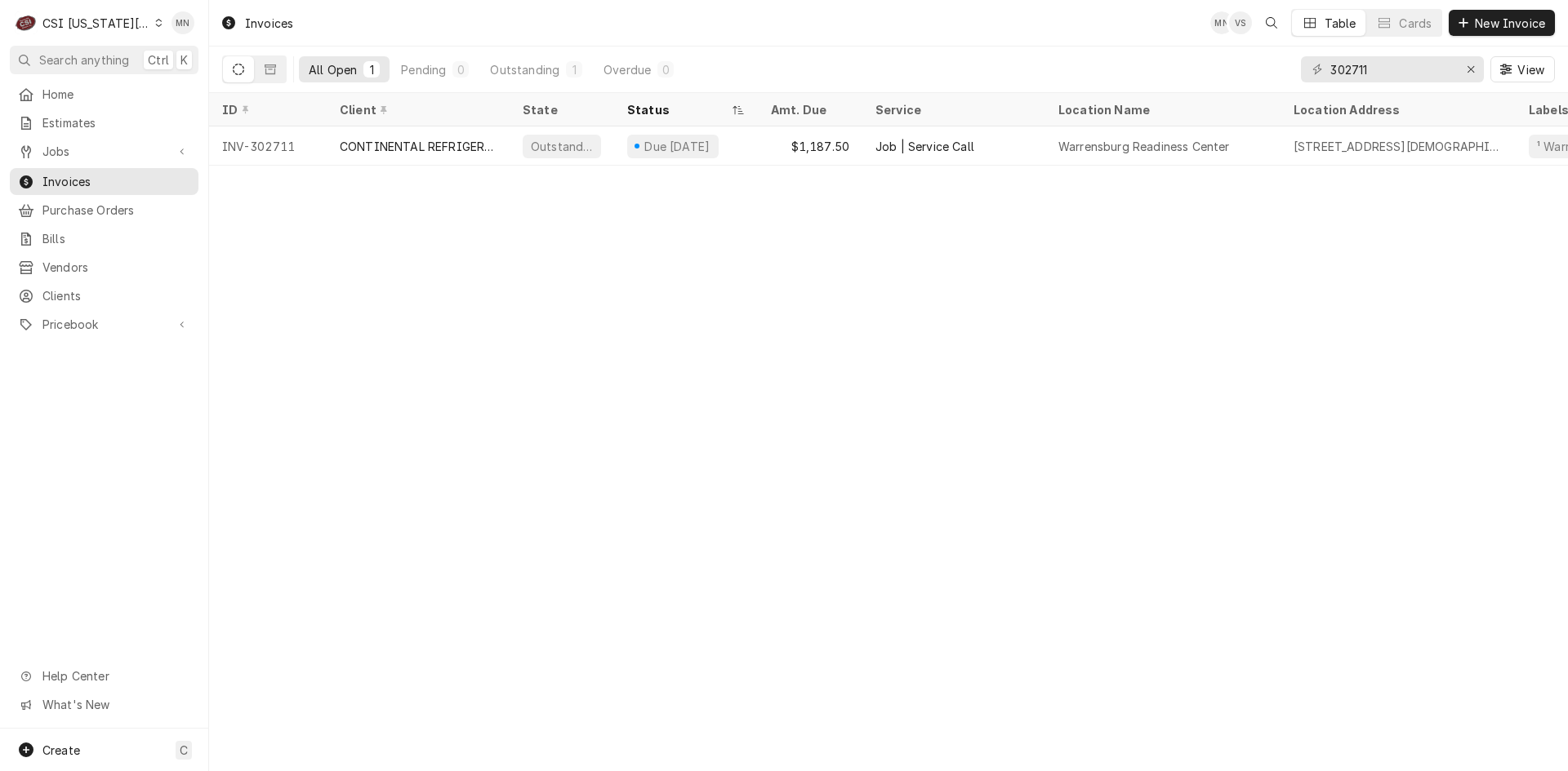
click at [88, 23] on div "CSI Kansas City" at bounding box center [96, 23] width 108 height 17
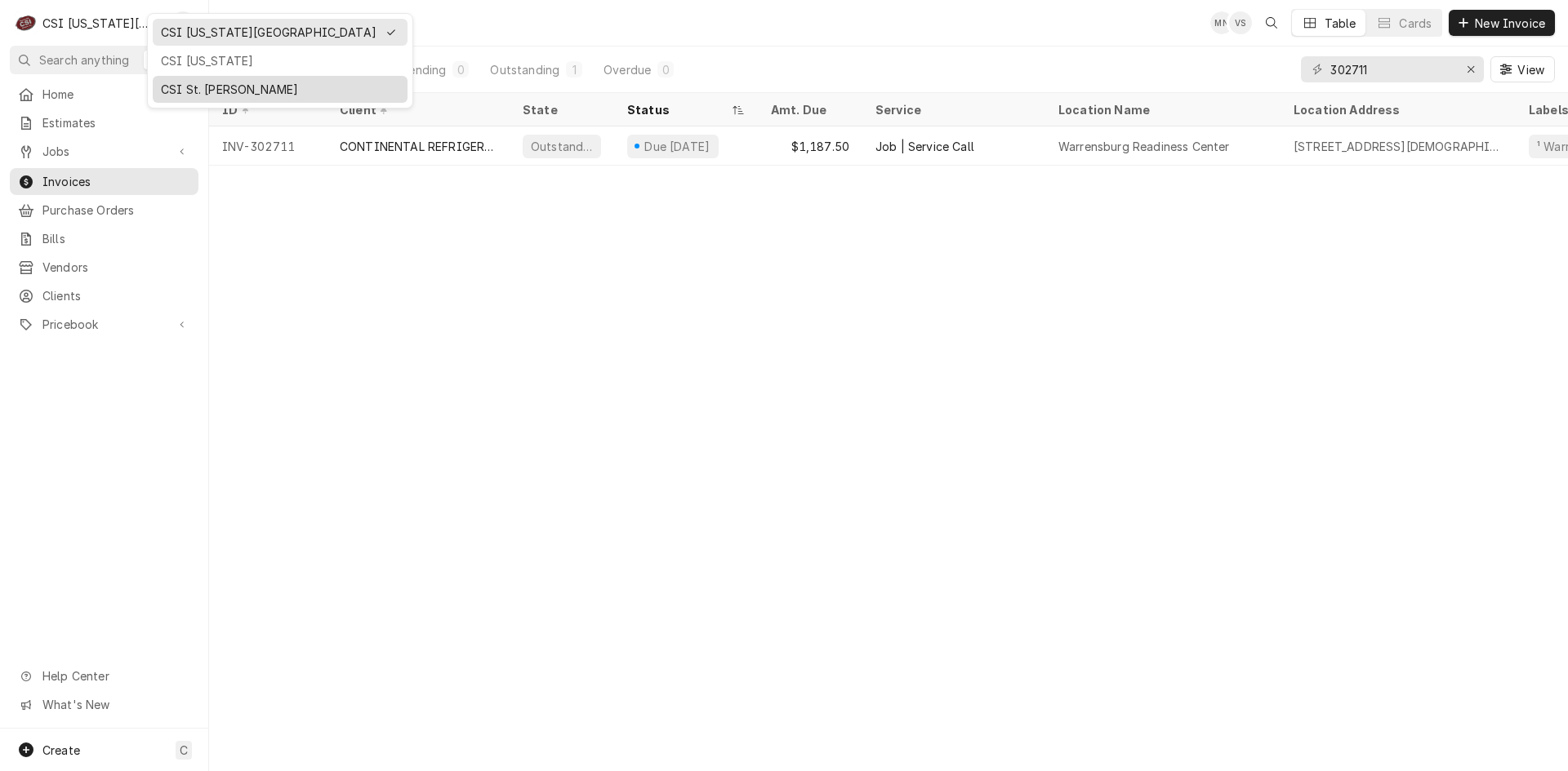
click at [182, 87] on div "CSI St. [PERSON_NAME]" at bounding box center [280, 89] width 238 height 17
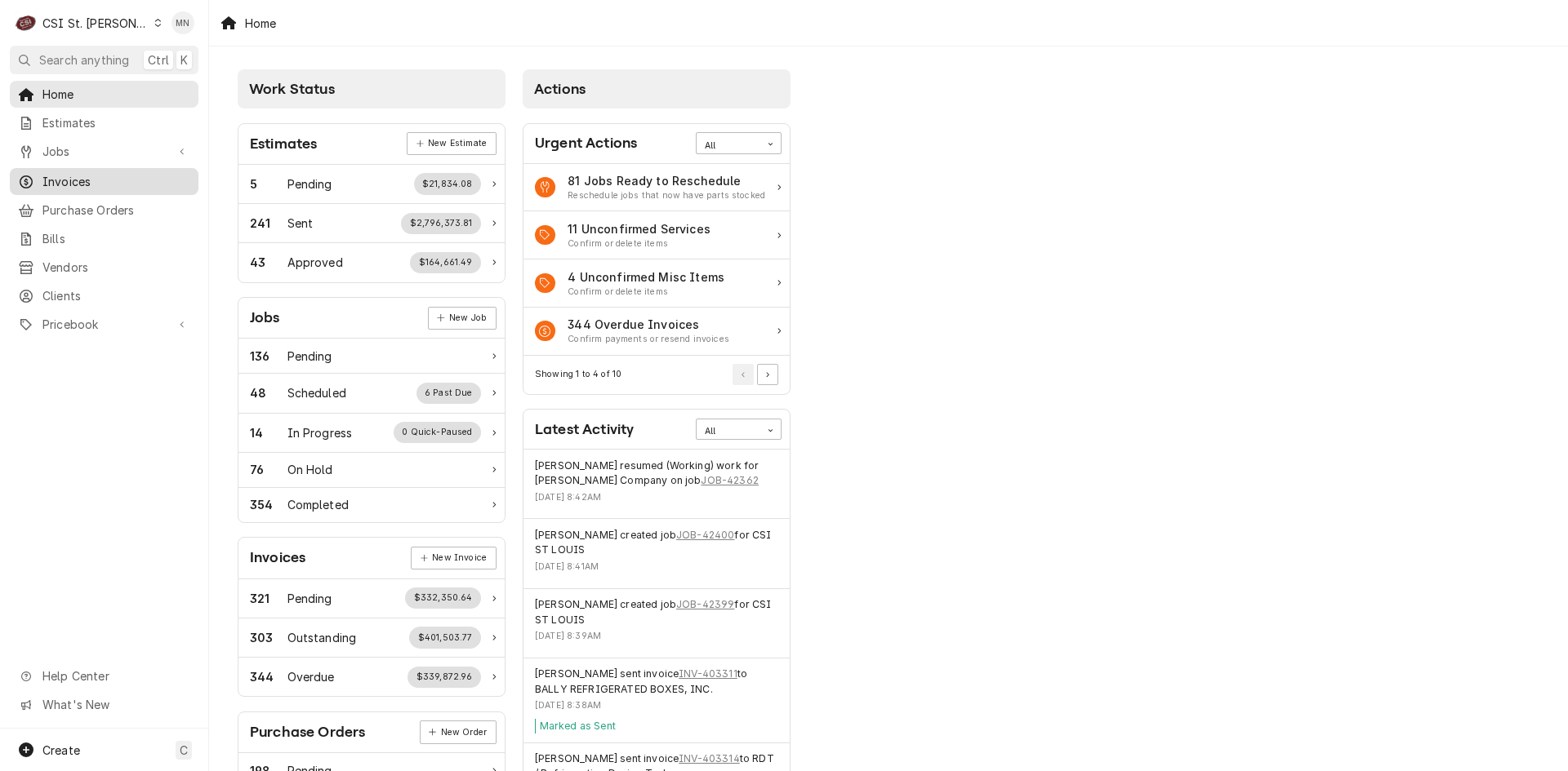
click at [75, 168] on link "Invoices" at bounding box center [103, 181] width 189 height 27
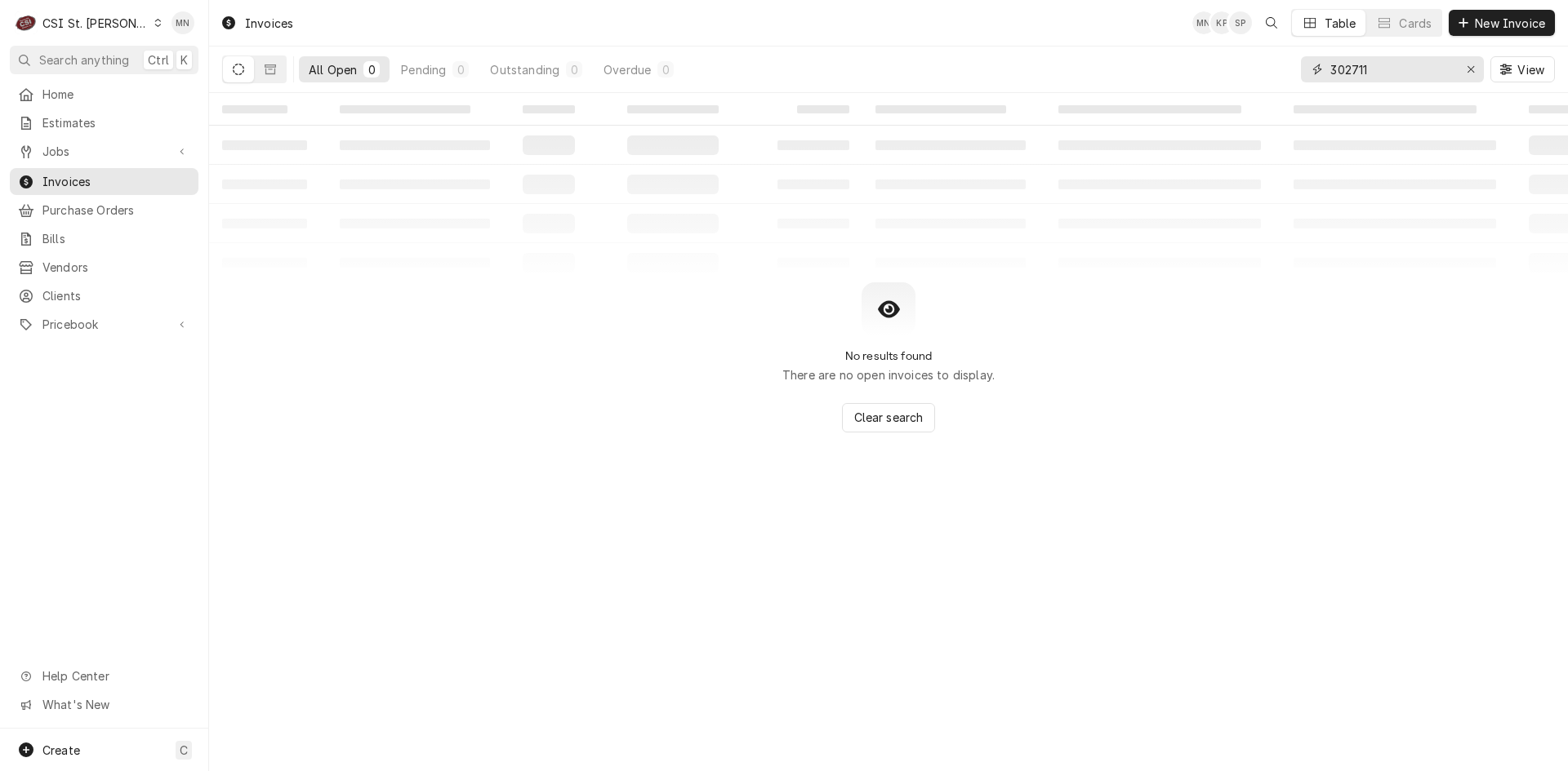
drag, startPoint x: 1377, startPoint y: 77, endPoint x: 1311, endPoint y: 72, distance: 66.2
click at [1317, 73] on div "302711" at bounding box center [1392, 69] width 183 height 26
type input "403332"
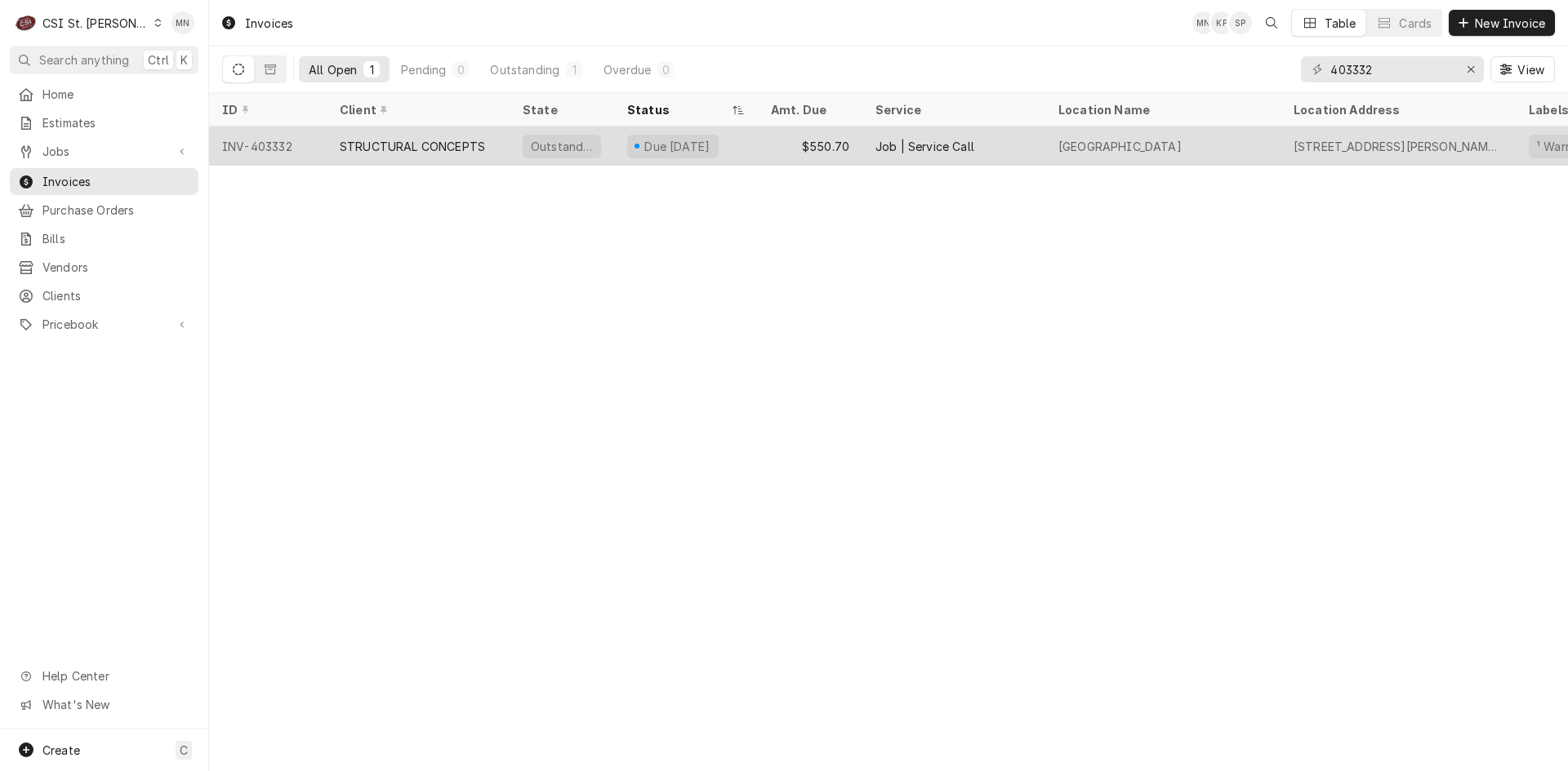
click at [428, 144] on div "STRUCTURAL CONCEPTS" at bounding box center [412, 147] width 145 height 17
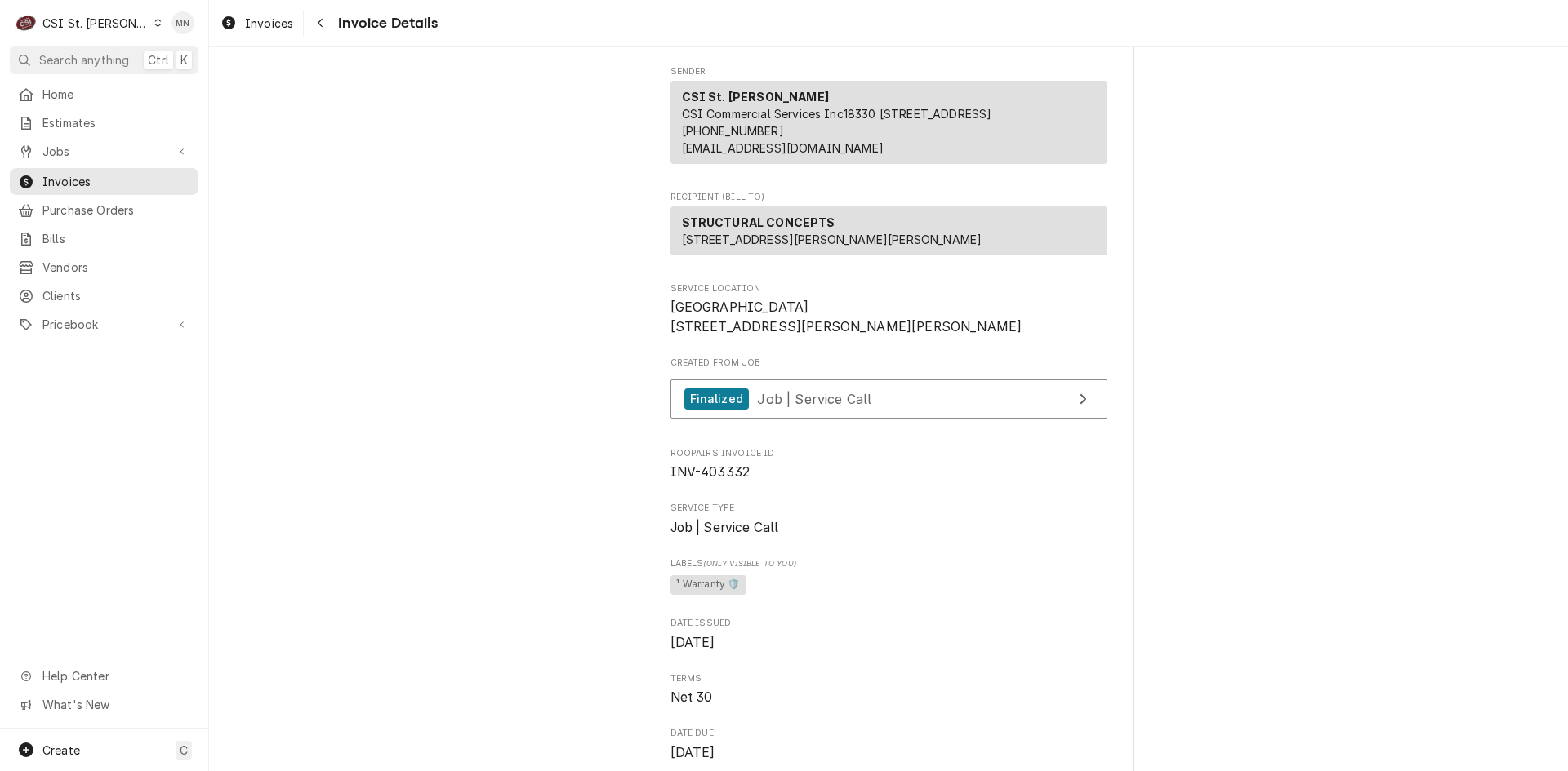
scroll to position [163, 0]
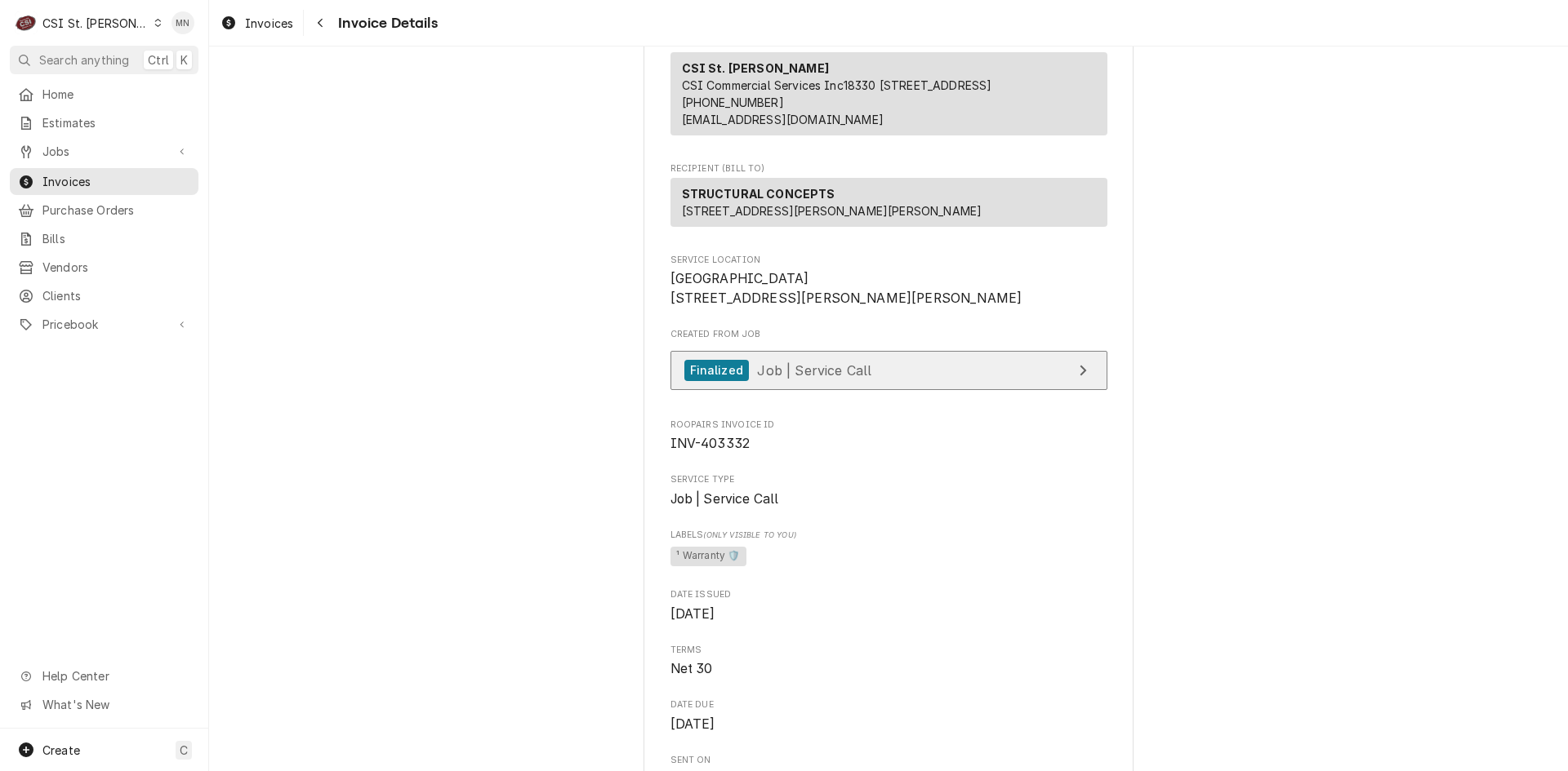
click at [857, 378] on span "Job | Service Call" at bounding box center [814, 369] width 115 height 16
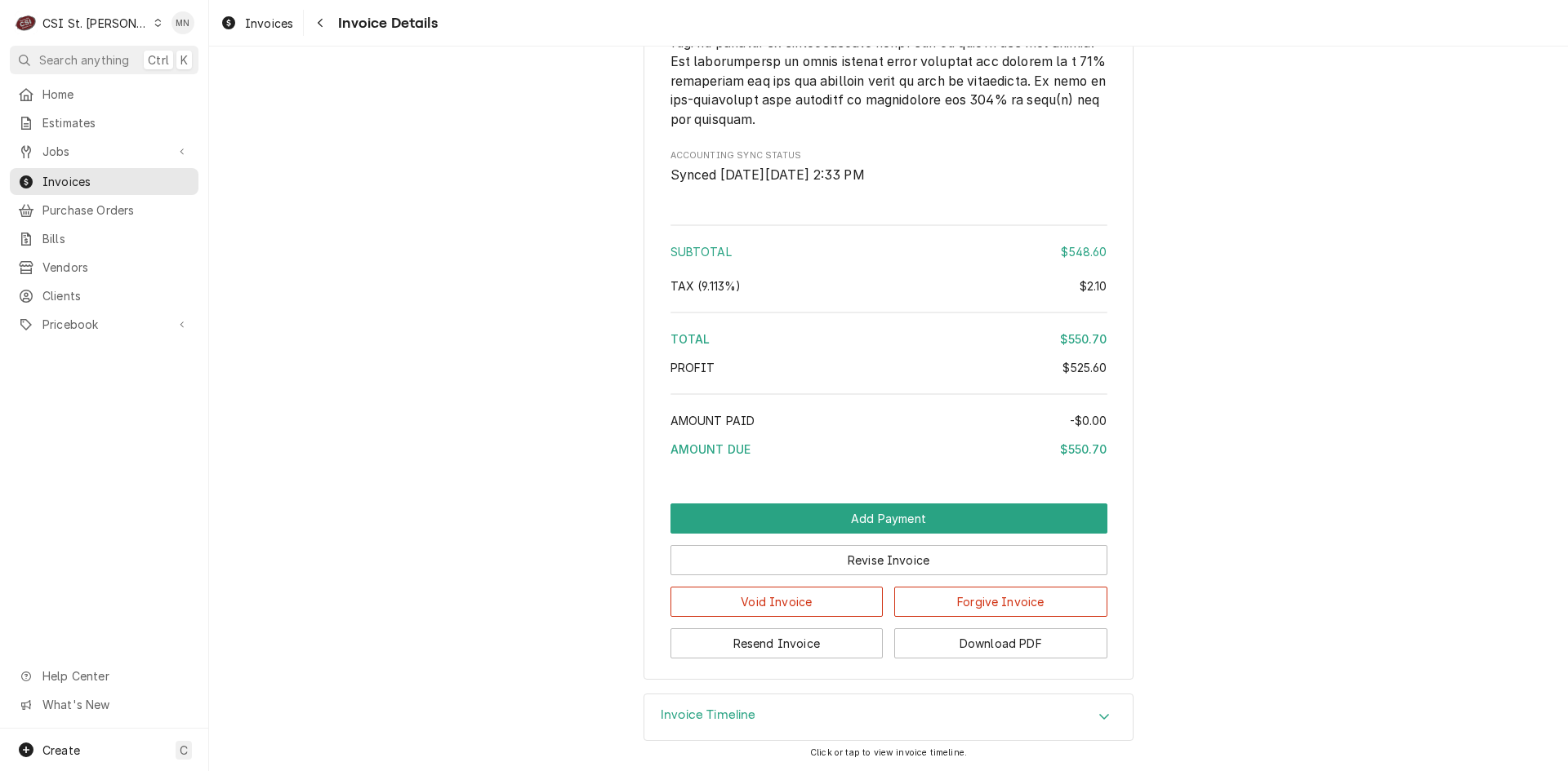
scroll to position [3059, 0]
click at [783, 647] on button "Resend Invoice" at bounding box center [777, 643] width 213 height 30
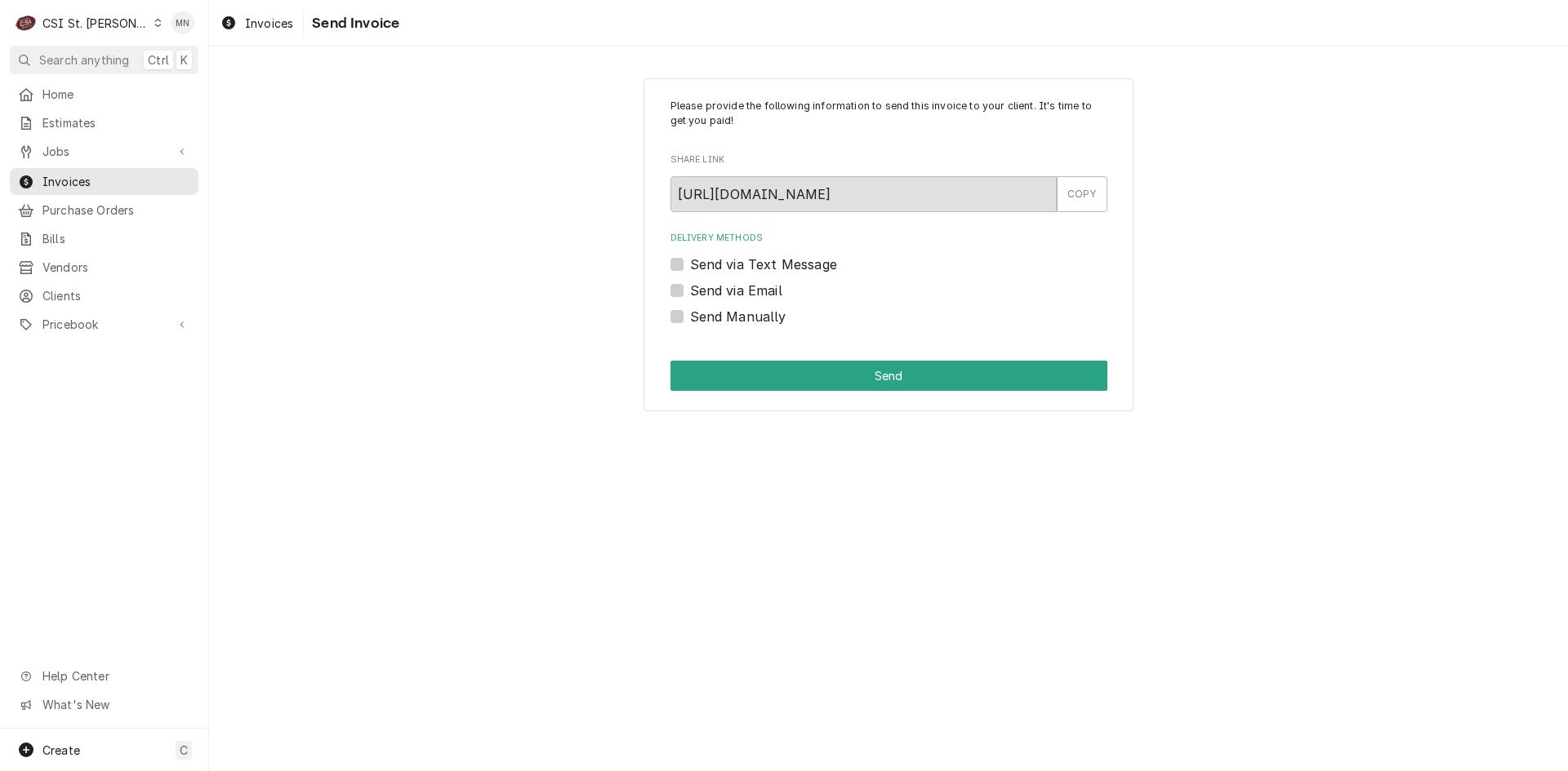
click at [690, 287] on label "Send via Email" at bounding box center [736, 290] width 92 height 20
click at [690, 287] on input "Send via Email" at bounding box center [908, 298] width 437 height 36
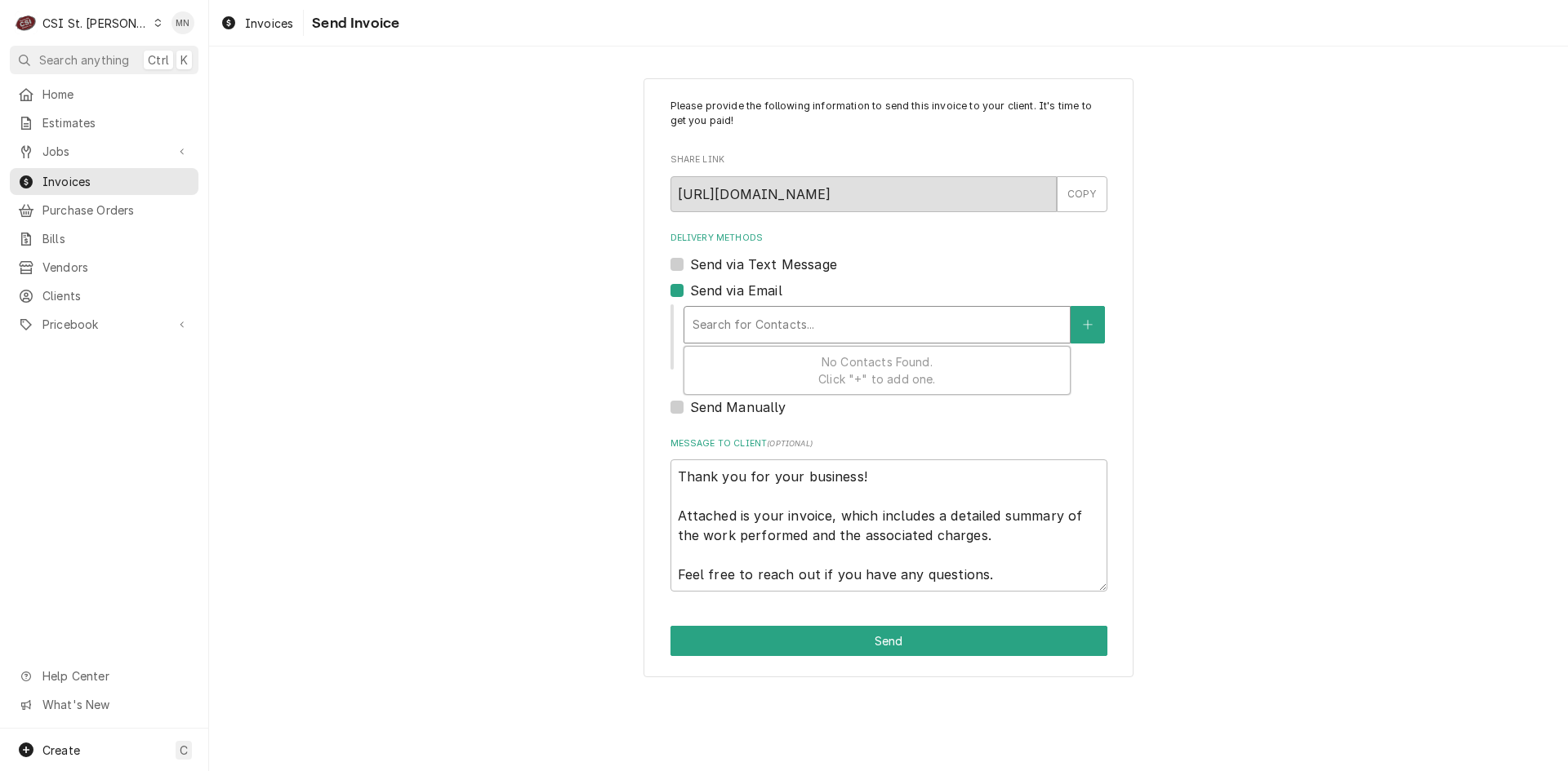
click at [718, 316] on div "Delivery Methods" at bounding box center [877, 325] width 369 height 30
click at [690, 286] on label "Send via Email" at bounding box center [736, 290] width 92 height 20
click at [690, 286] on input "Send via Email" at bounding box center [908, 298] width 437 height 36
checkbox input "false"
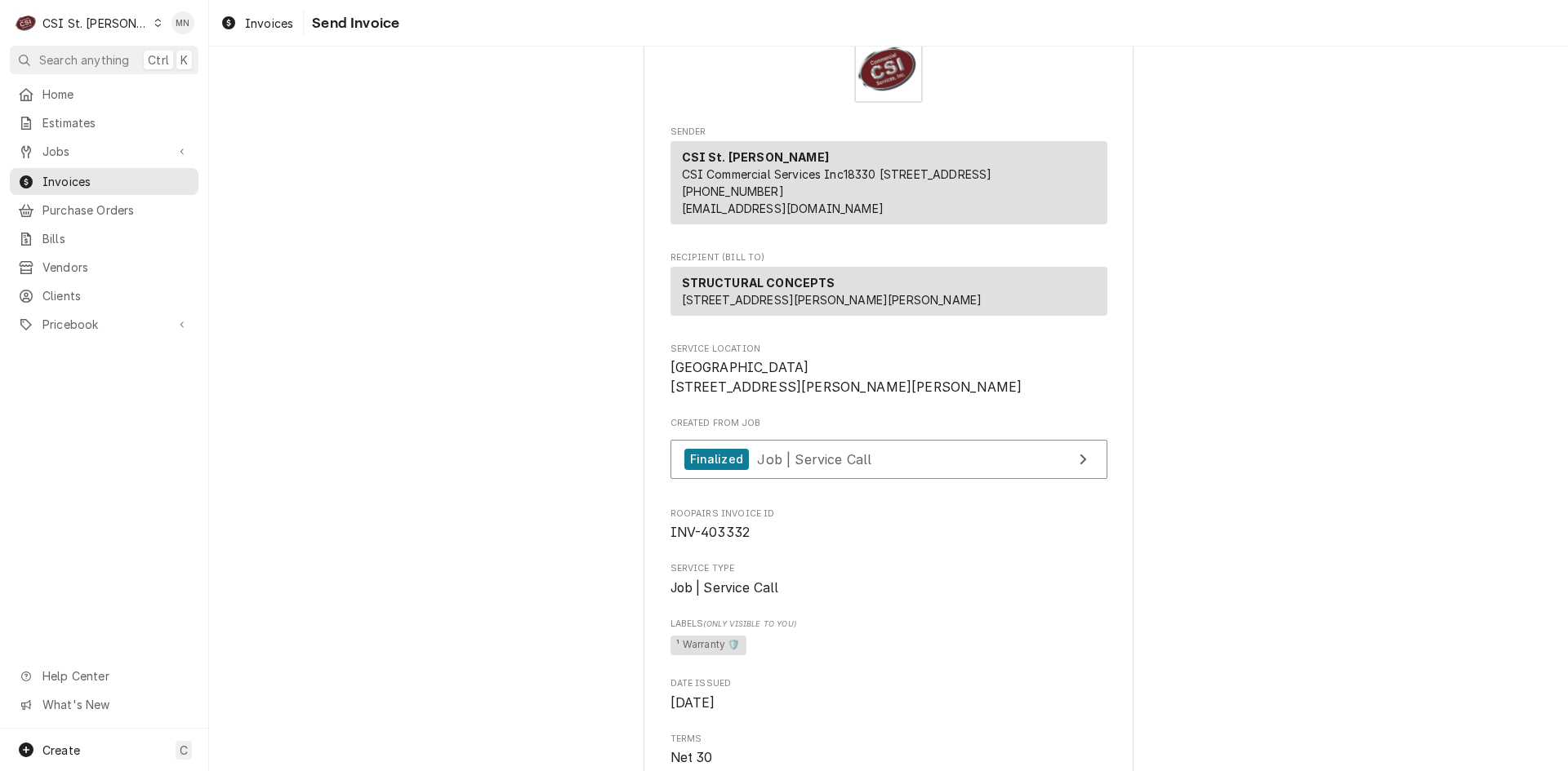
scroll to position [245, 0]
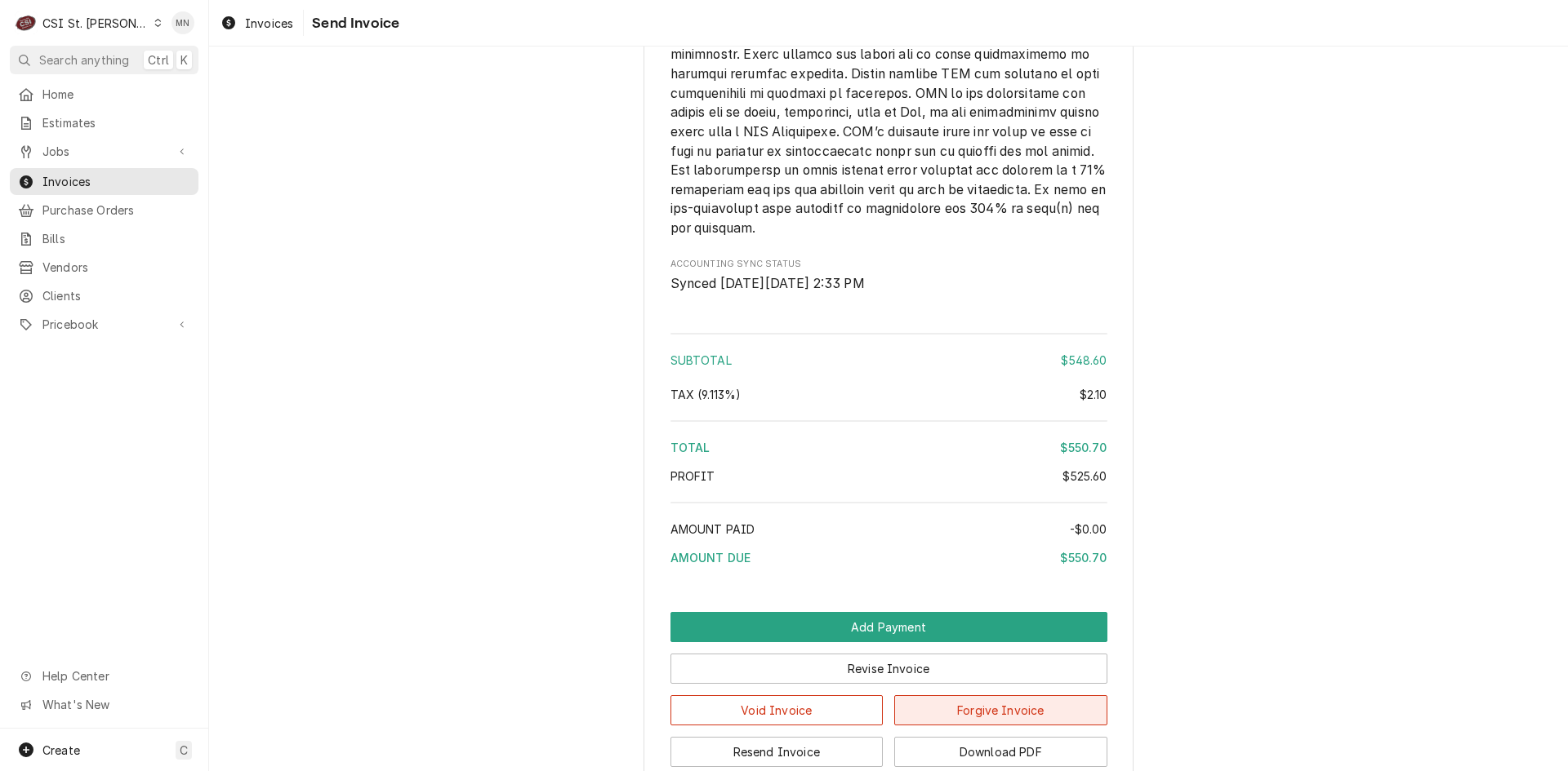
scroll to position [3059, 0]
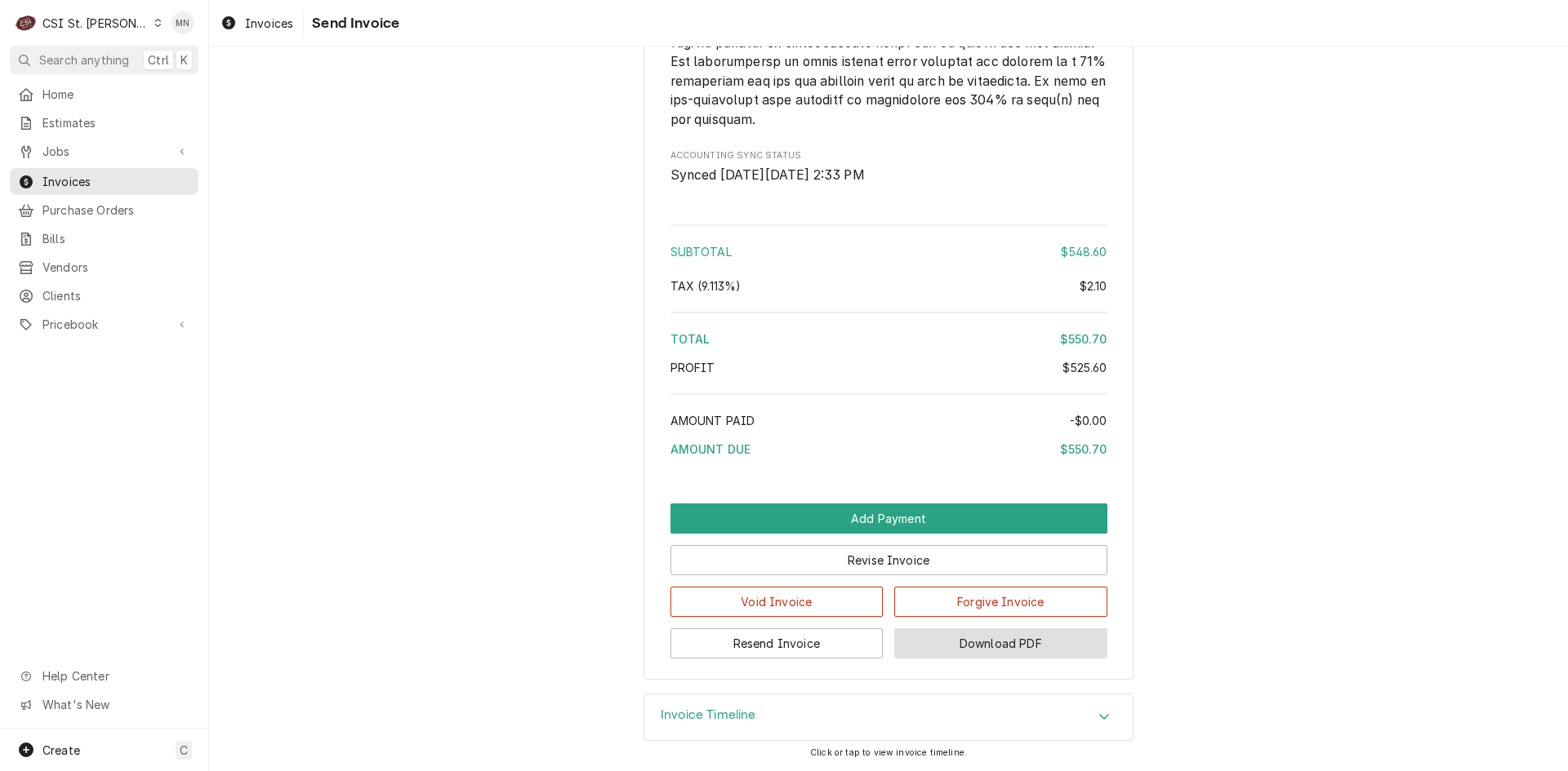
click at [996, 646] on button "Download PDF" at bounding box center [1000, 643] width 213 height 30
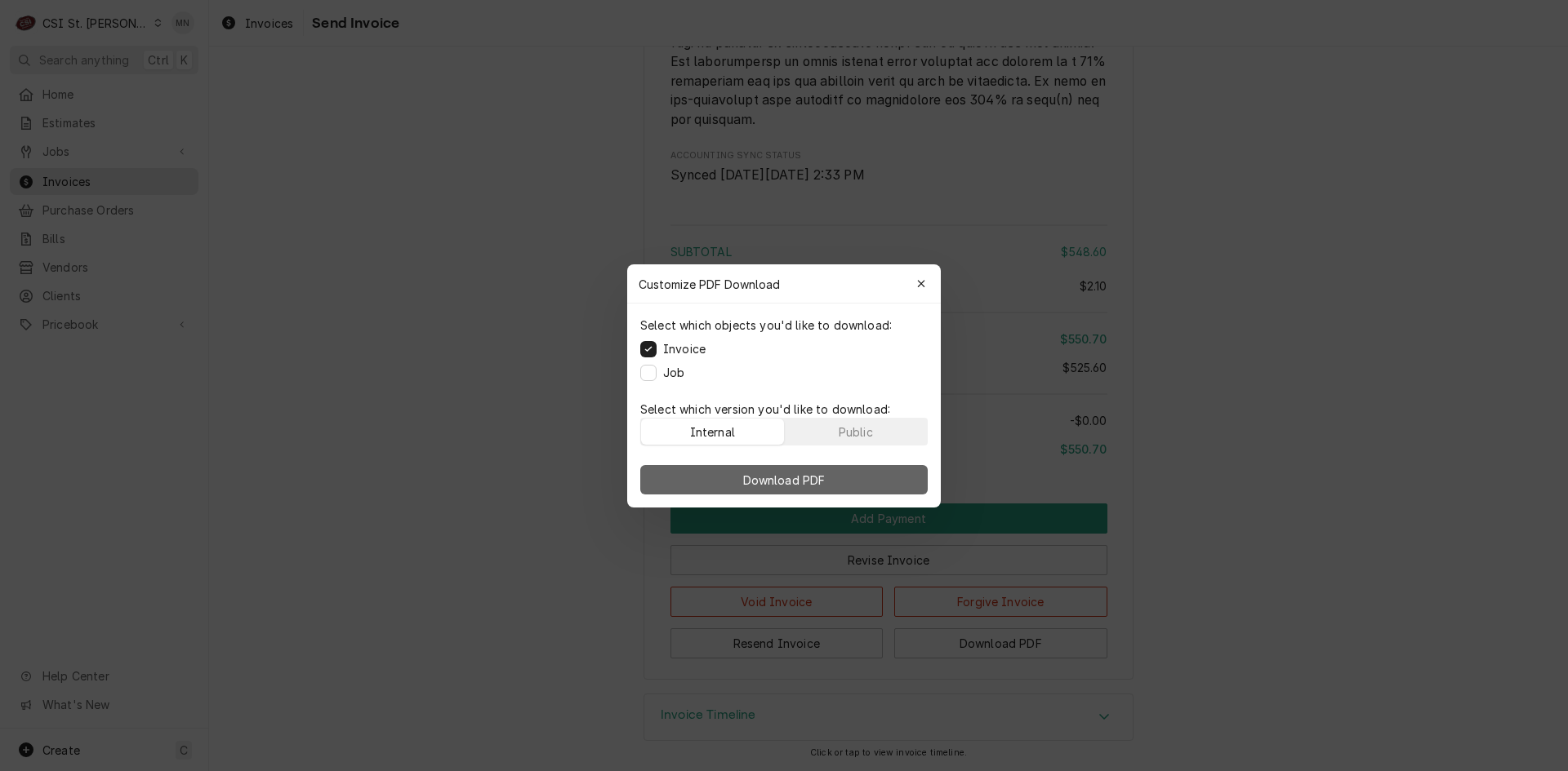
click at [767, 482] on span "Download PDF" at bounding box center [784, 479] width 89 height 17
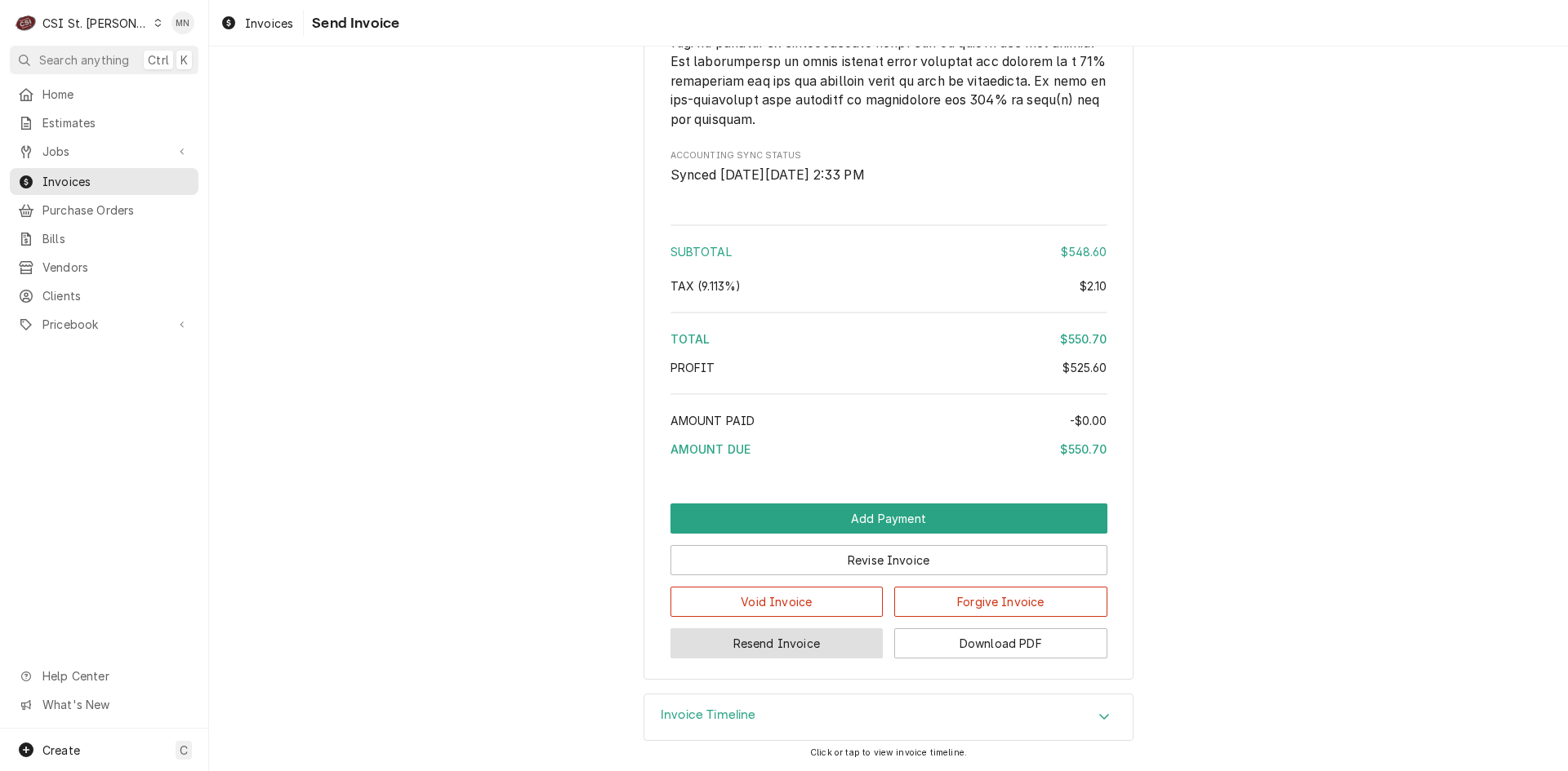
click at [787, 643] on button "Resend Invoice" at bounding box center [777, 643] width 213 height 30
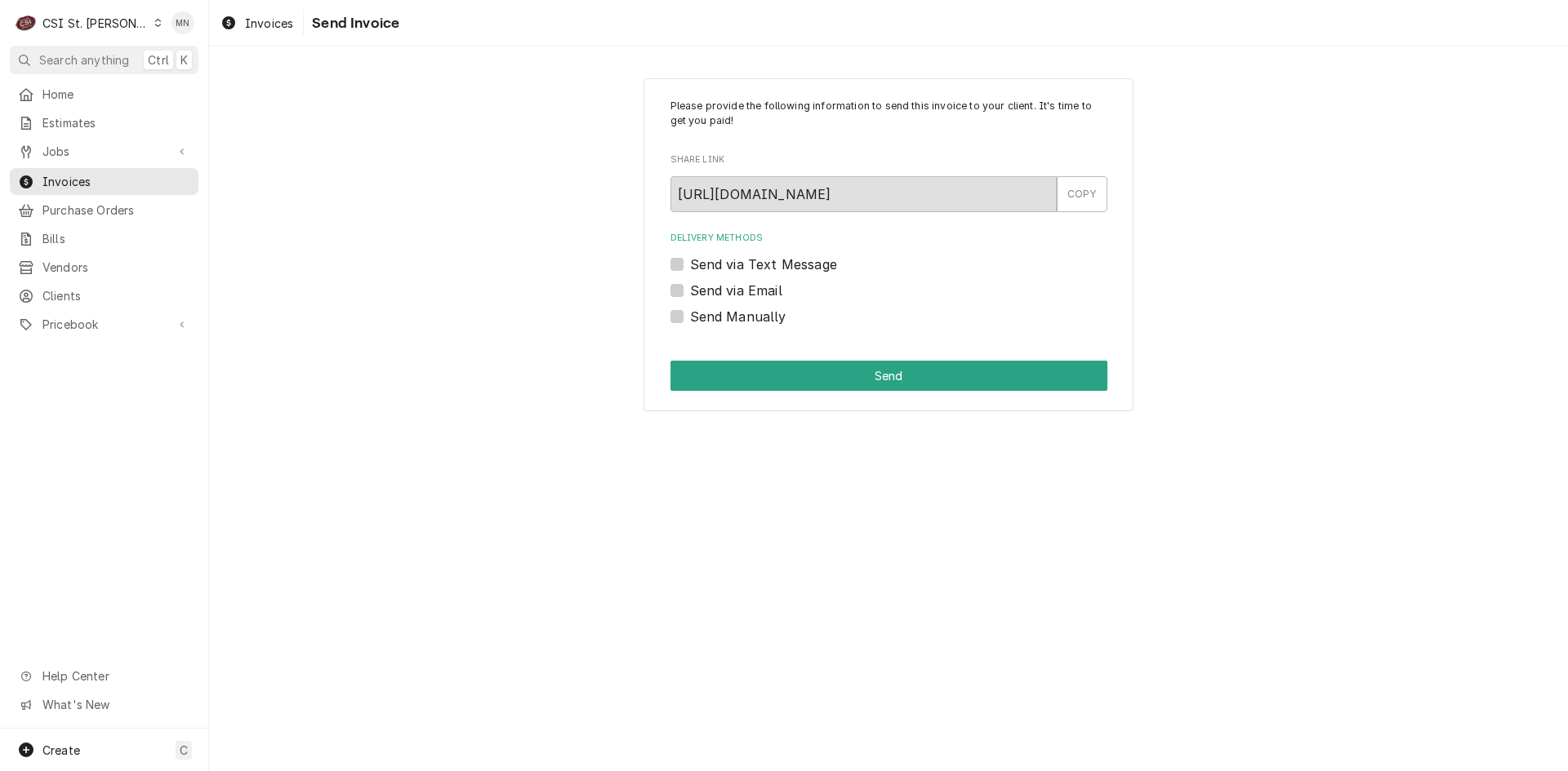
drag, startPoint x: 678, startPoint y: 313, endPoint x: 707, endPoint y: 323, distance: 30.7
click at [690, 313] on label "Send Manually" at bounding box center [738, 316] width 96 height 20
click at [690, 313] on input "Send Manually" at bounding box center [908, 324] width 437 height 36
checkbox input "true"
click at [870, 374] on button "Send" at bounding box center [889, 375] width 437 height 30
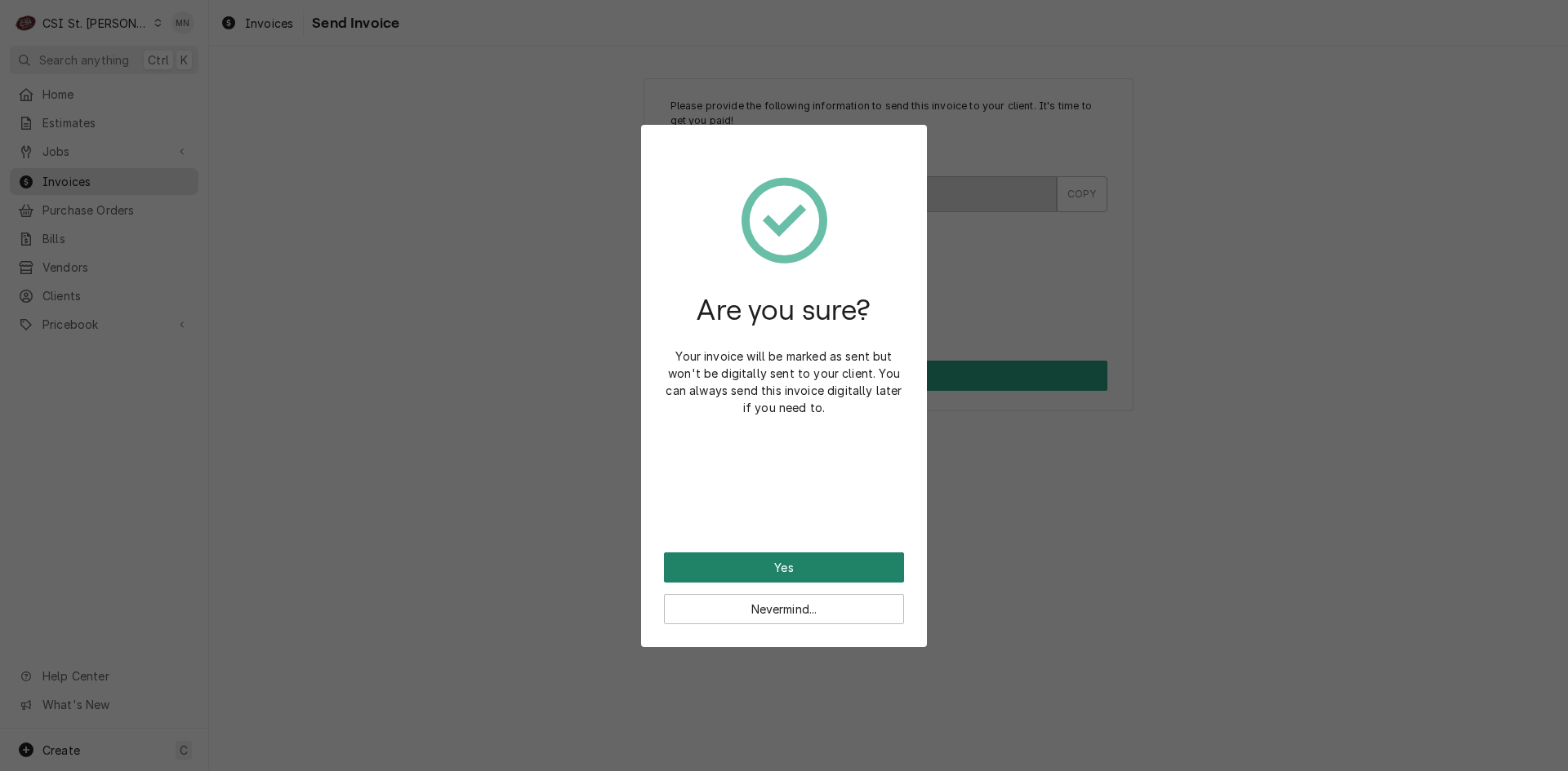
click at [767, 574] on button "Yes" at bounding box center [784, 567] width 240 height 30
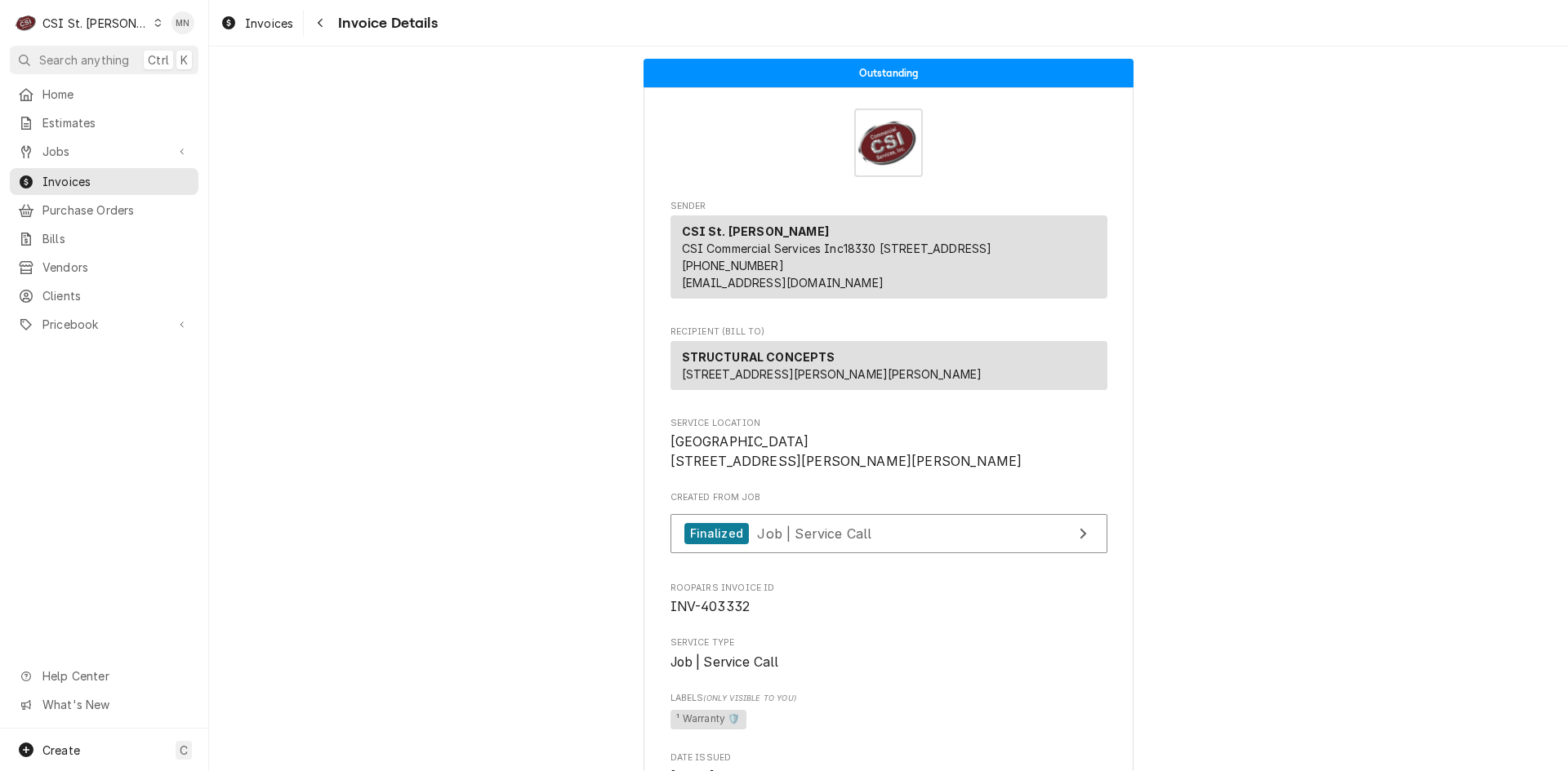
click at [71, 17] on div "CSI St. [PERSON_NAME]" at bounding box center [96, 23] width 106 height 17
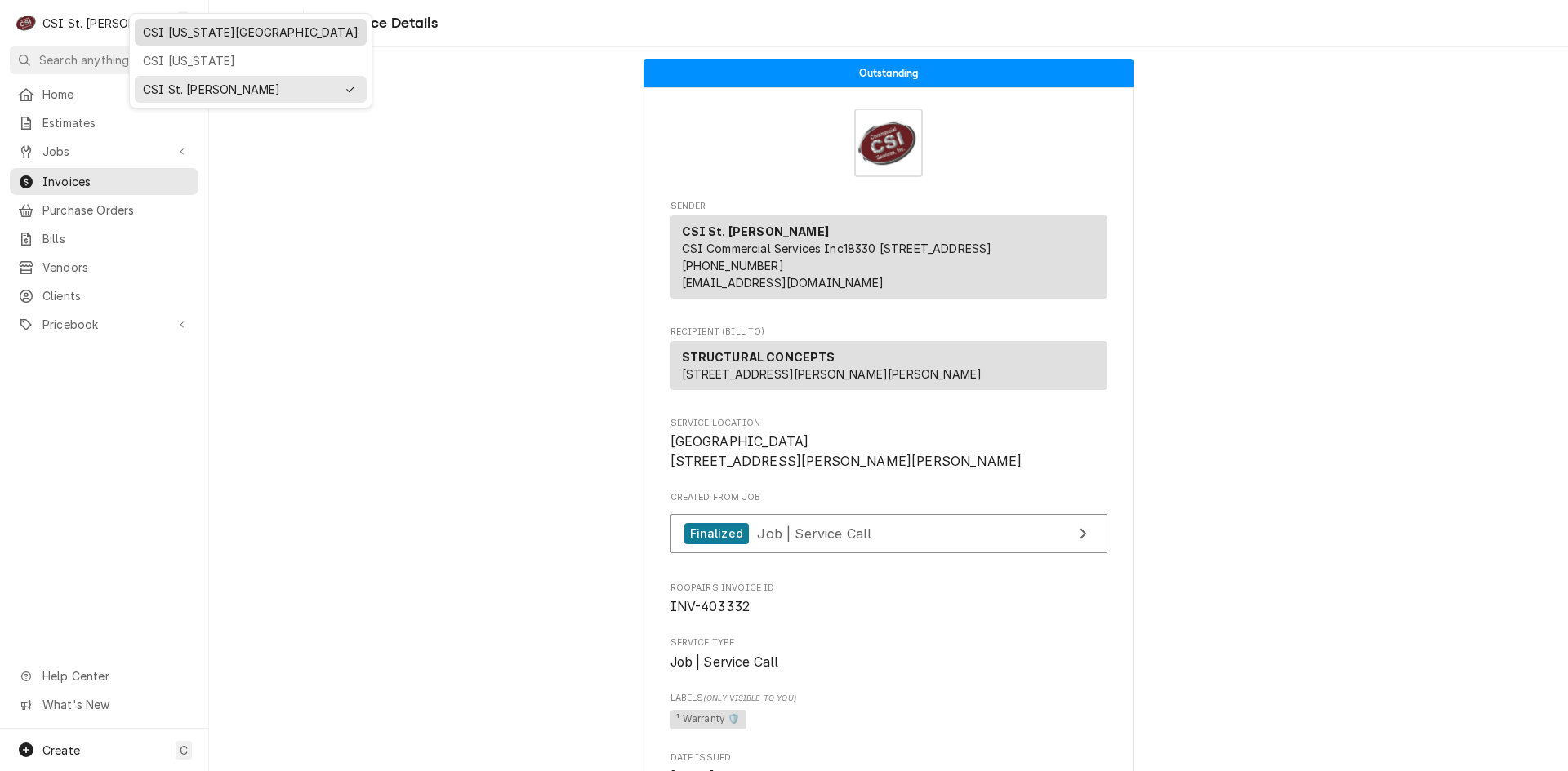
click at [169, 39] on div "CSI [US_STATE][GEOGRAPHIC_DATA]" at bounding box center [250, 32] width 215 height 17
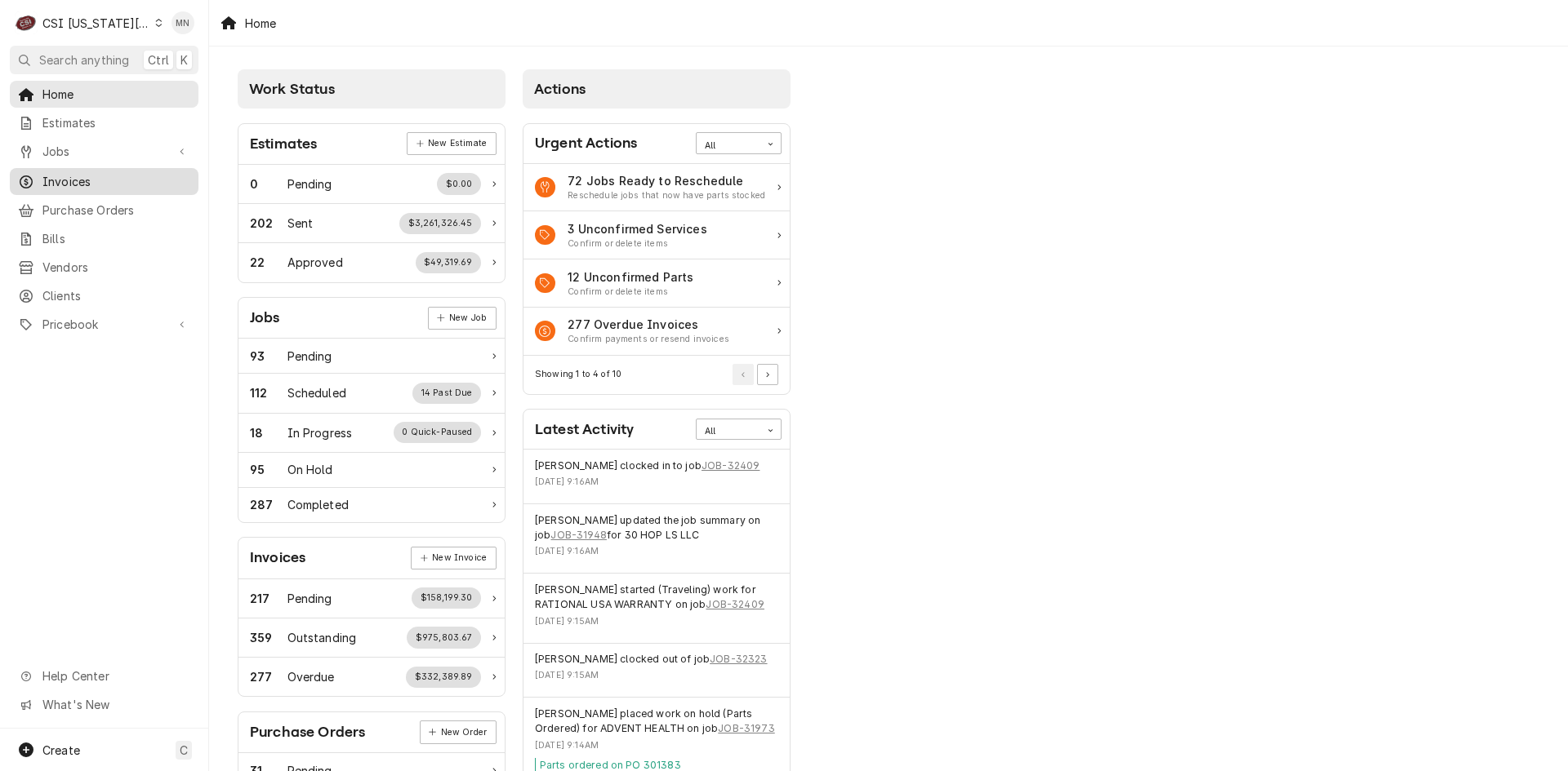
click at [87, 177] on span "Invoices" at bounding box center [116, 181] width 148 height 17
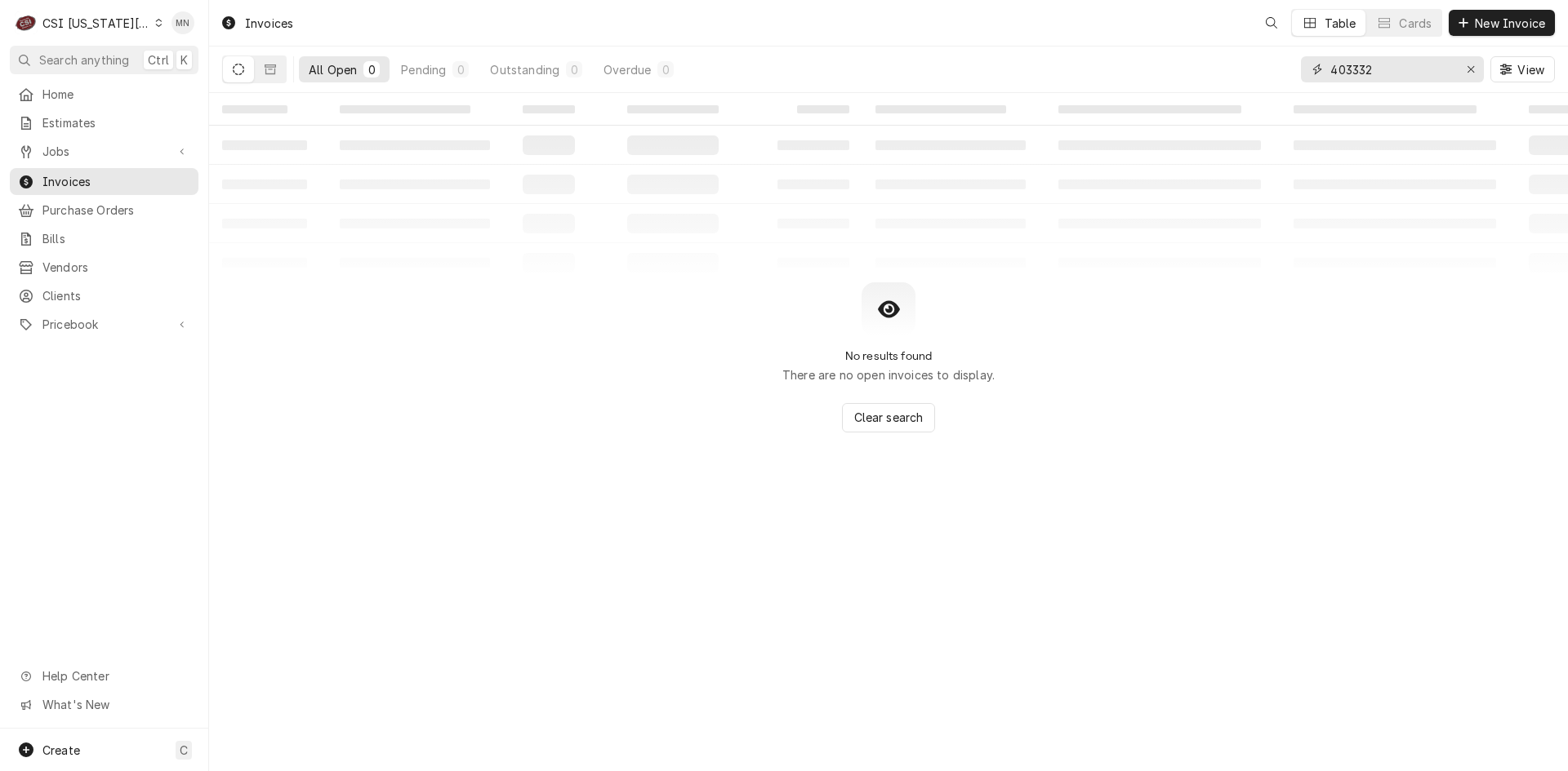
drag, startPoint x: 1383, startPoint y: 67, endPoint x: 1201, endPoint y: 74, distance: 182.1
click at [1201, 74] on div "All Open 0 Pending 0 Outstanding 0 Overdue 0 403332 View" at bounding box center [889, 69] width 1333 height 46
type input "302546"
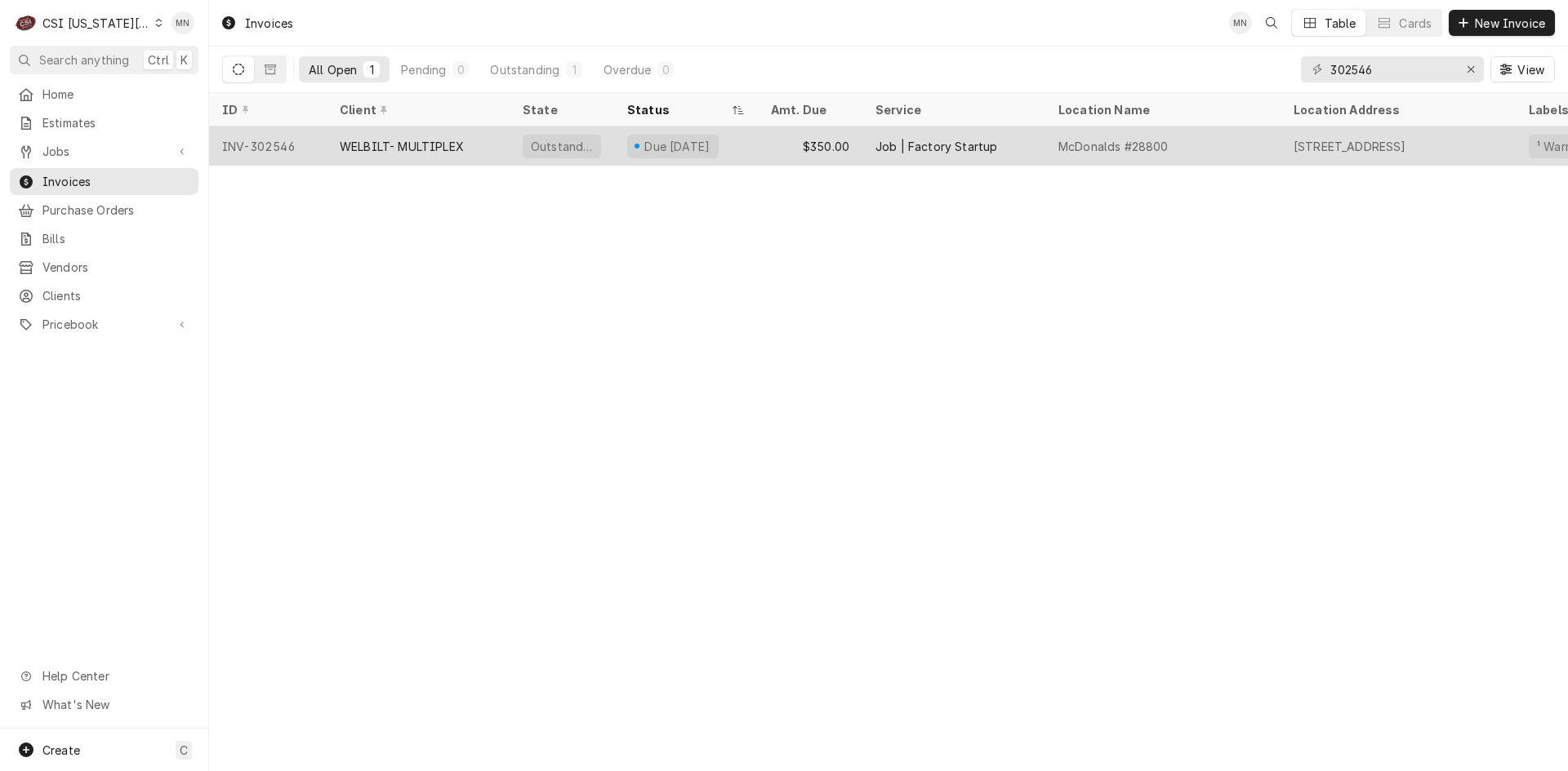
click at [334, 148] on div "WELBILT- MULTIPLEX" at bounding box center [418, 146] width 183 height 39
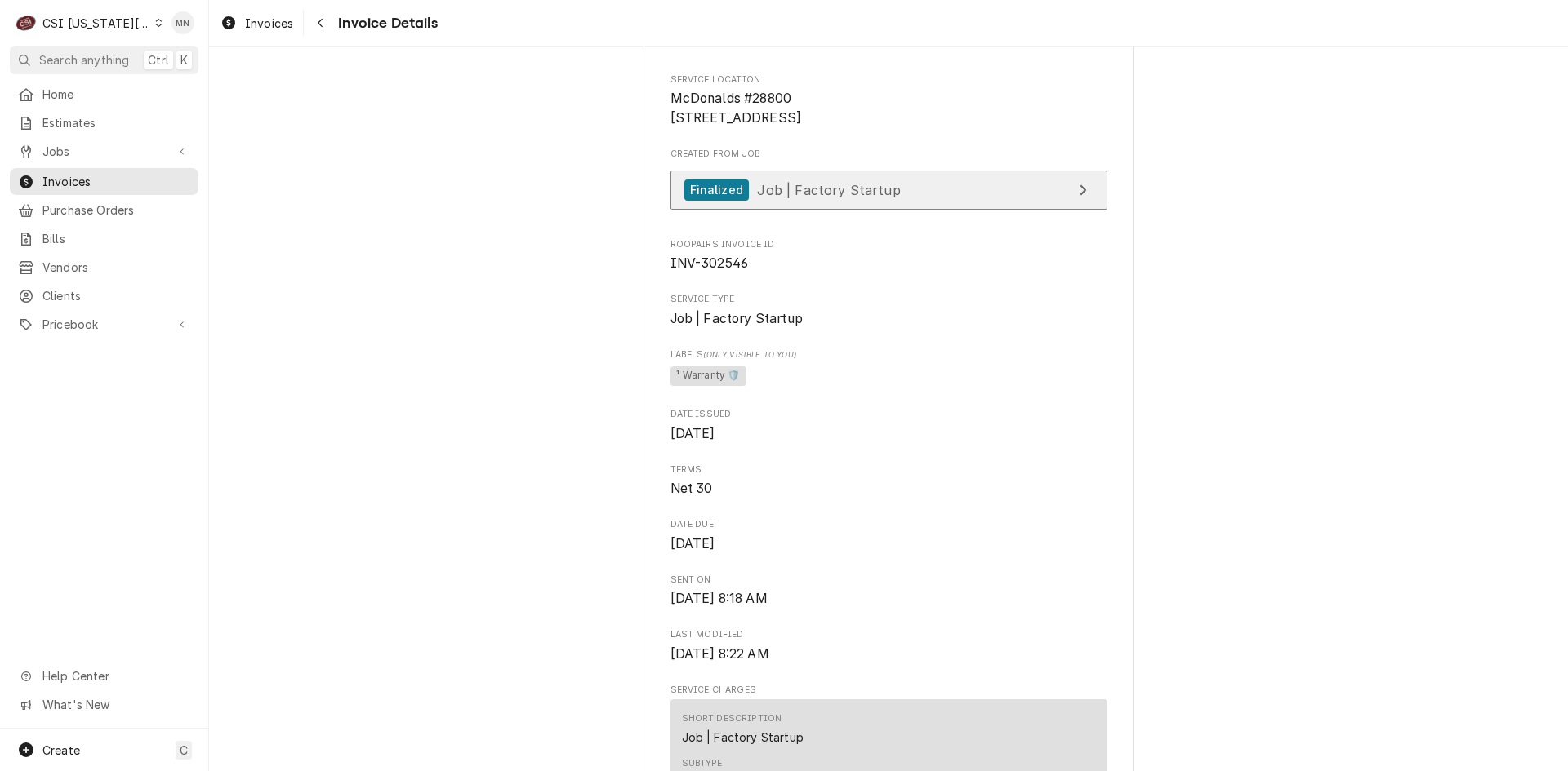
scroll to position [163, 0]
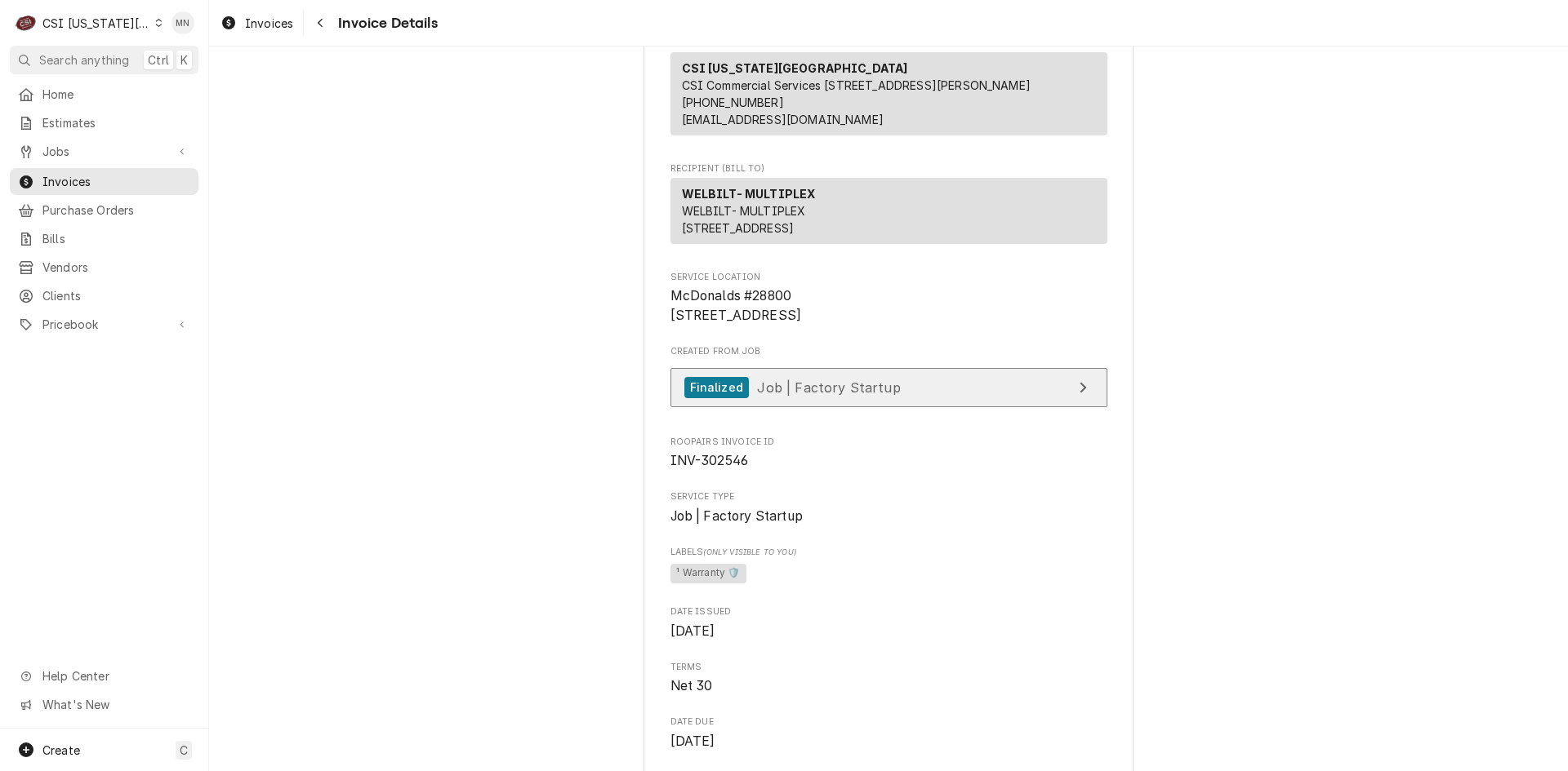
click at [868, 399] on div "Finalized Job | Factory Startup" at bounding box center [792, 387] width 216 height 22
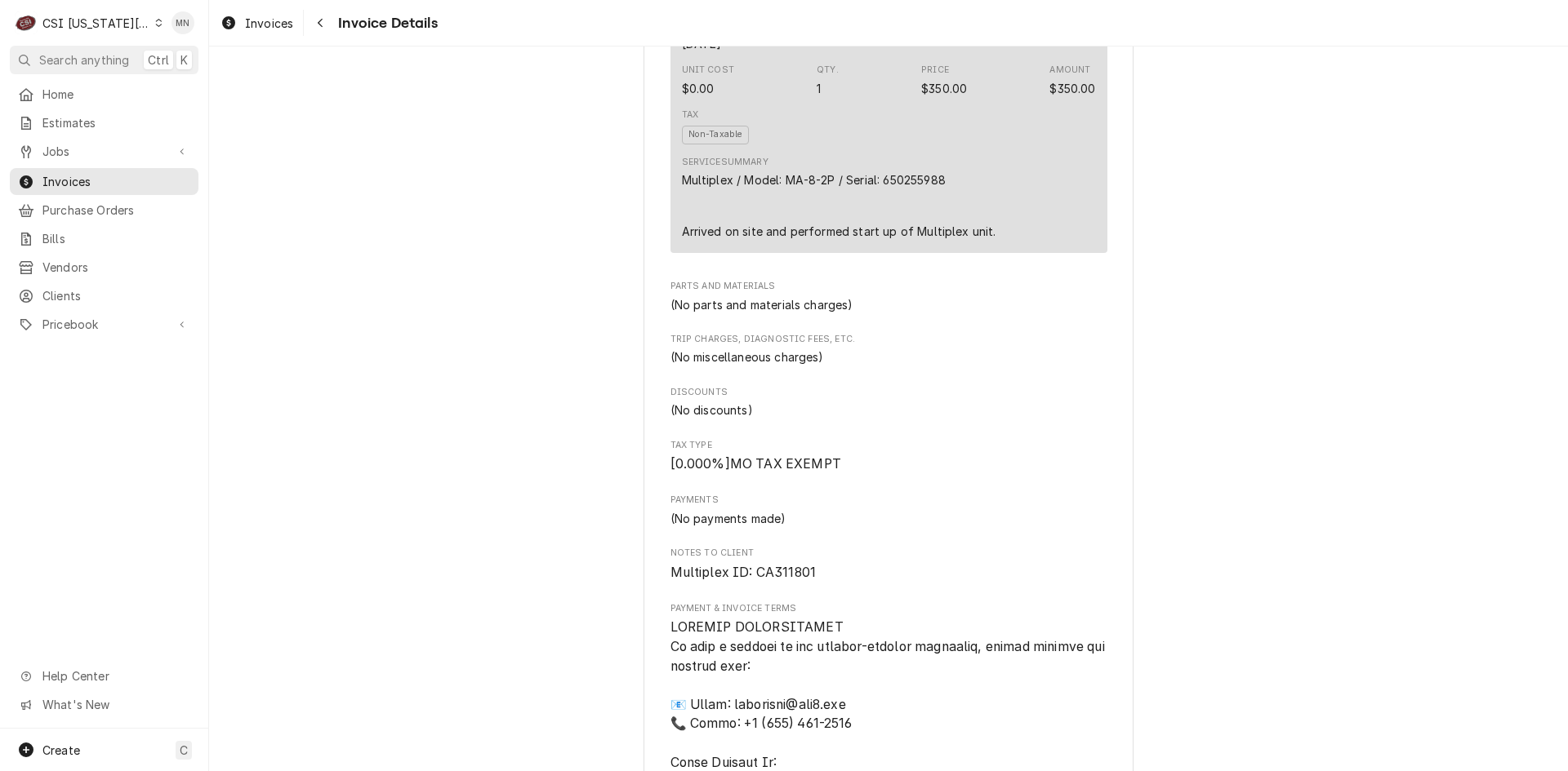
scroll to position [979, 0]
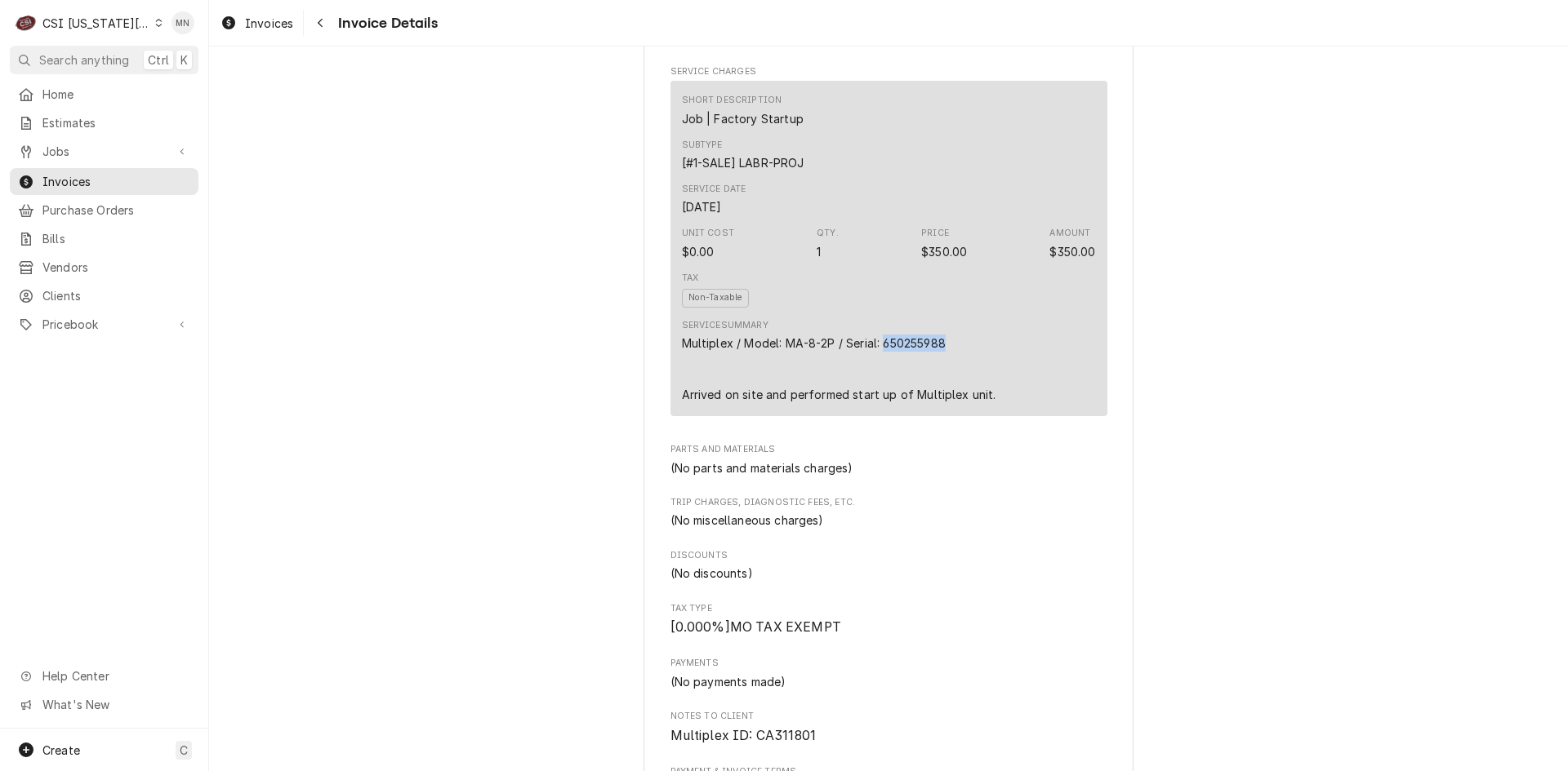
drag, startPoint x: 946, startPoint y: 399, endPoint x: 877, endPoint y: 403, distance: 69.1
click at [877, 403] on div "Multiplex / Model: MA-8-2P / Serial: 650255988 Arrived on site and performed st…" at bounding box center [839, 368] width 314 height 69
copy div "650255988"
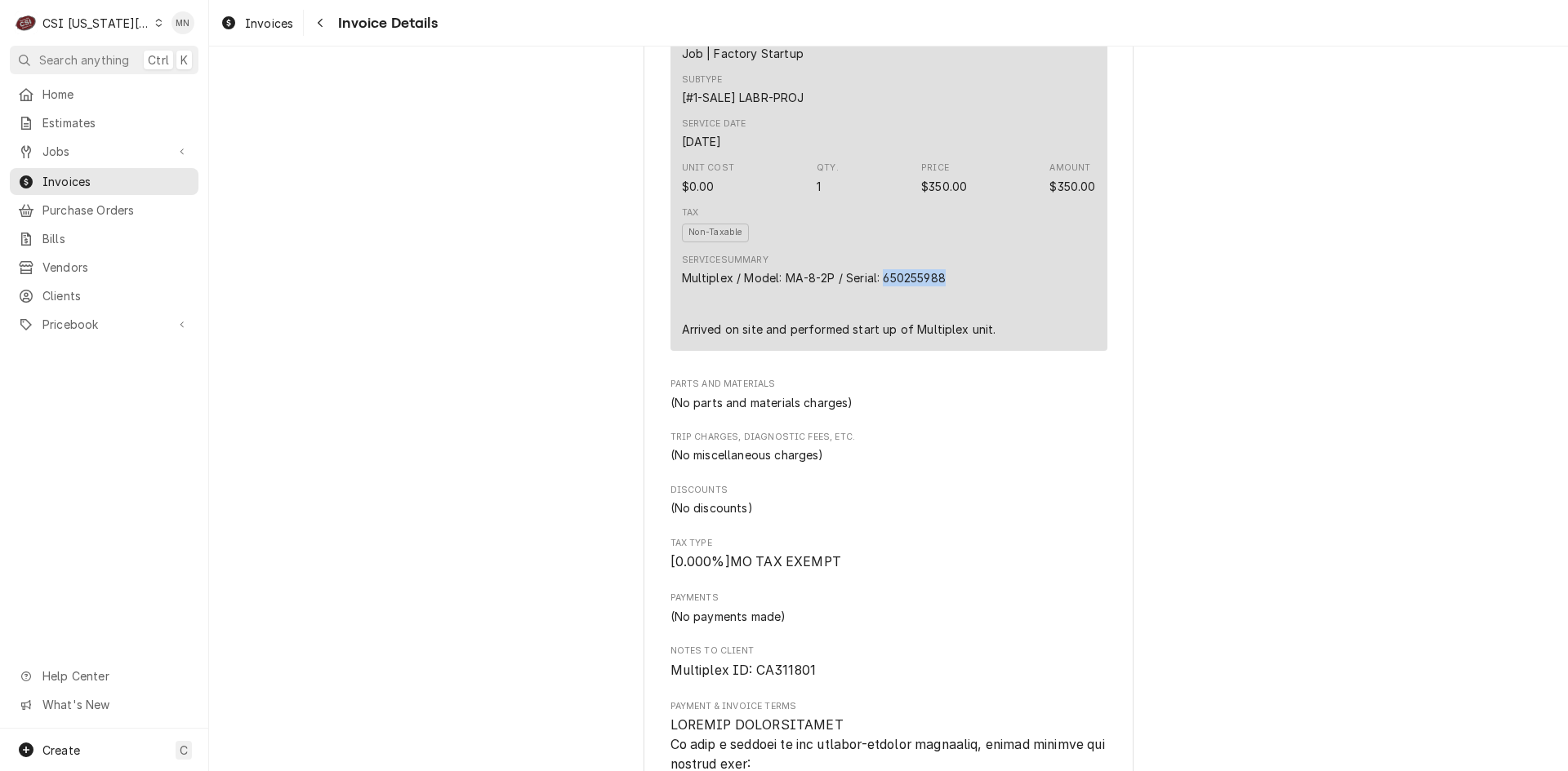
scroll to position [1061, 0]
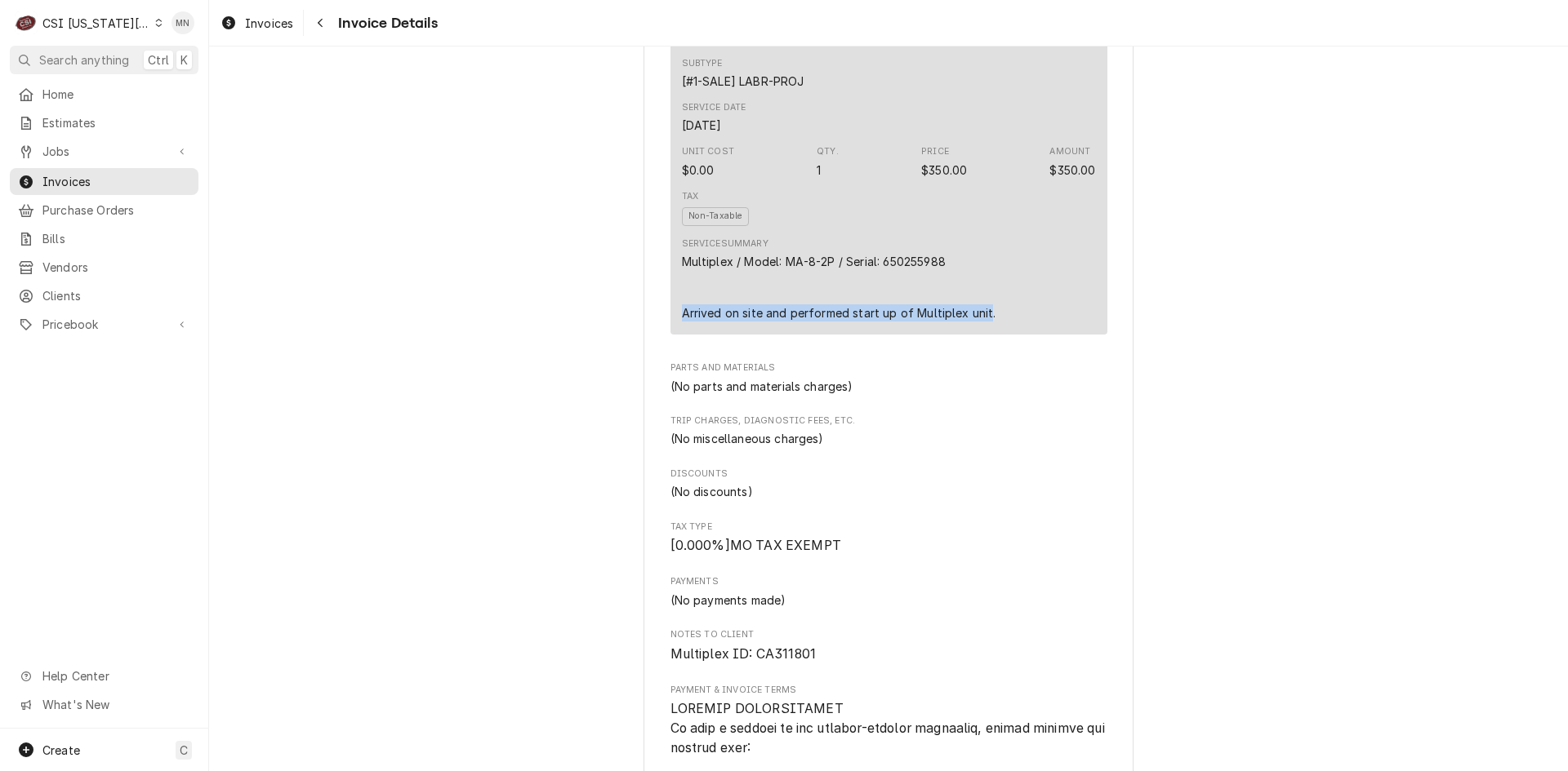
drag, startPoint x: 673, startPoint y: 367, endPoint x: 980, endPoint y: 366, distance: 307.0
click at [980, 333] on div "Short Description Job | Factory Startup Subtype [#1-SALE] LABR-PROJ Service Dat…" at bounding box center [889, 166] width 437 height 334
copy div "Arrived on site and performed start up of Multiplex unit"
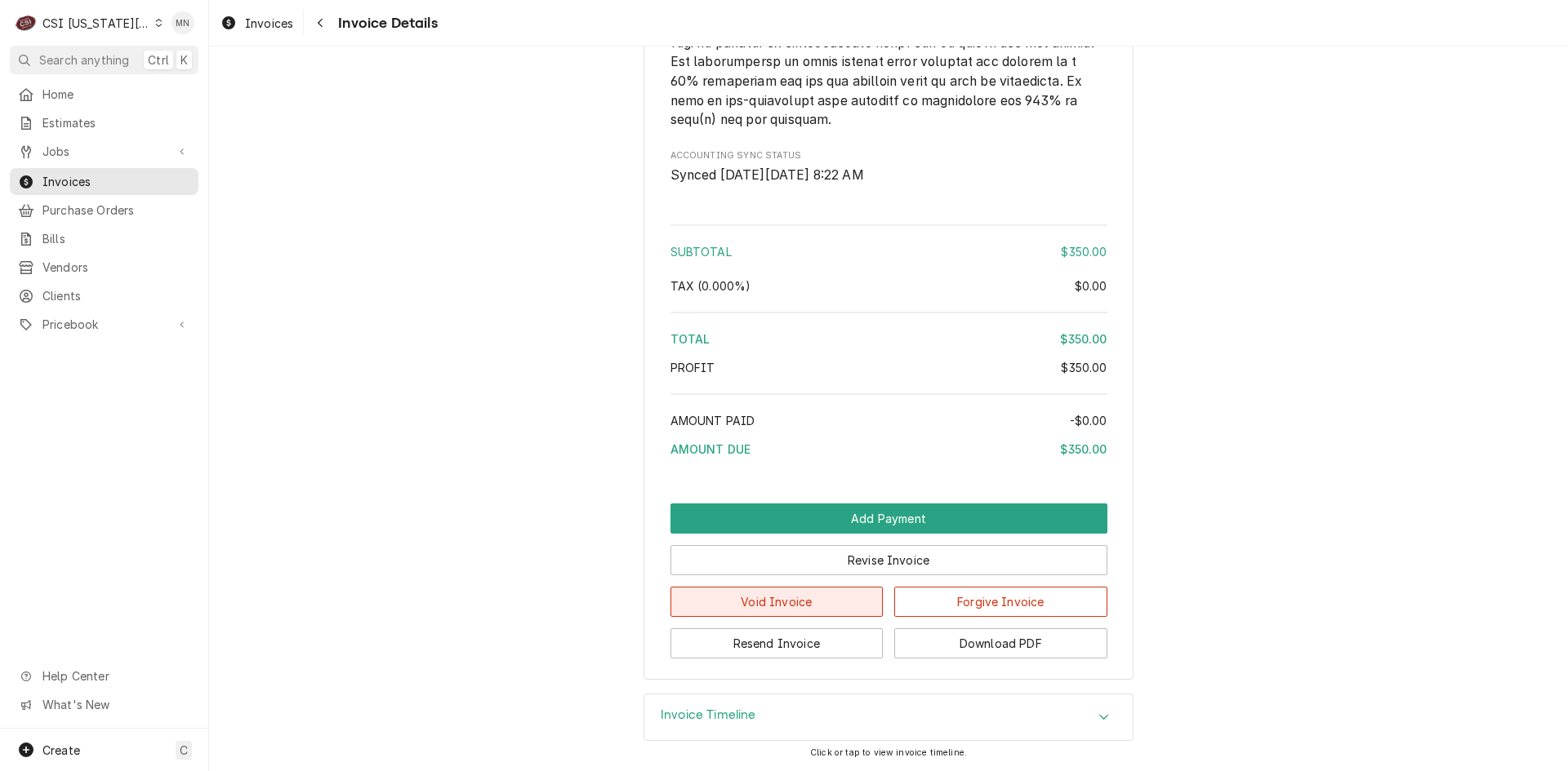
scroll to position [2378, 0]
click at [958, 646] on button "Download PDF" at bounding box center [1000, 643] width 213 height 30
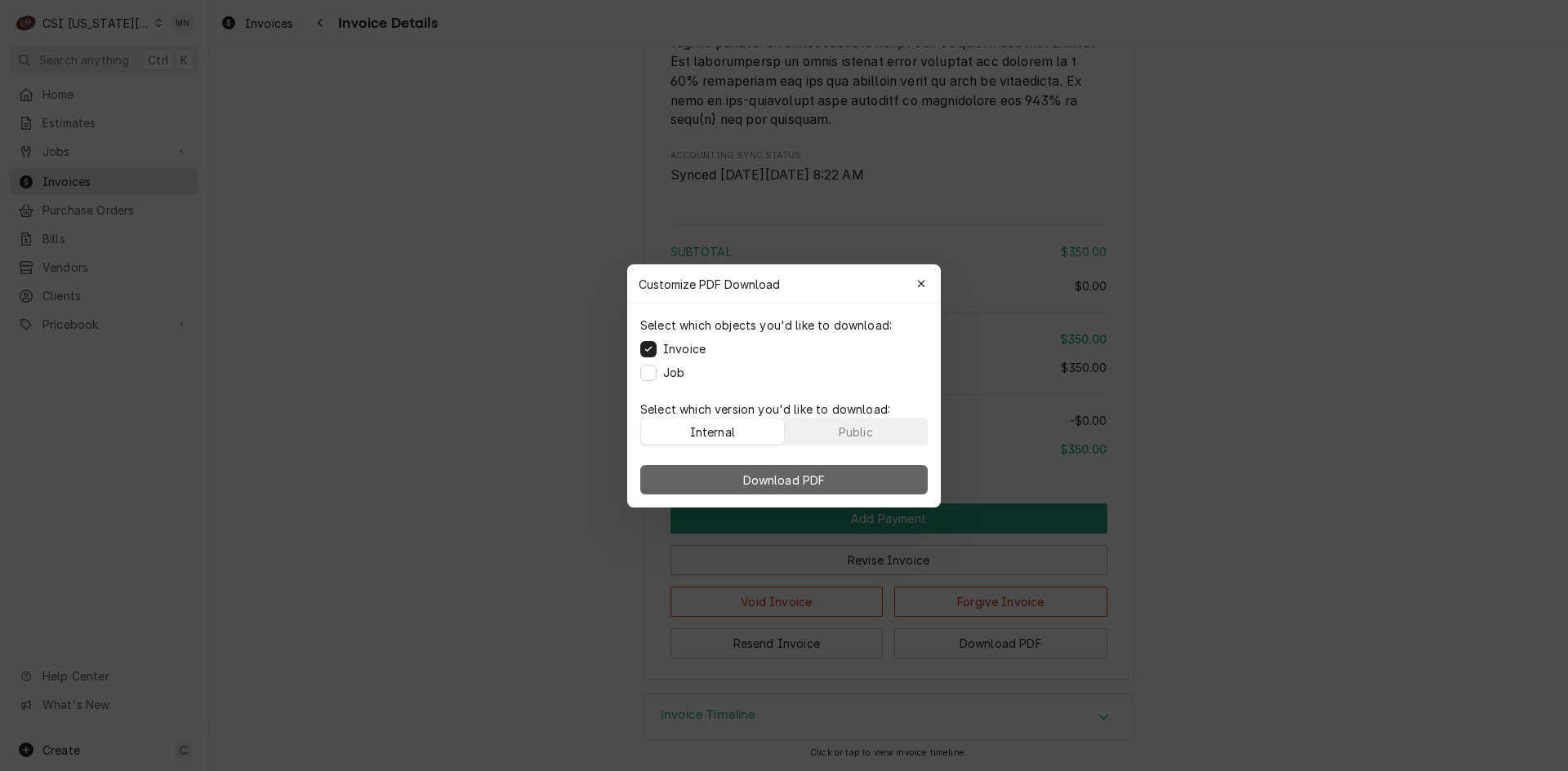
click at [772, 477] on span "Download PDF" at bounding box center [784, 479] width 89 height 17
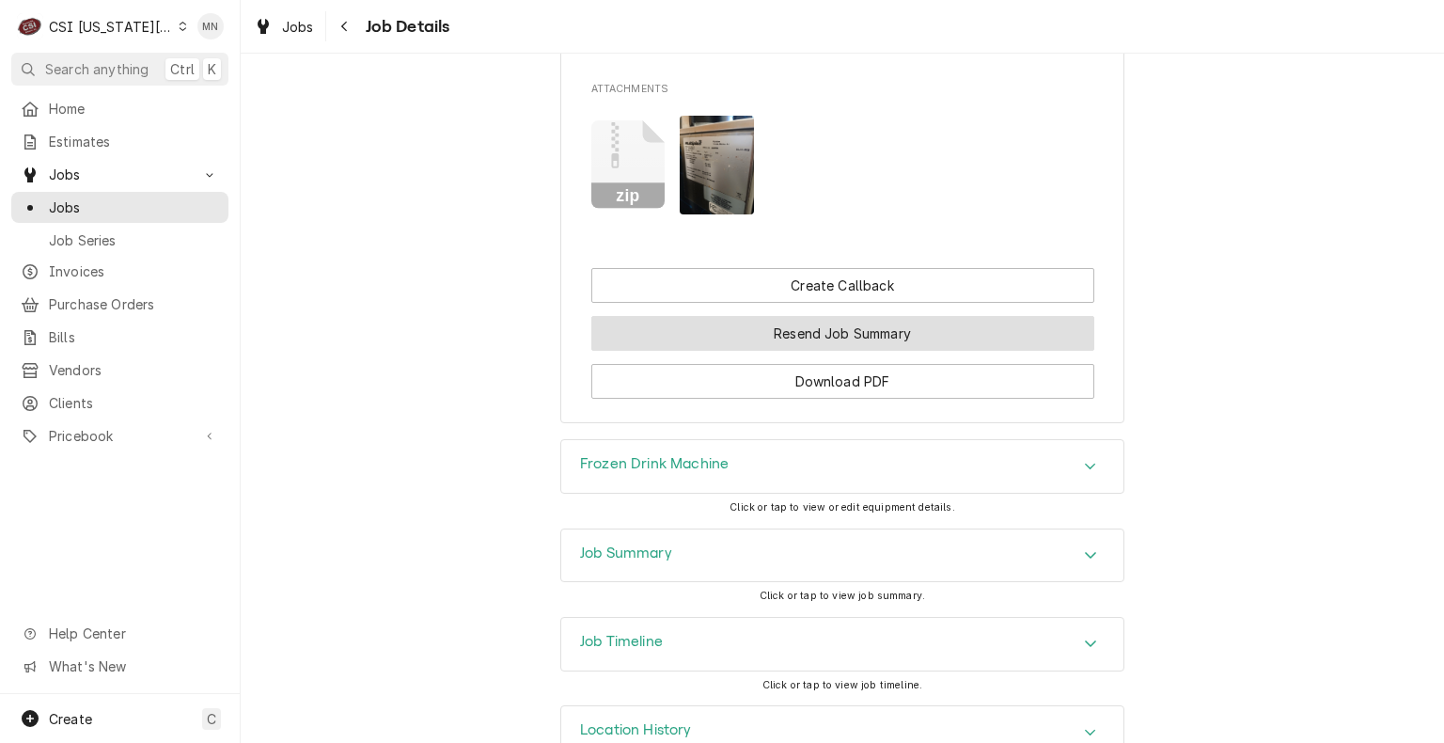
scroll to position [3384, 0]
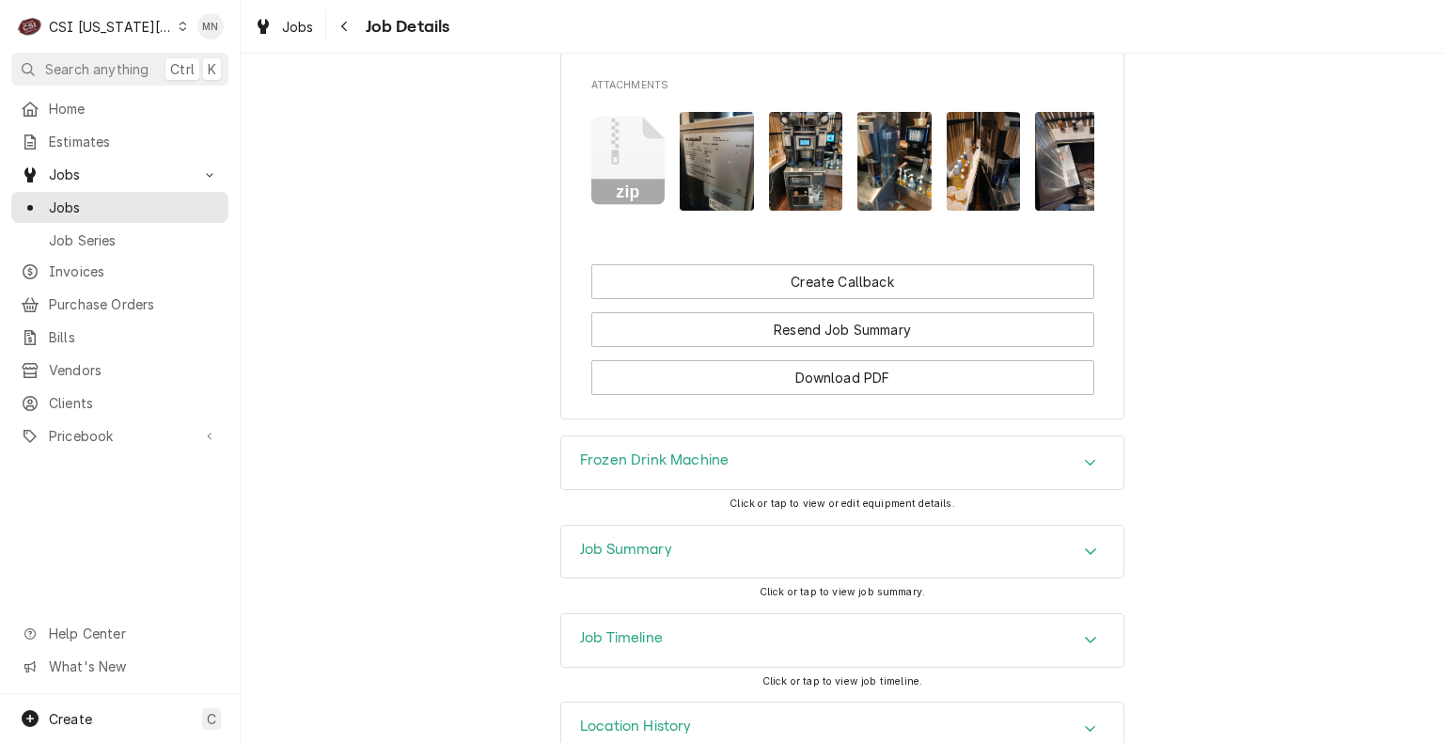
click at [880, 436] on div "Frozen Drink Machine" at bounding box center [842, 462] width 562 height 53
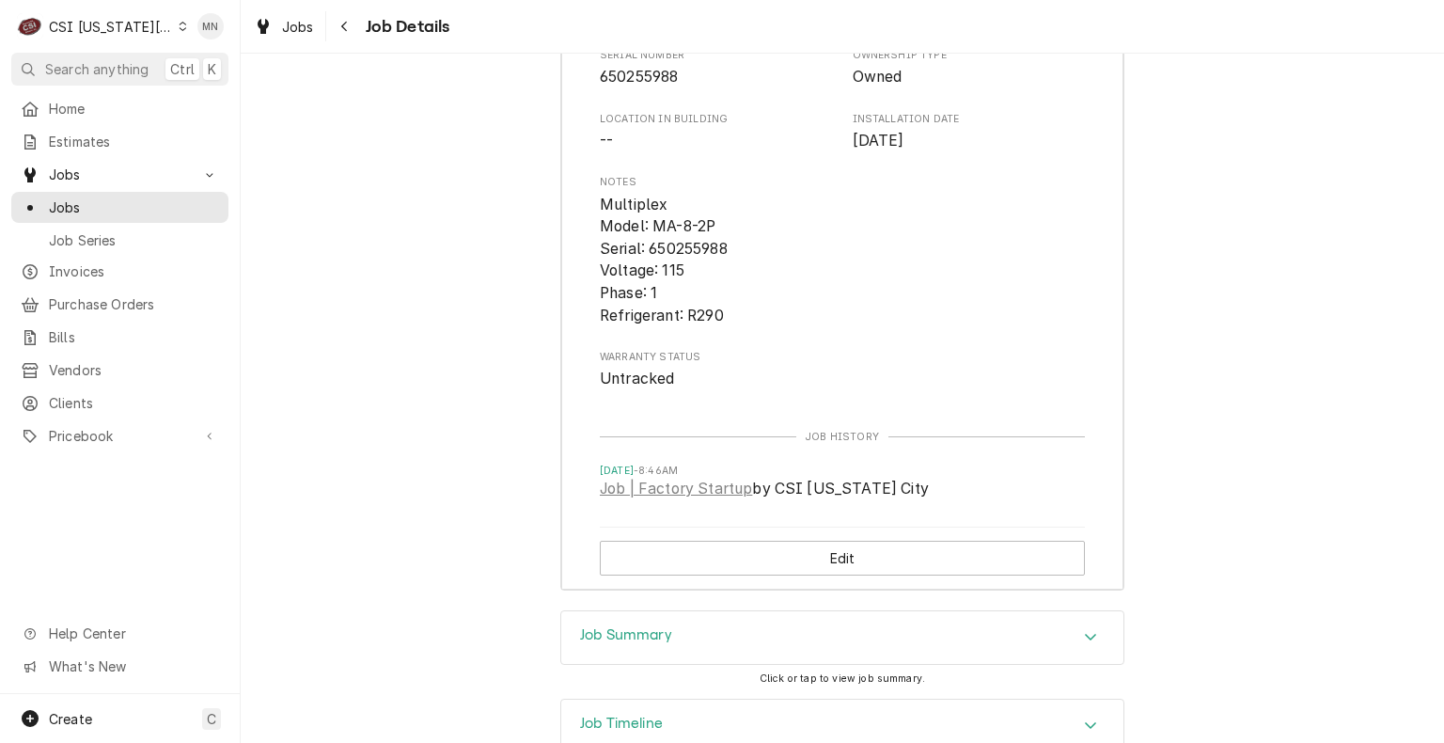
scroll to position [4064, 0]
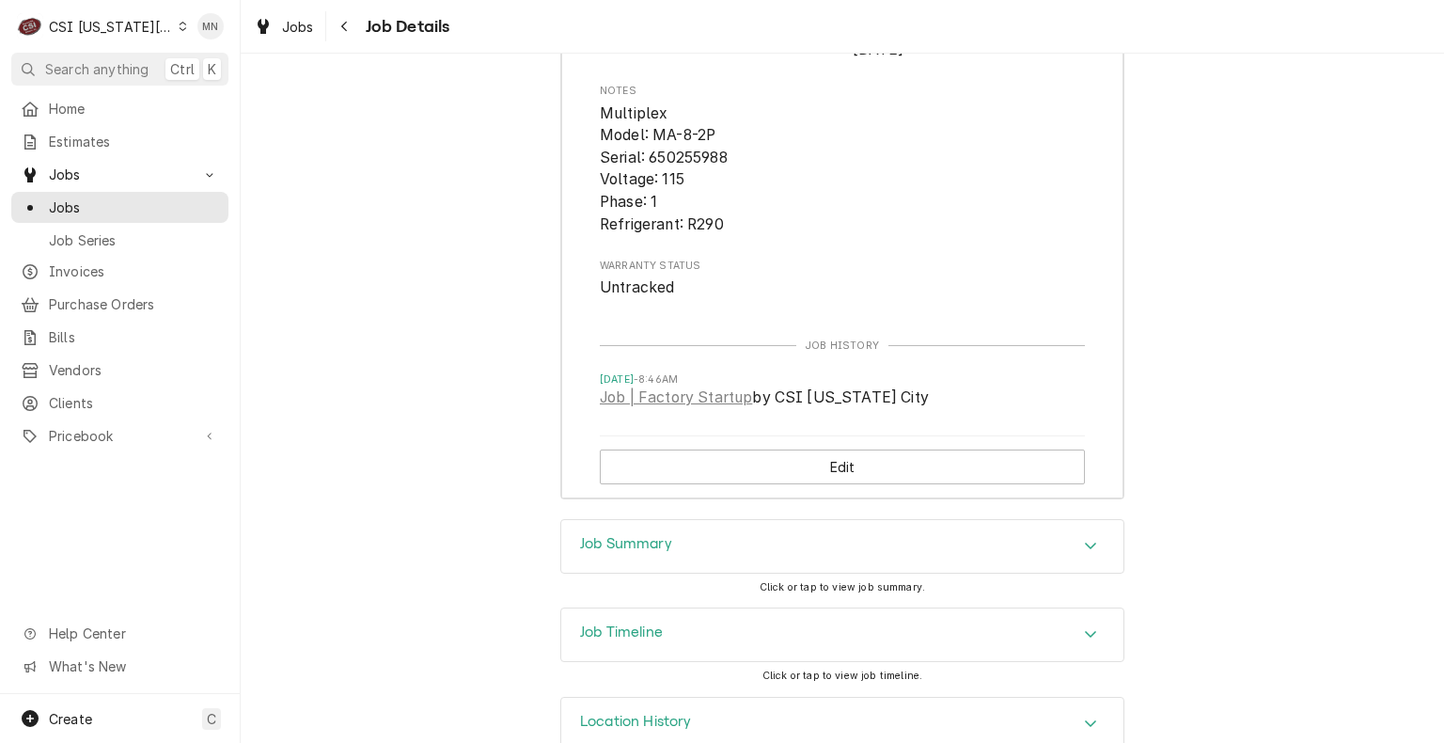
click at [769, 608] on div "Job Timeline" at bounding box center [842, 634] width 562 height 53
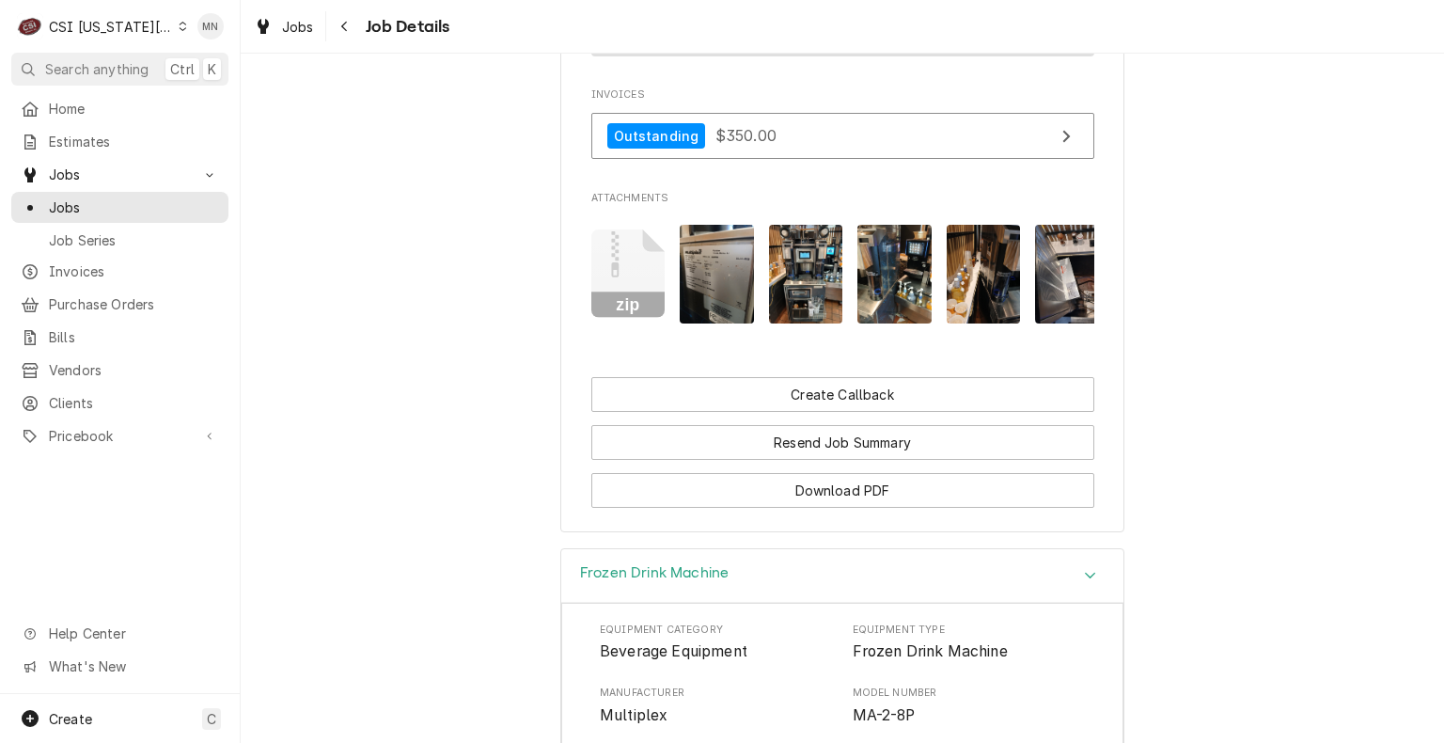
scroll to position [2989, 0]
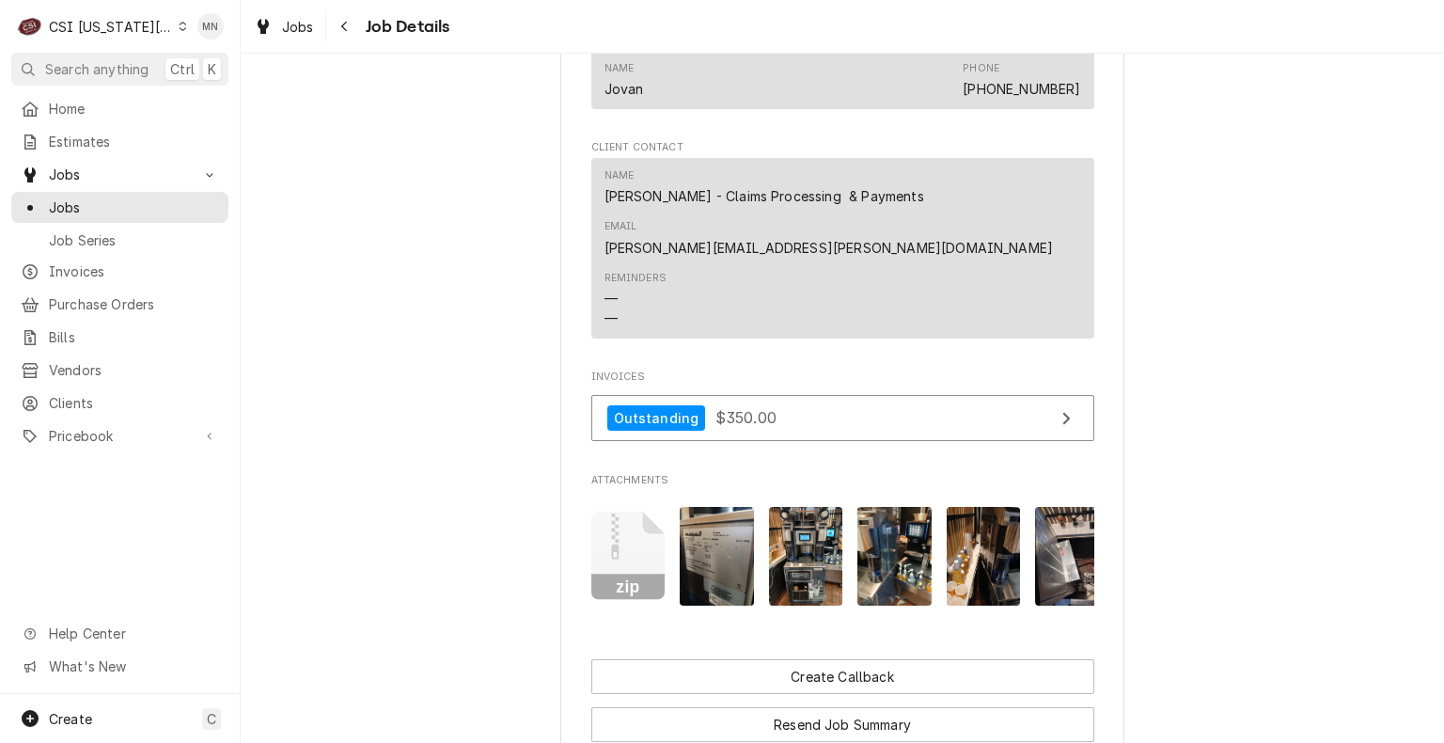
click at [624, 511] on icon "Attachments" at bounding box center [628, 555] width 74 height 89
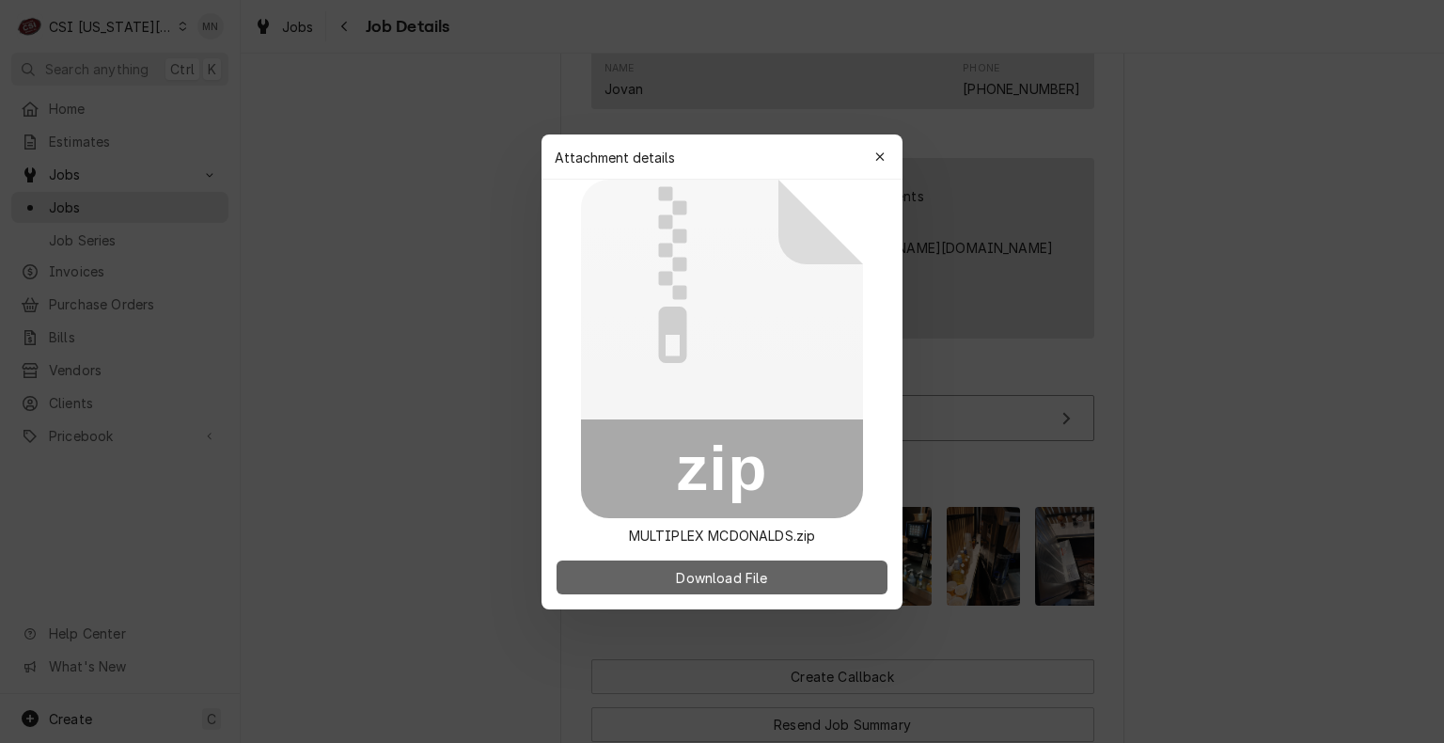
click at [745, 585] on span "Download File" at bounding box center [721, 577] width 99 height 20
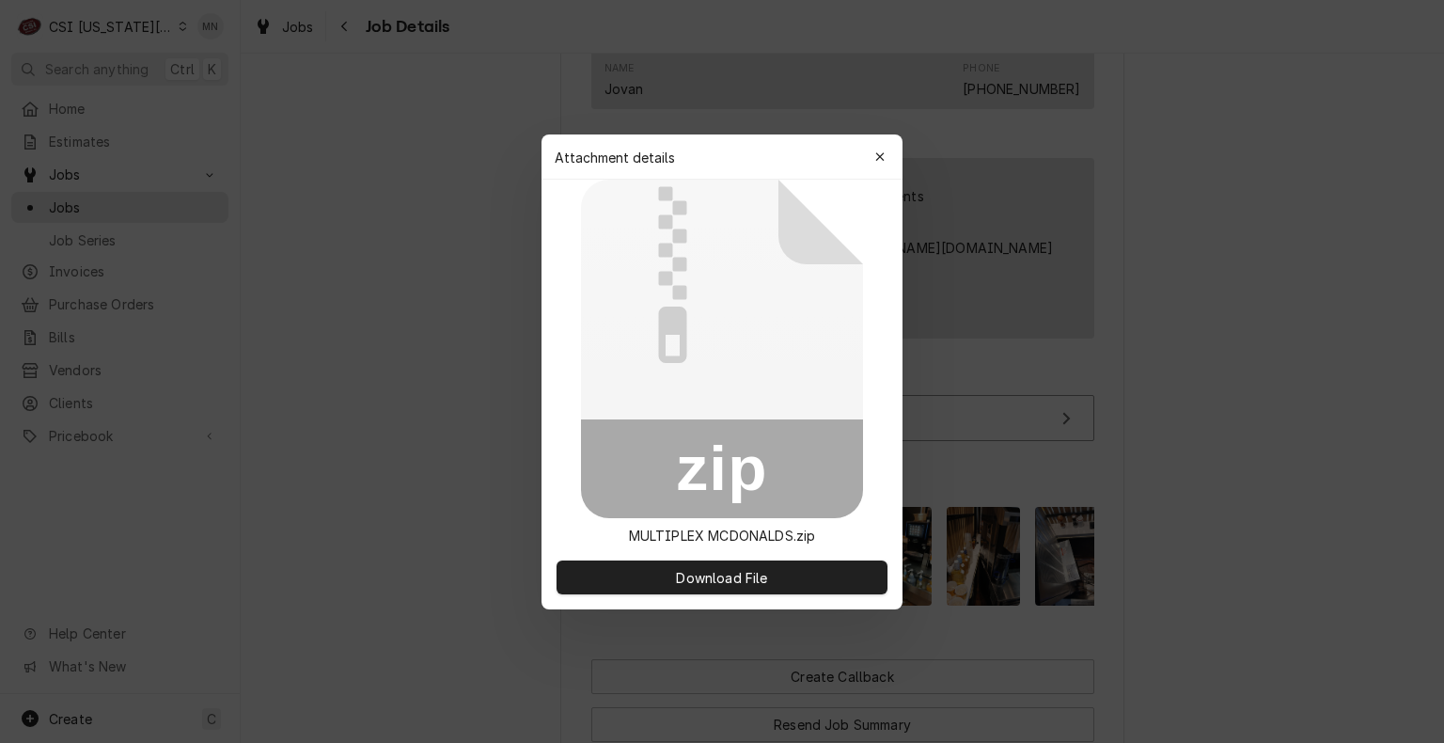
drag, startPoint x: 883, startPoint y: 153, endPoint x: 873, endPoint y: 186, distance: 34.2
click at [883, 153] on icon "button" at bounding box center [879, 156] width 8 height 8
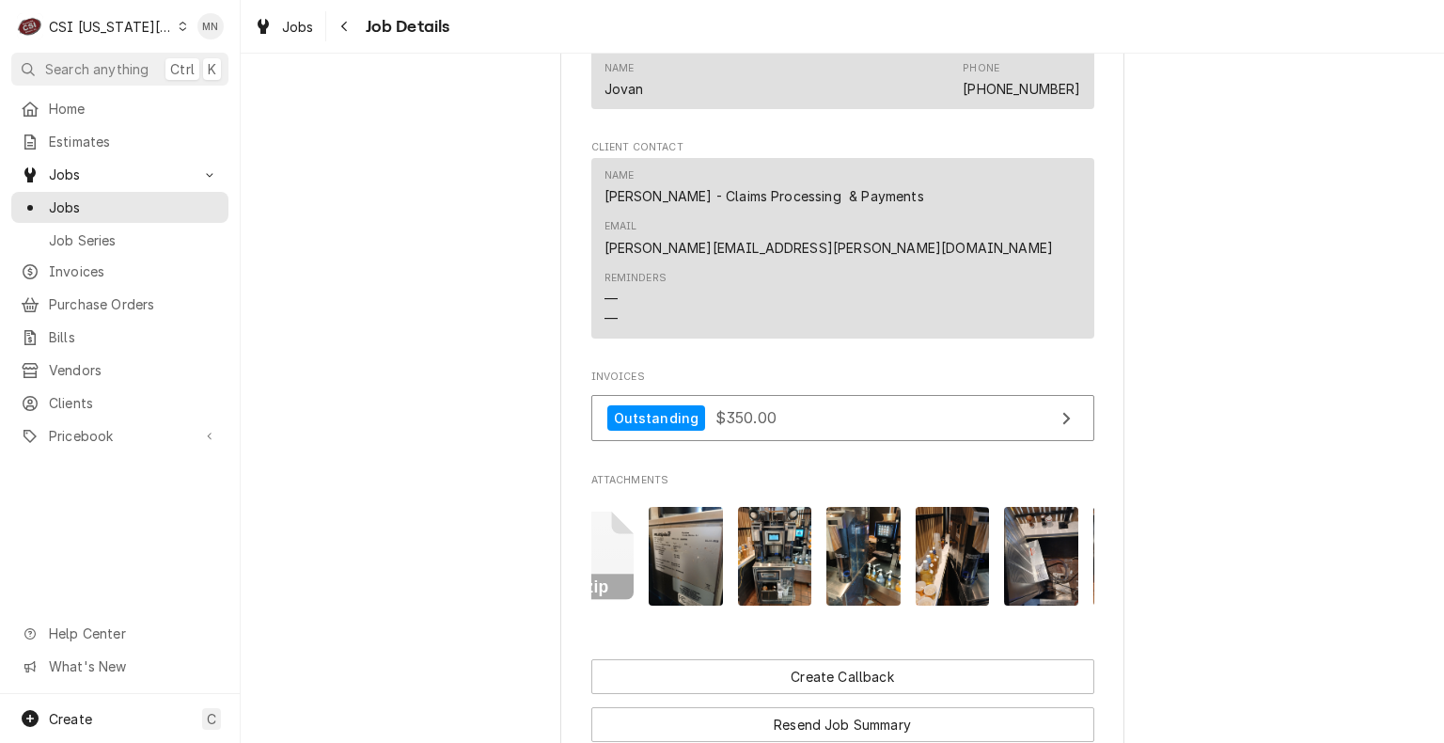
scroll to position [0, 0]
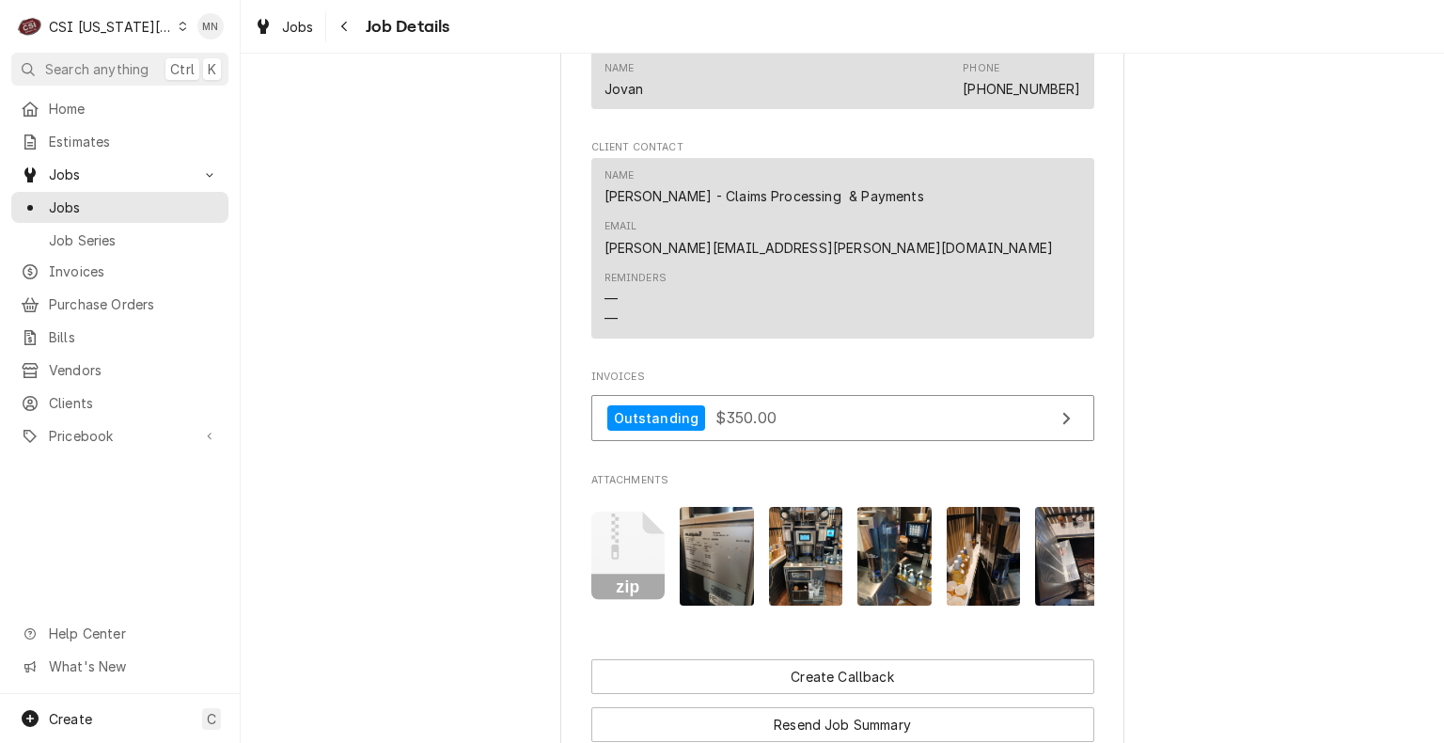
click at [725, 520] on img "Attachments" at bounding box center [717, 556] width 74 height 99
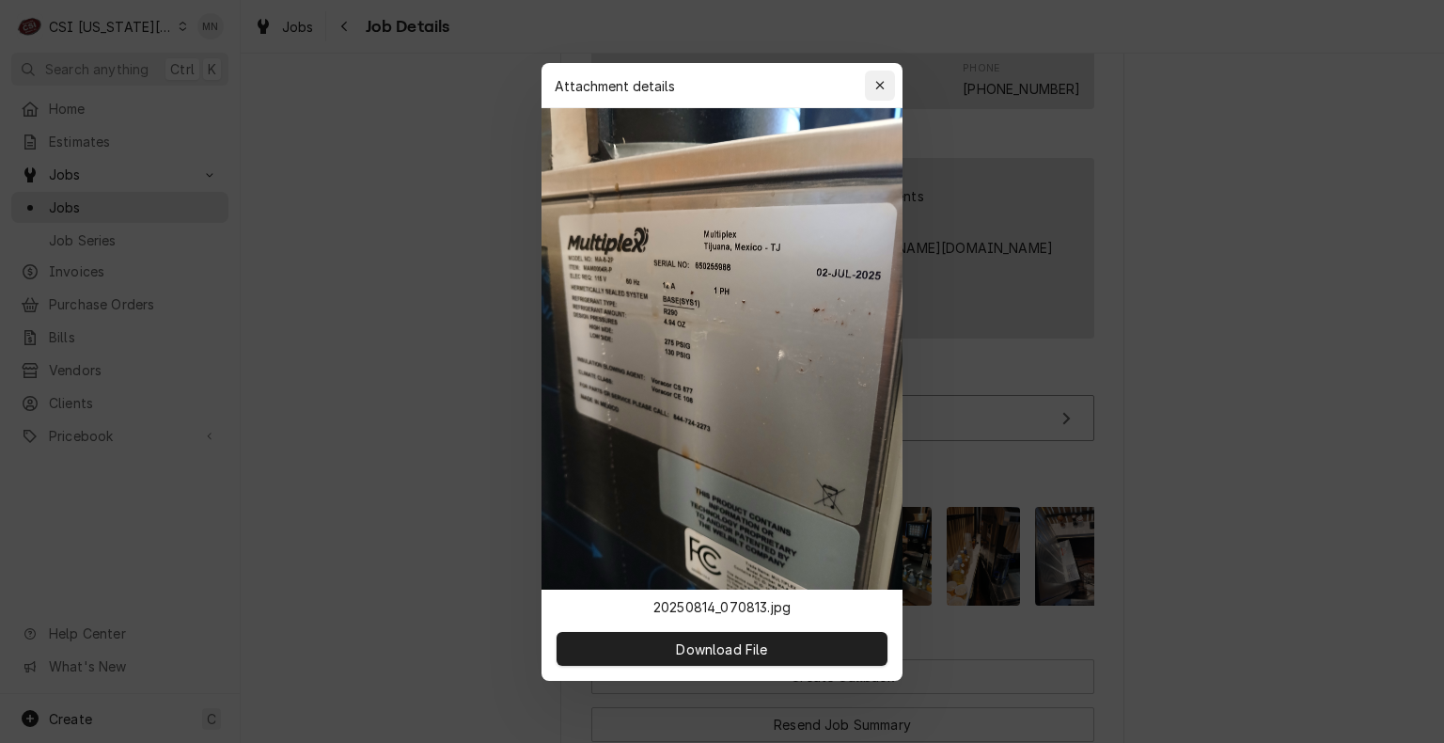
click at [880, 80] on icon "button" at bounding box center [880, 85] width 10 height 13
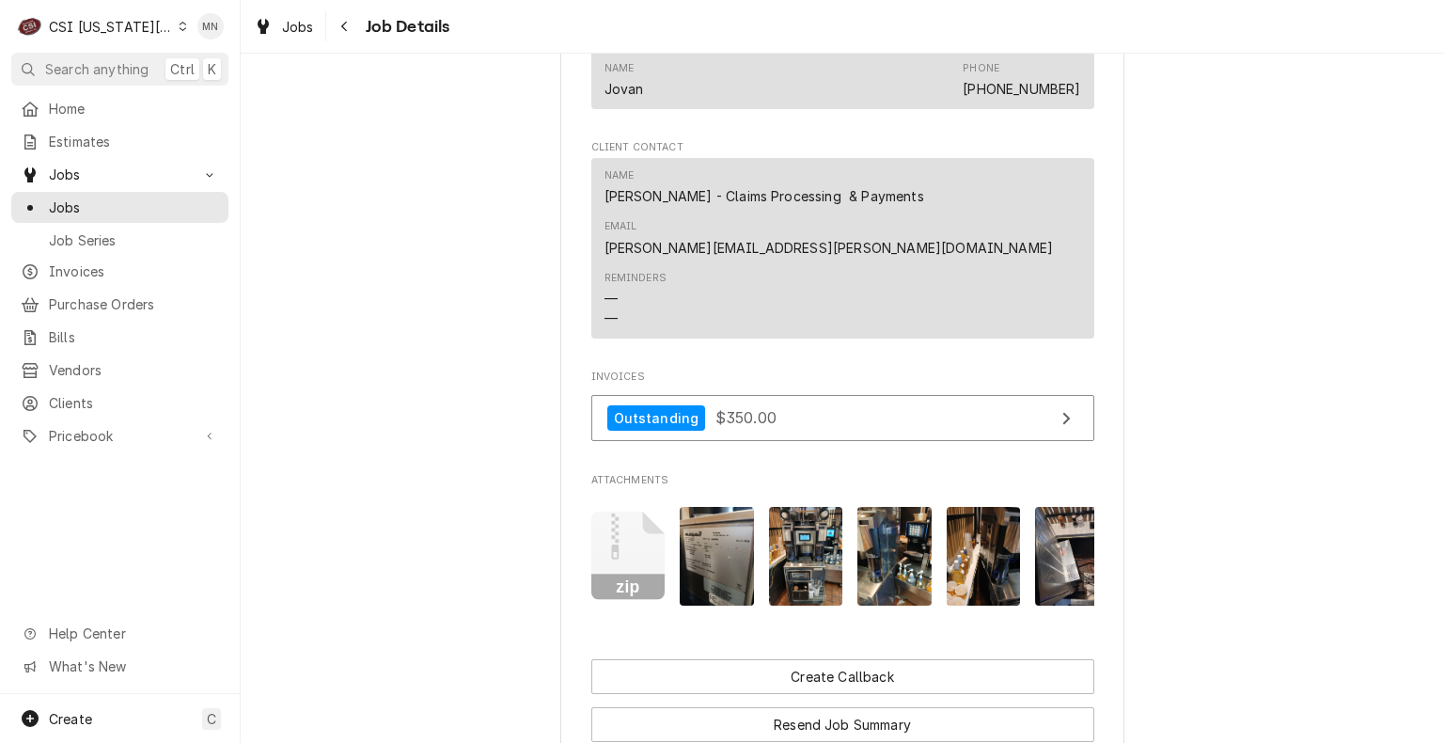
click at [799, 507] on img "Attachments" at bounding box center [806, 556] width 74 height 99
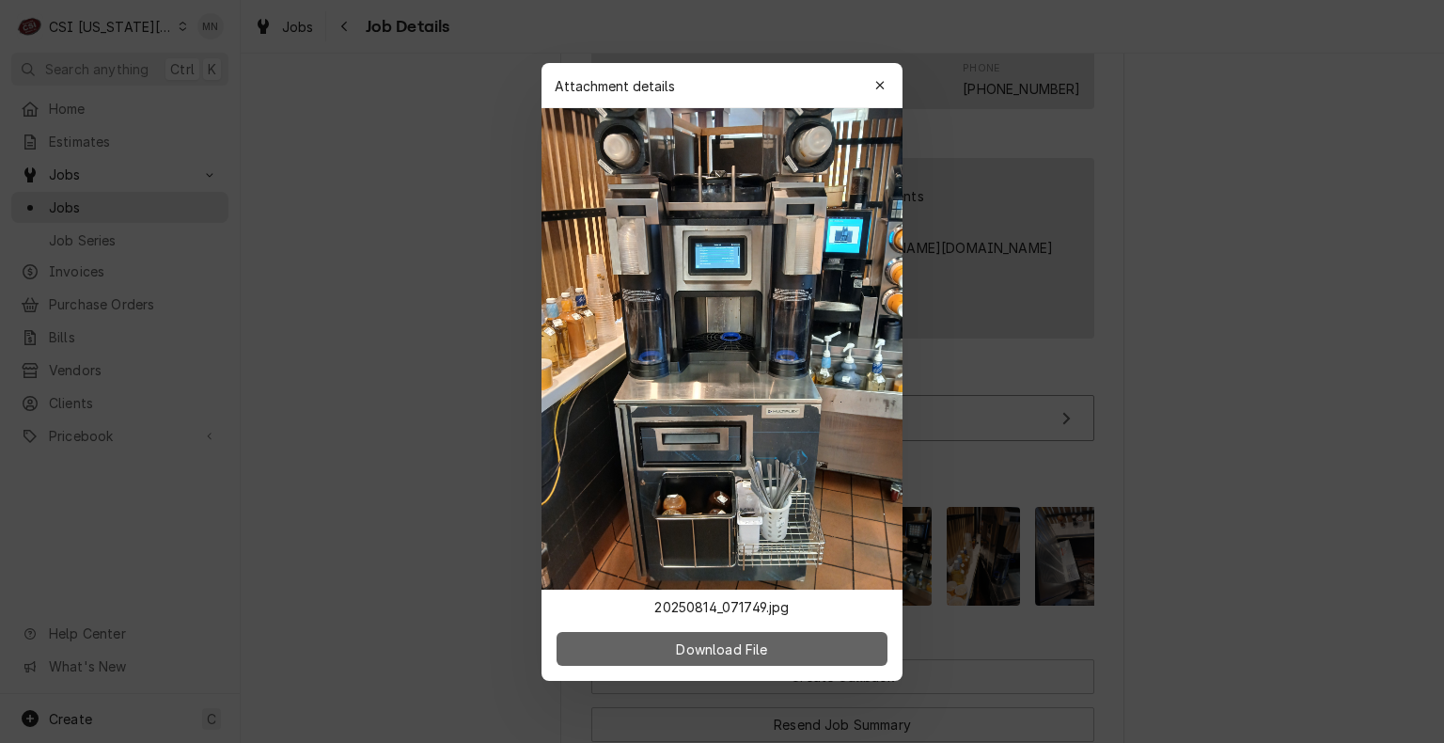
click at [752, 659] on button "Download File" at bounding box center [721, 649] width 331 height 34
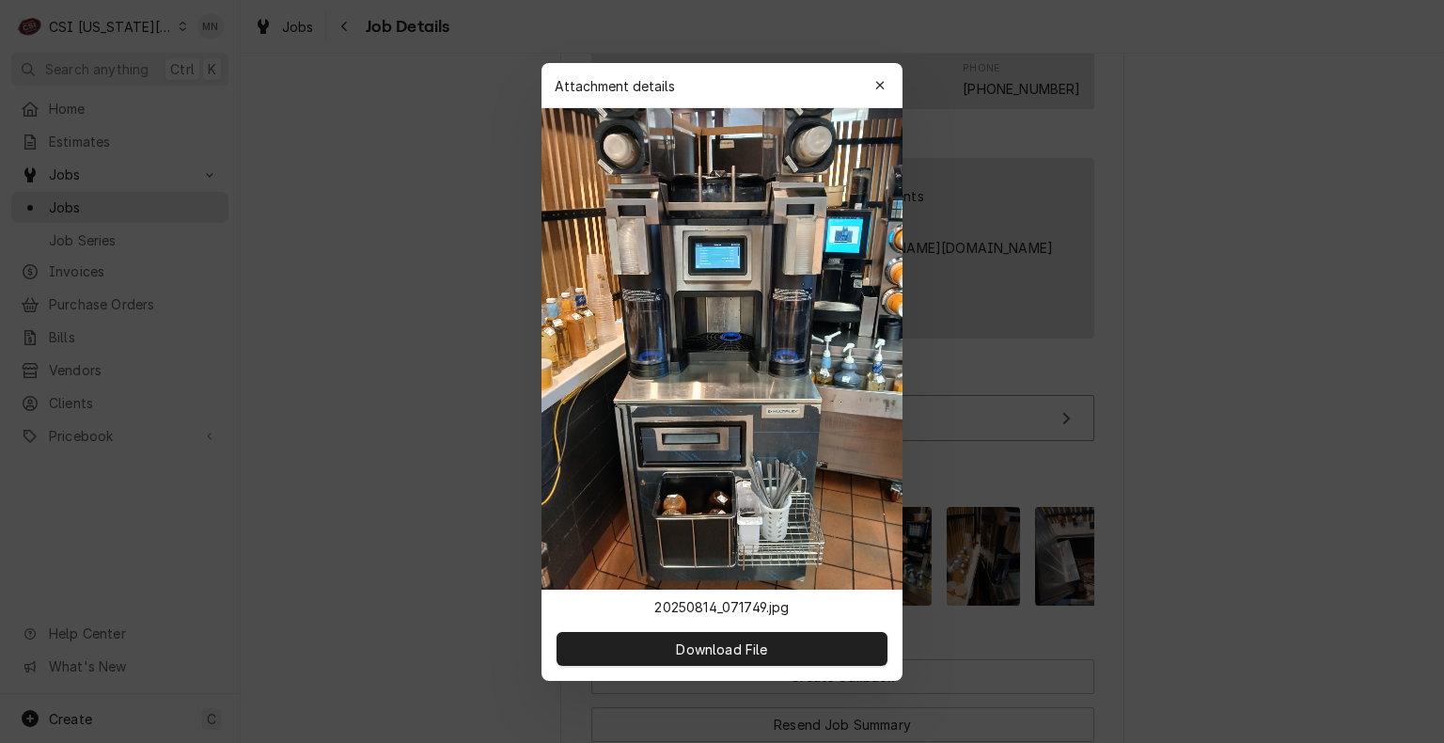
click at [880, 85] on icon "button" at bounding box center [879, 85] width 8 height 8
